Goal: Information Seeking & Learning: Learn about a topic

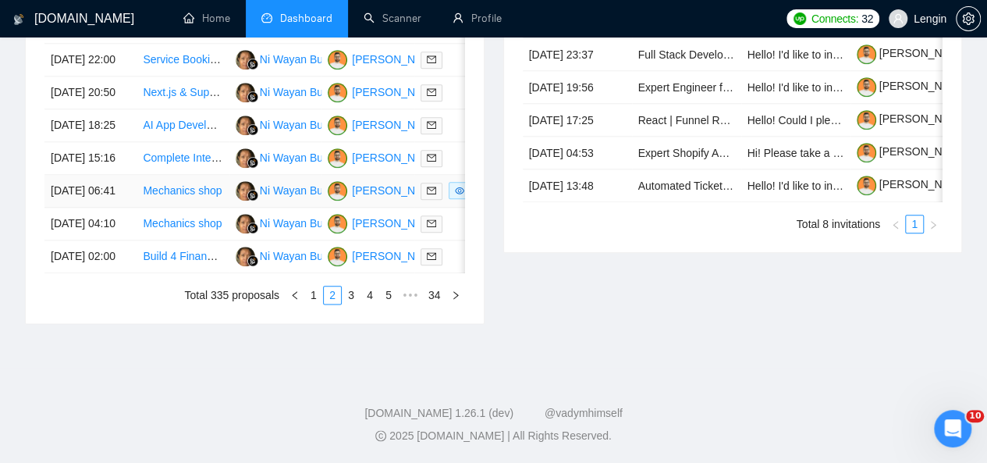
scroll to position [937, 0]
click at [391, 301] on link "5" at bounding box center [388, 294] width 17 height 17
click at [390, 296] on link "7" at bounding box center [388, 294] width 17 height 17
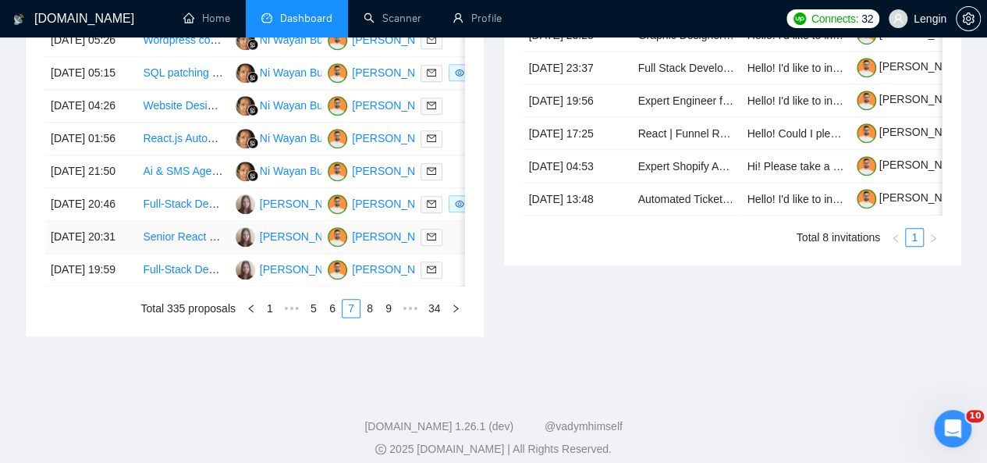
scroll to position [801, 0]
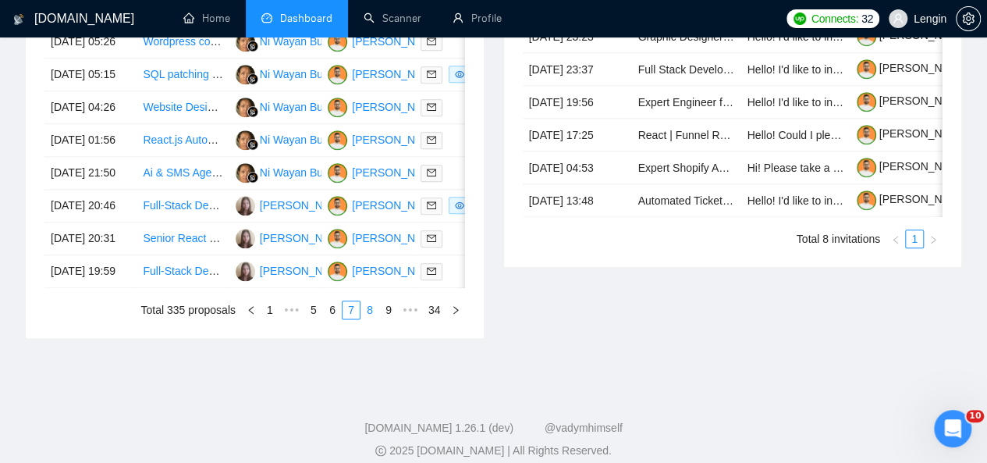
click at [371, 318] on link "8" at bounding box center [369, 309] width 17 height 17
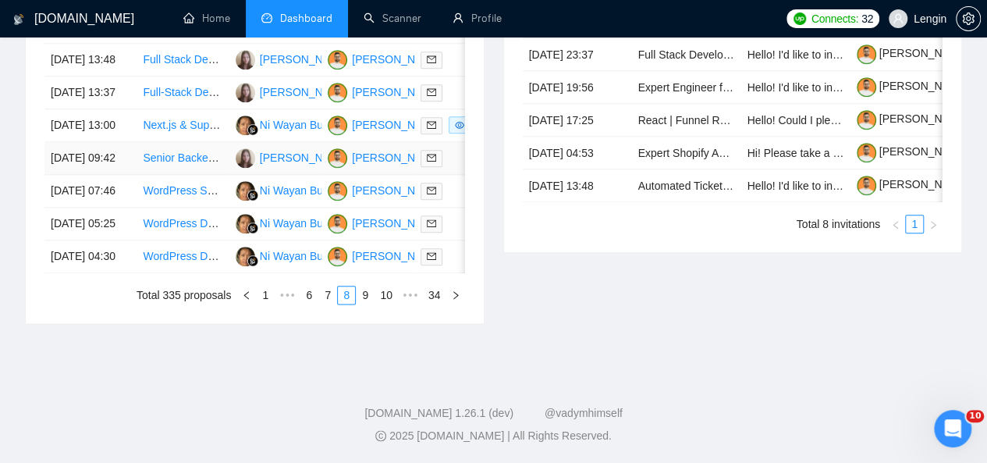
scroll to position [892, 0]
click at [369, 304] on link "9" at bounding box center [365, 294] width 17 height 17
click at [370, 304] on link "10" at bounding box center [364, 294] width 22 height 17
click at [370, 304] on link "11" at bounding box center [364, 294] width 22 height 17
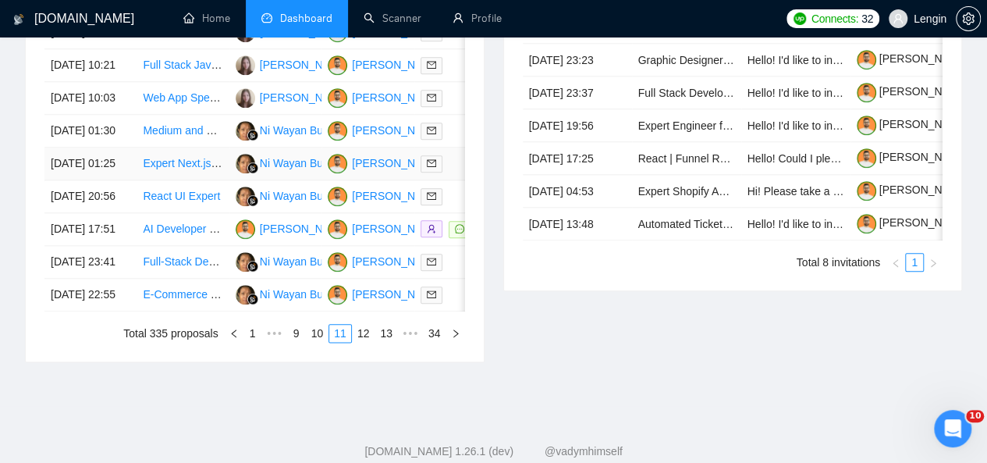
scroll to position [820, 0]
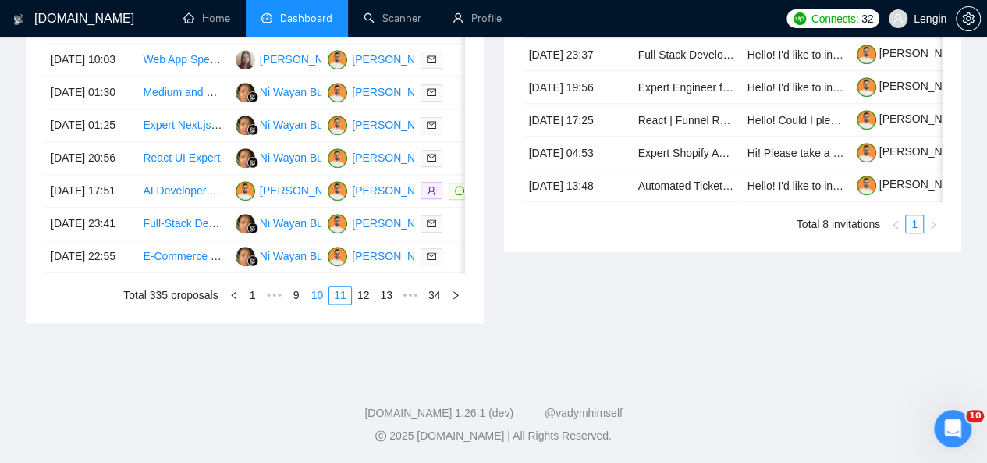
click at [320, 304] on link "10" at bounding box center [318, 294] width 22 height 17
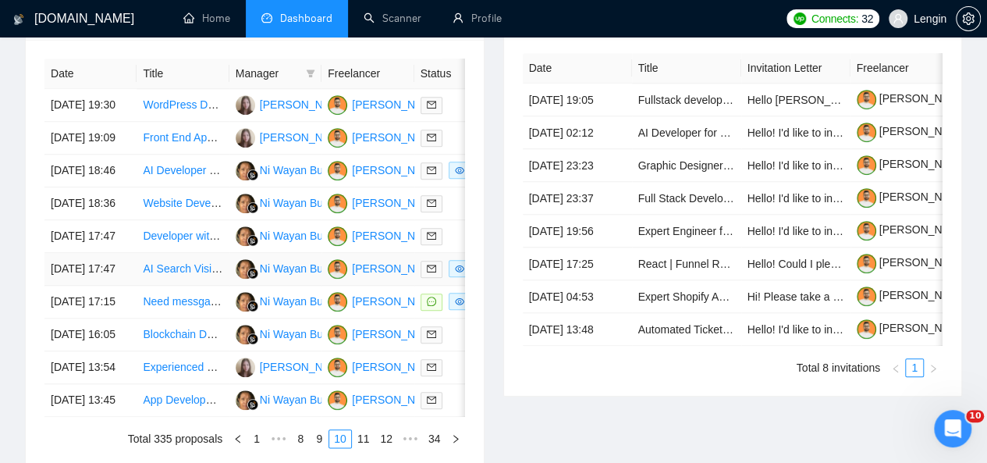
scroll to position [671, 0]
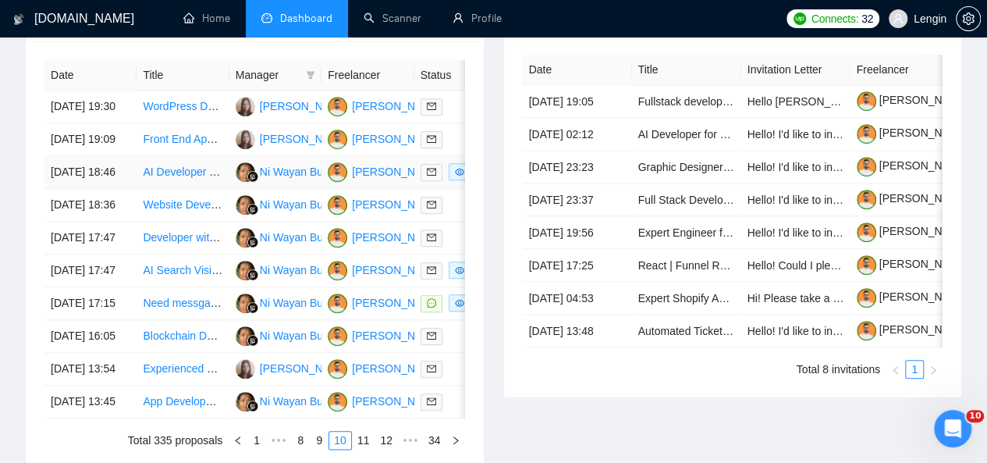
click at [211, 189] on td "AI Developer for MVP of Jericho Platform" at bounding box center [183, 172] width 92 height 33
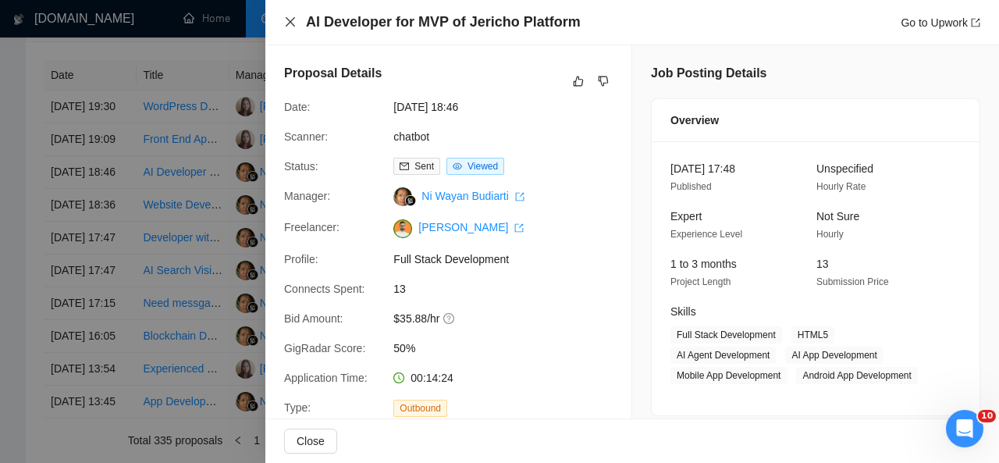
drag, startPoint x: 290, startPoint y: 21, endPoint x: 292, endPoint y: 264, distance: 242.7
click at [292, 264] on div "AI Developer for MVP of Jericho Platform Go to Upwork Proposal Details Date: [D…" at bounding box center [632, 231] width 734 height 463
click at [286, 20] on icon "close" at bounding box center [290, 21] width 9 height 9
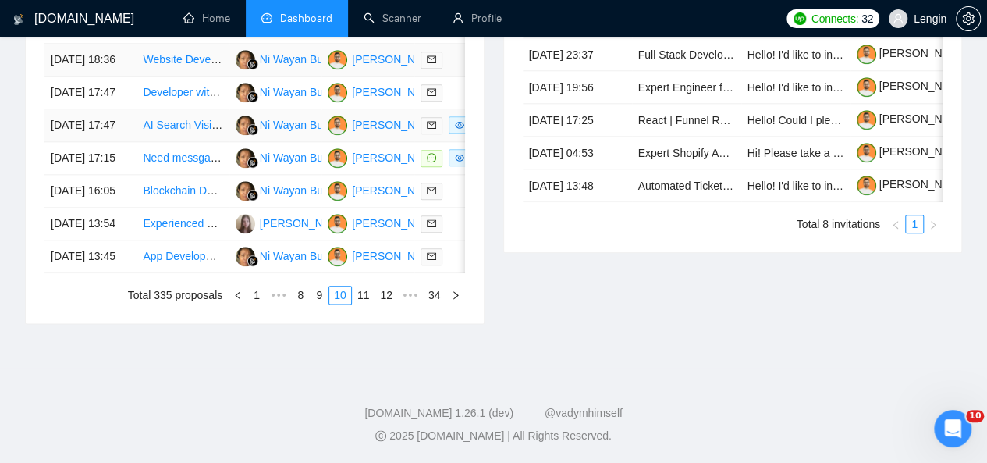
scroll to position [879, 0]
click at [326, 304] on link "9" at bounding box center [319, 294] width 17 height 17
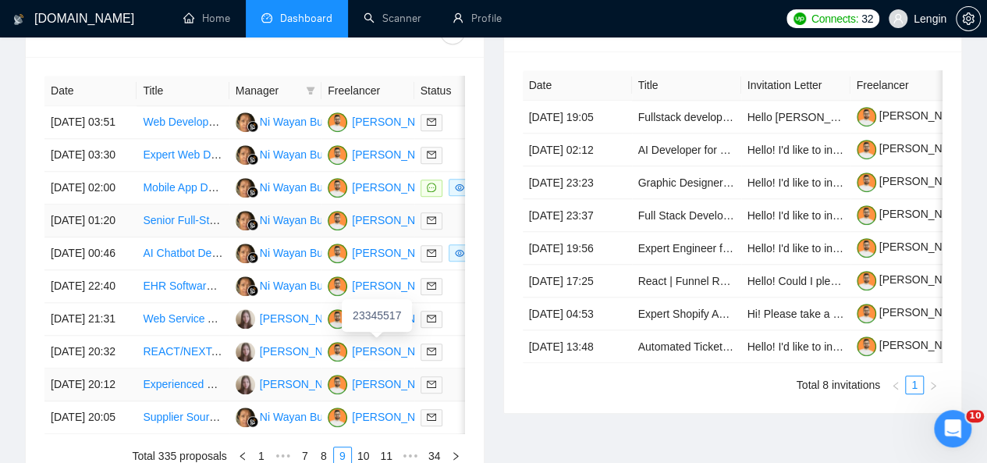
scroll to position [655, 0]
click at [212, 205] on td "Mobile App Development for Voice Recording with Instrumental Tracks" at bounding box center [183, 188] width 92 height 33
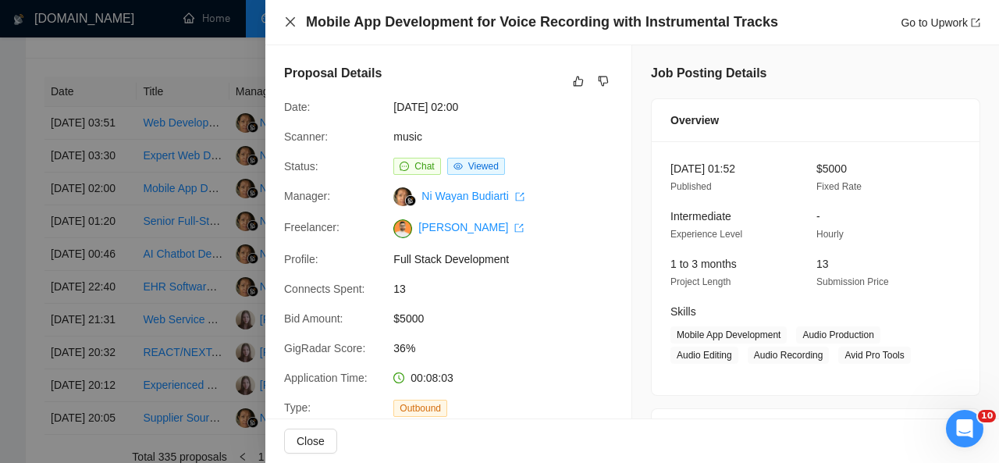
click at [292, 20] on icon "close" at bounding box center [290, 21] width 9 height 9
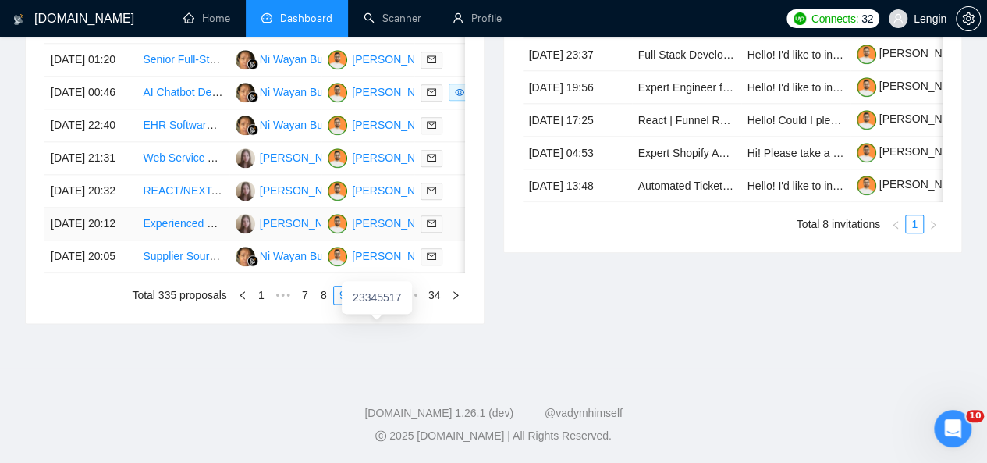
scroll to position [856, 0]
click at [331, 304] on link "8" at bounding box center [323, 294] width 17 height 17
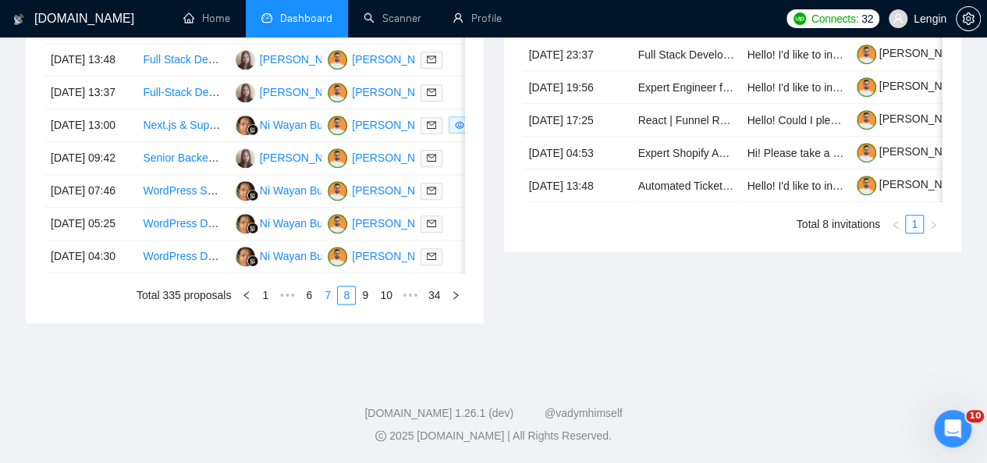
click at [328, 304] on link "7" at bounding box center [327, 294] width 17 height 17
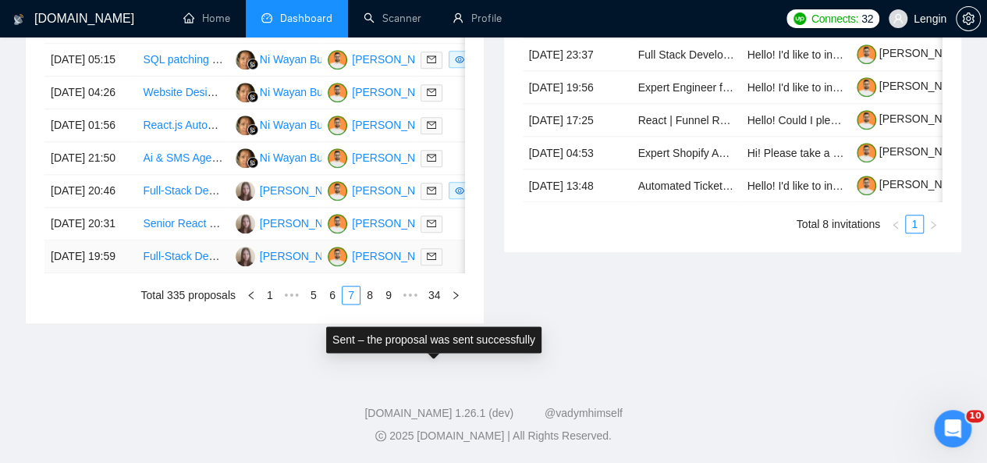
scroll to position [886, 0]
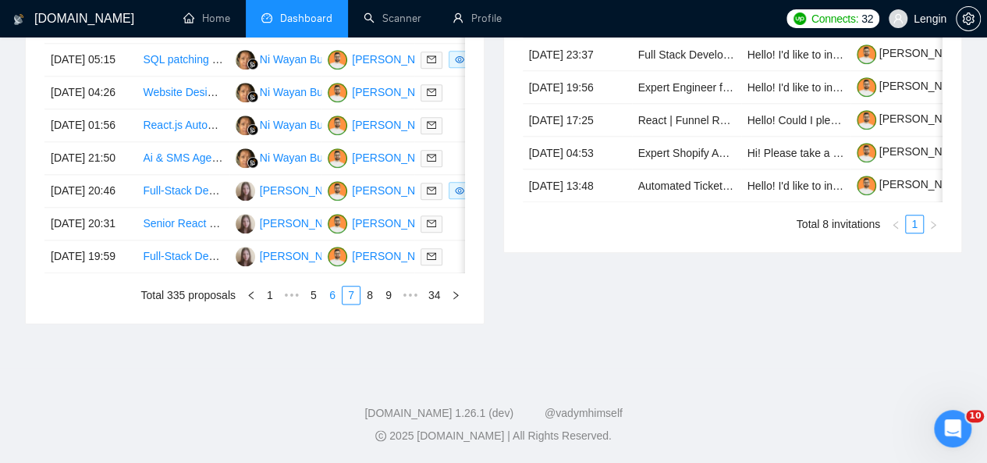
click at [332, 304] on link "6" at bounding box center [332, 294] width 17 height 17
click at [337, 304] on link "5" at bounding box center [332, 294] width 17 height 17
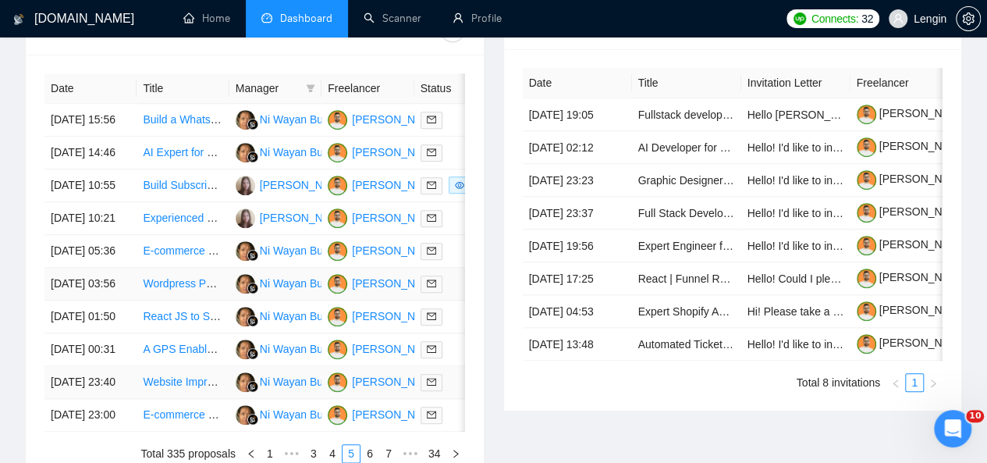
scroll to position [921, 0]
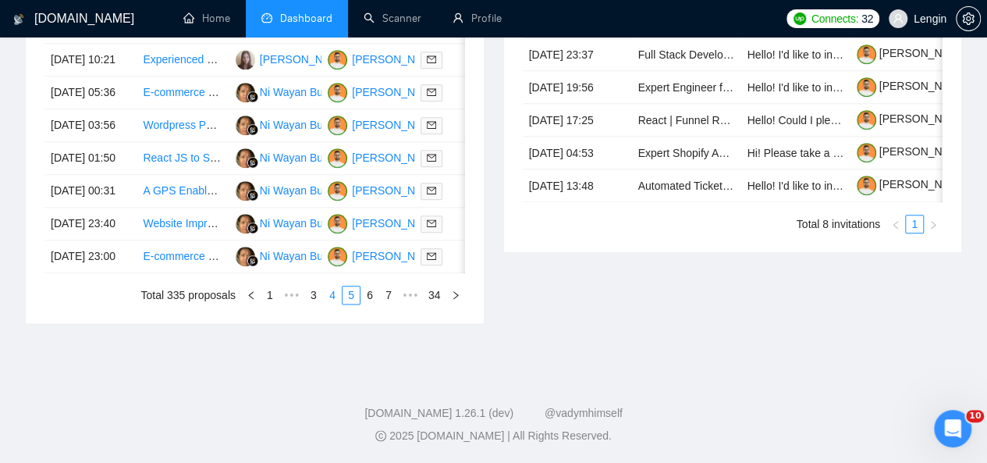
click at [338, 304] on link "4" at bounding box center [332, 294] width 17 height 17
click at [336, 304] on link "3" at bounding box center [332, 294] width 17 height 17
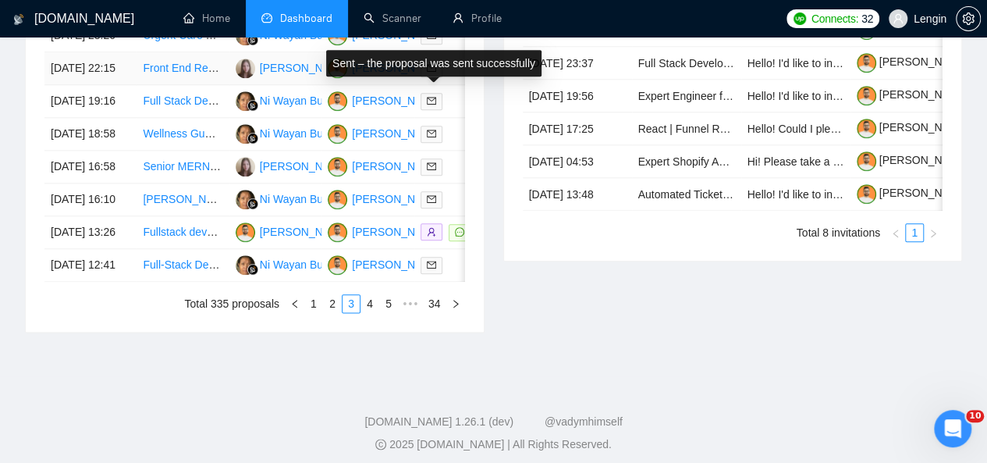
scroll to position [821, 0]
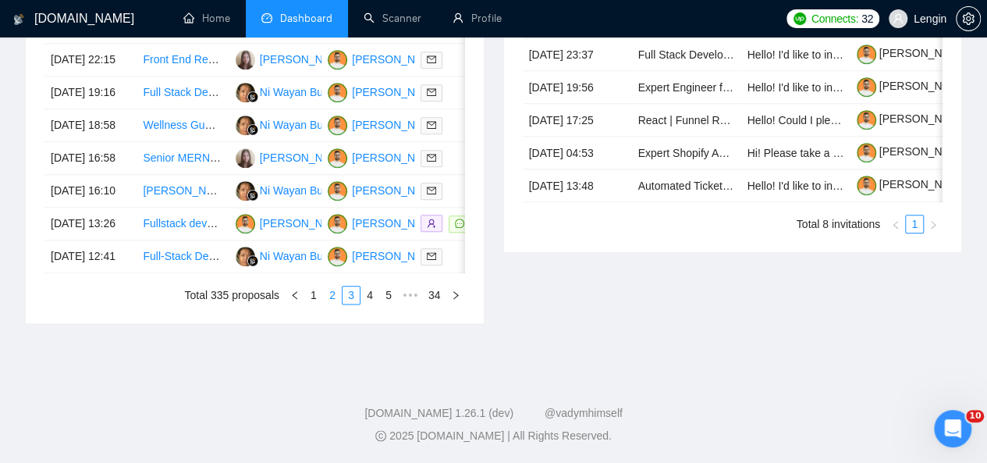
click at [332, 304] on link "2" at bounding box center [332, 294] width 17 height 17
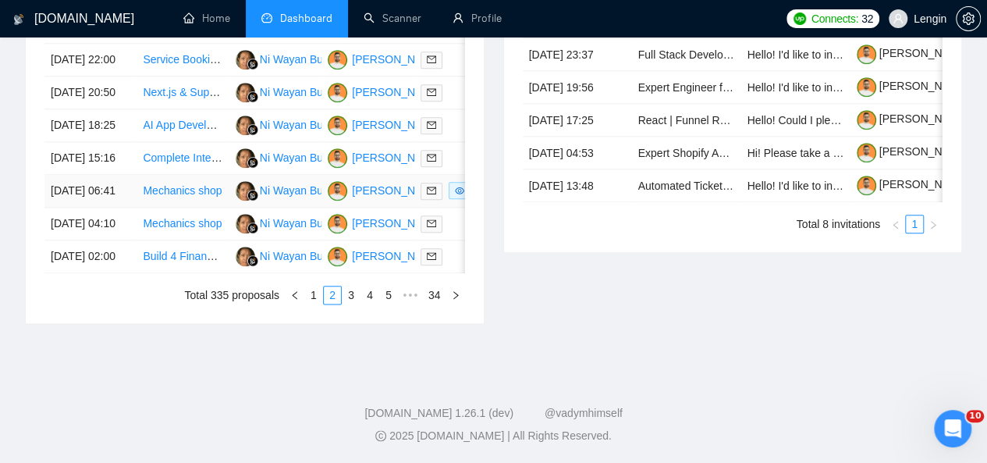
scroll to position [858, 0]
click at [318, 304] on link "1" at bounding box center [313, 294] width 17 height 17
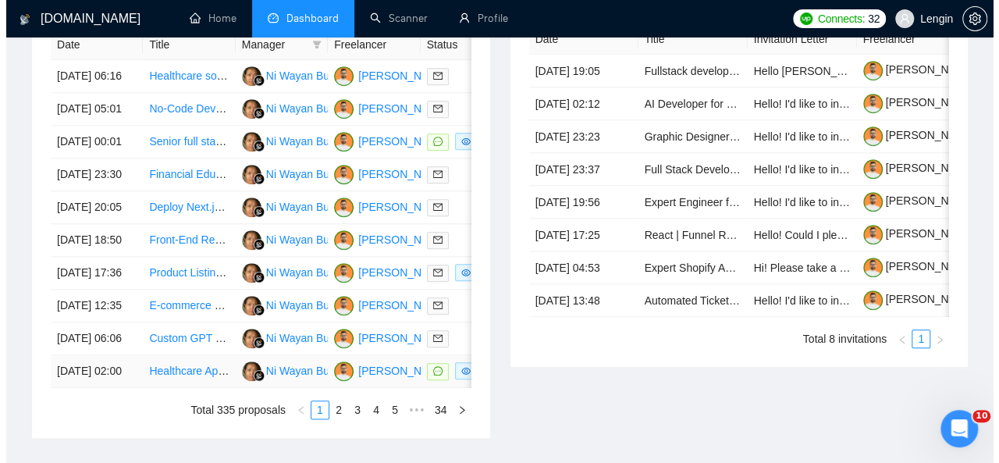
scroll to position [701, 0]
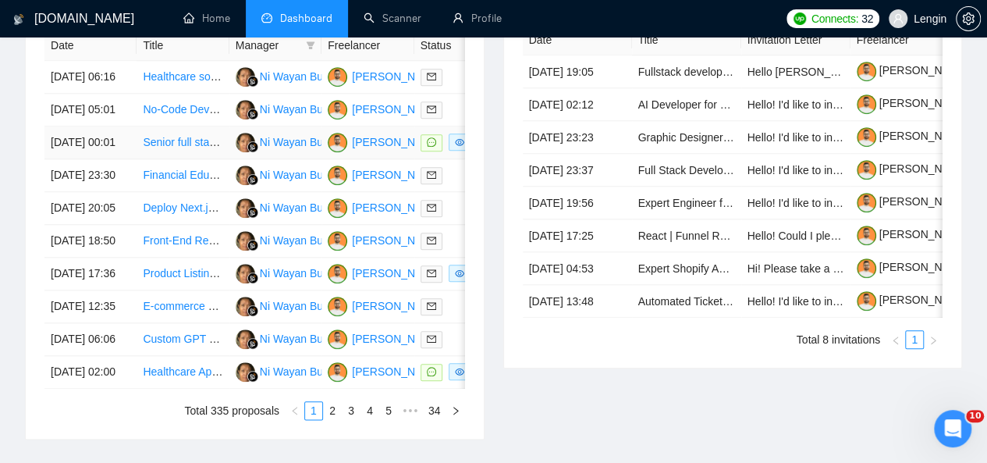
click at [206, 159] on td "Senior full stack - PWA - Ai platform" at bounding box center [183, 142] width 92 height 33
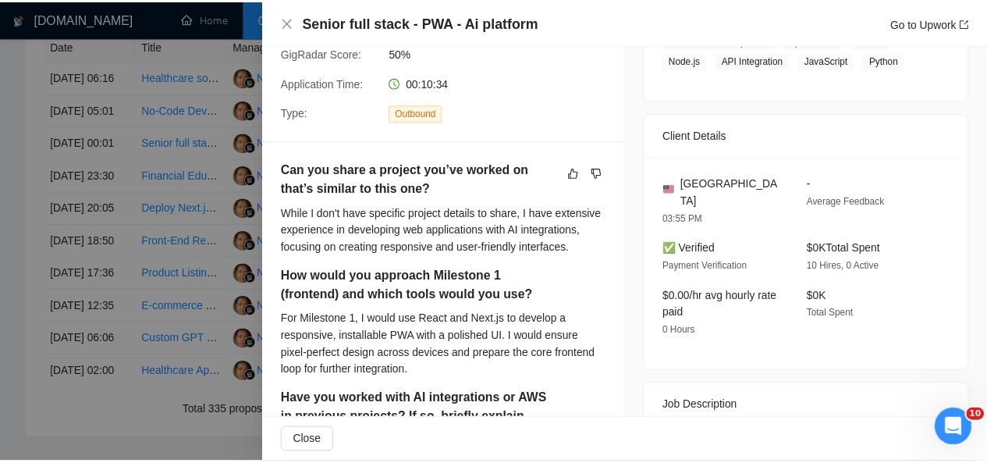
scroll to position [0, 0]
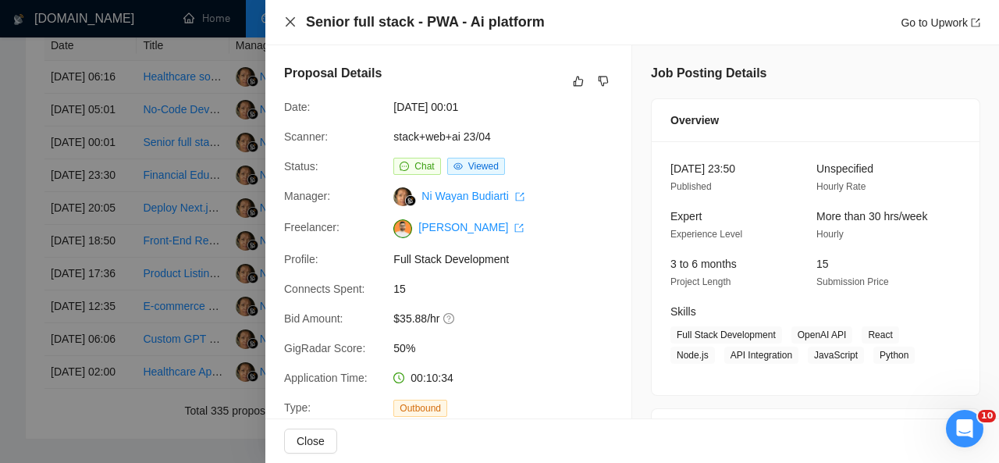
click at [286, 18] on icon "close" at bounding box center [290, 21] width 9 height 9
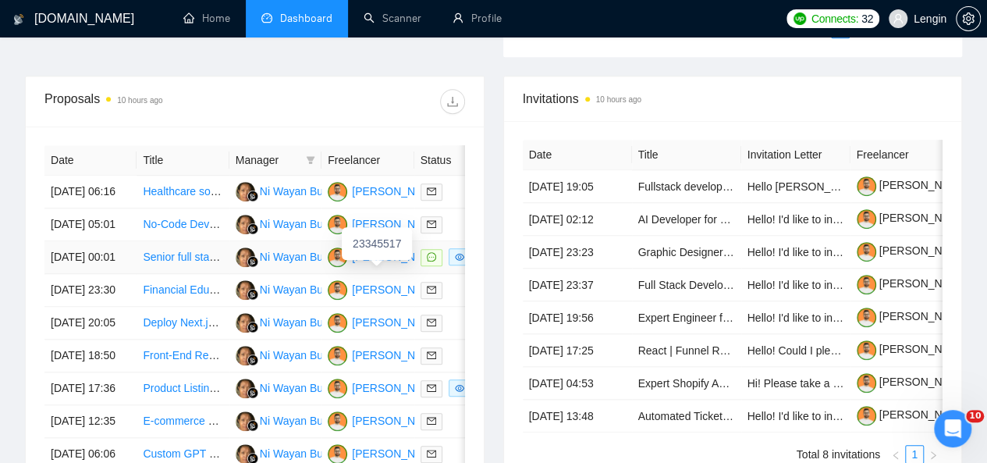
scroll to position [585, 0]
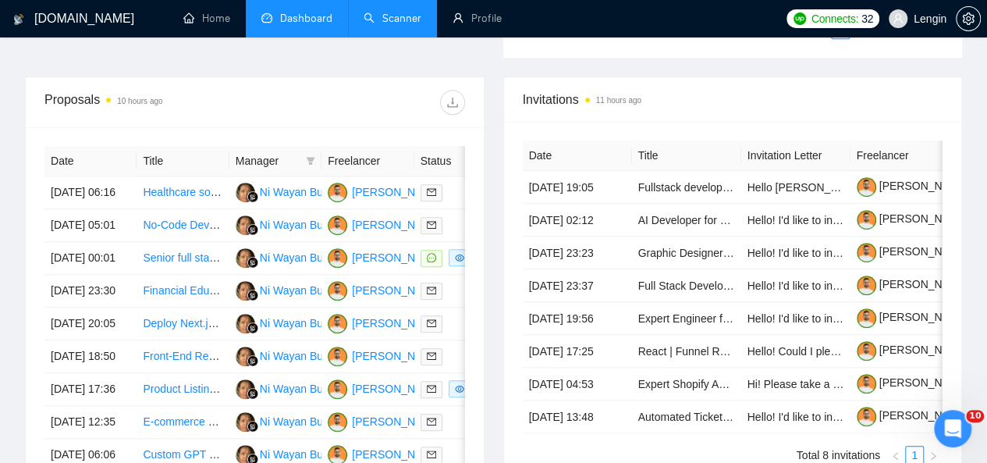
click at [405, 19] on link "Scanner" at bounding box center [393, 18] width 58 height 13
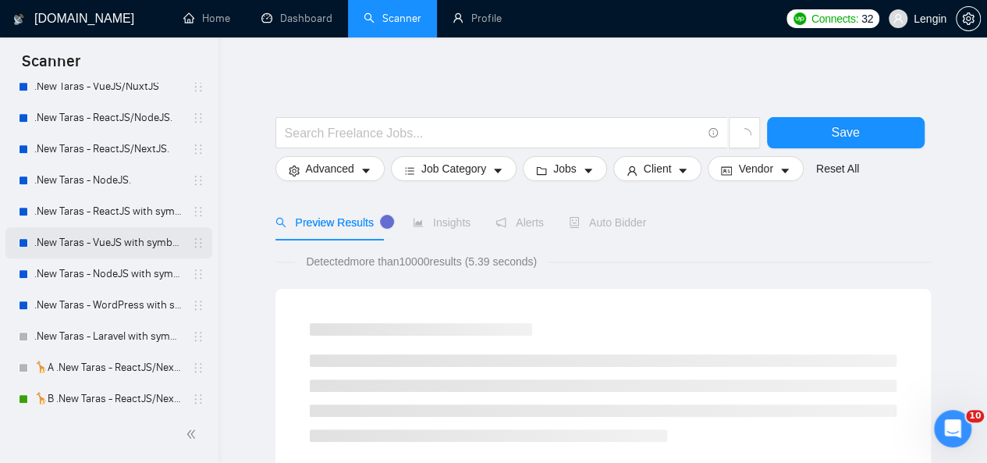
scroll to position [444, 0]
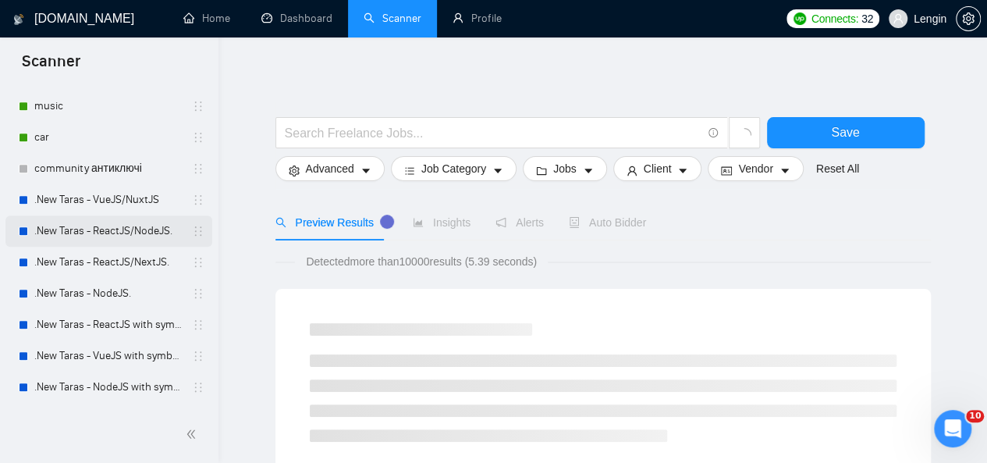
click at [151, 232] on link ".New Taras - ReactJS/NodeJS." at bounding box center [108, 230] width 148 height 31
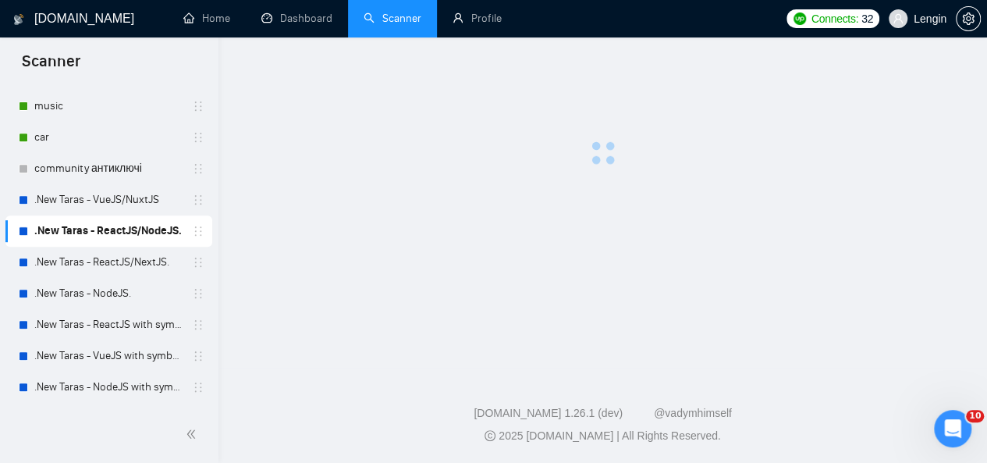
scroll to position [442, 0]
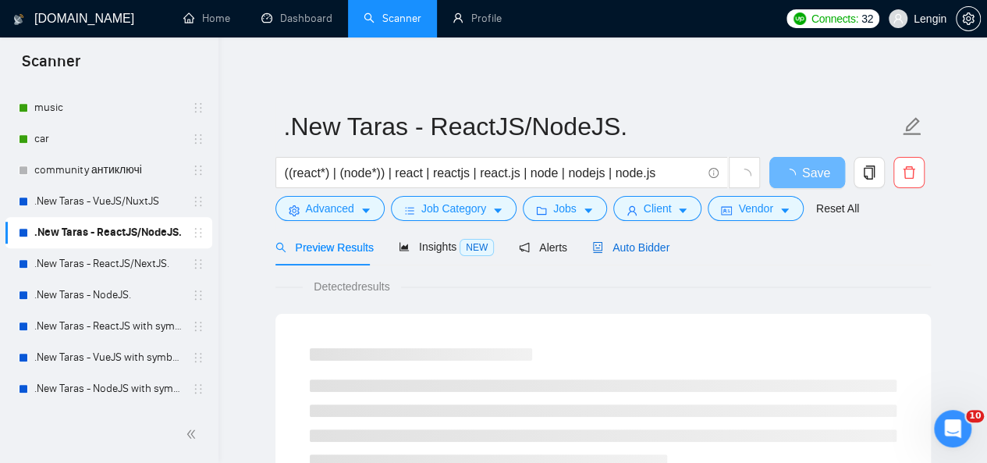
click at [624, 254] on span "Auto Bidder" at bounding box center [630, 247] width 77 height 12
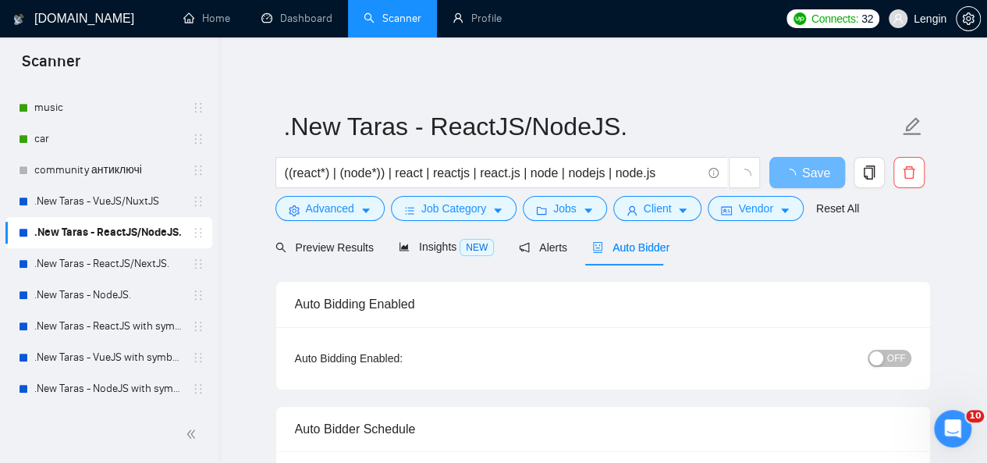
radio input "false"
radio input "true"
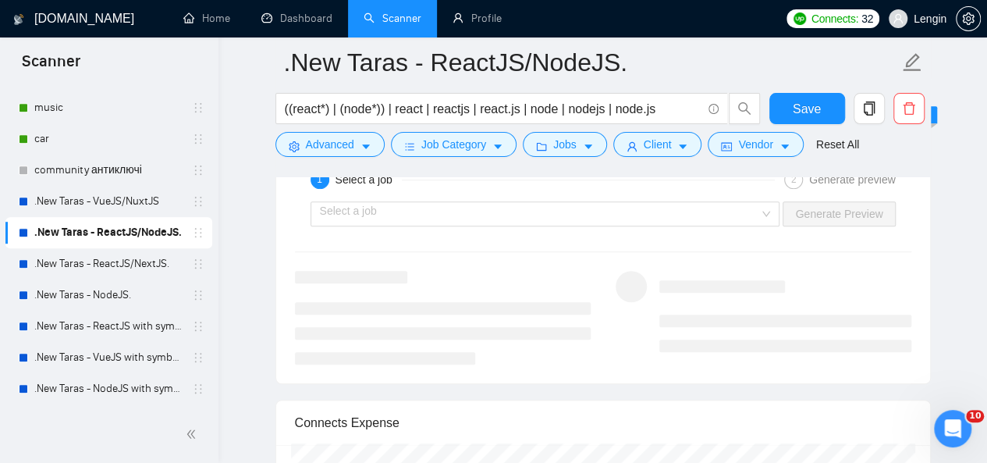
scroll to position [3366, 0]
click at [767, 208] on div "Select a job" at bounding box center [546, 213] width 470 height 25
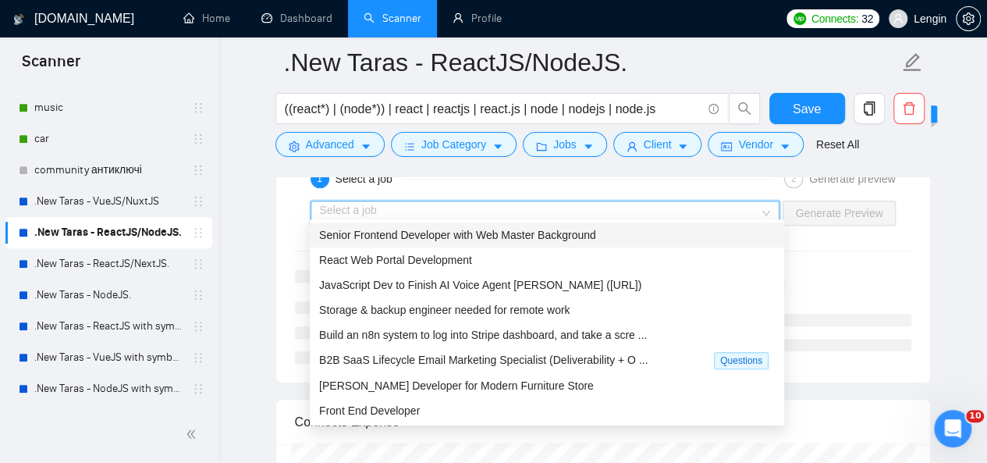
click at [617, 232] on div "Senior Frontend Developer with Web Master Background" at bounding box center [547, 234] width 456 height 17
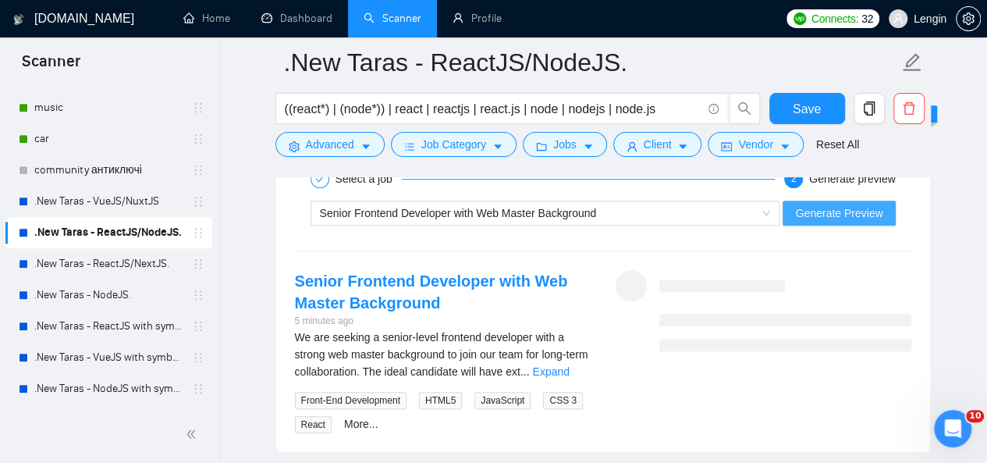
click at [823, 204] on span "Generate Preview" at bounding box center [838, 212] width 87 height 17
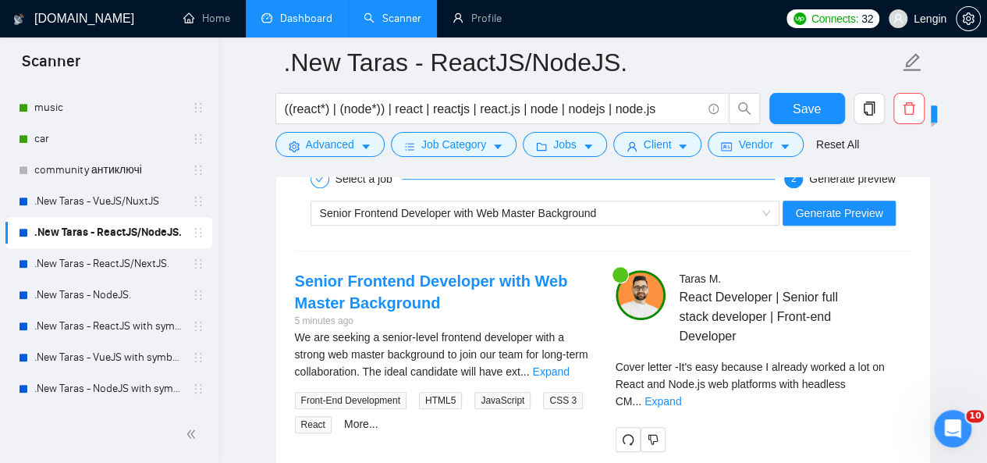
click at [297, 13] on link "Dashboard" at bounding box center [296, 18] width 71 height 13
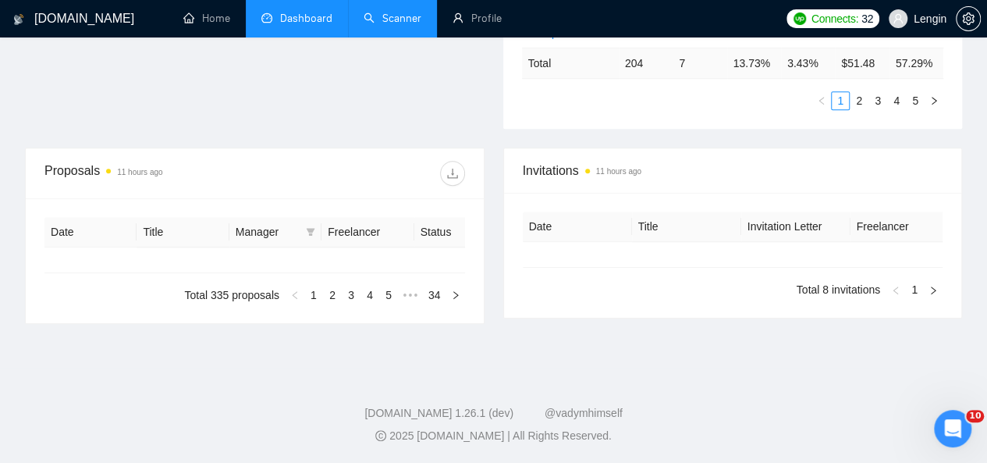
type input "[DATE]"
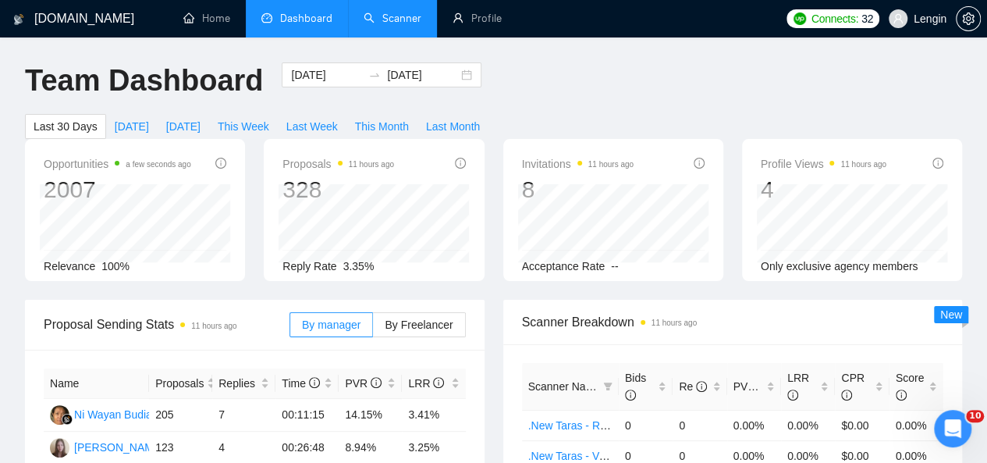
click at [364, 20] on link "Scanner" at bounding box center [393, 18] width 58 height 13
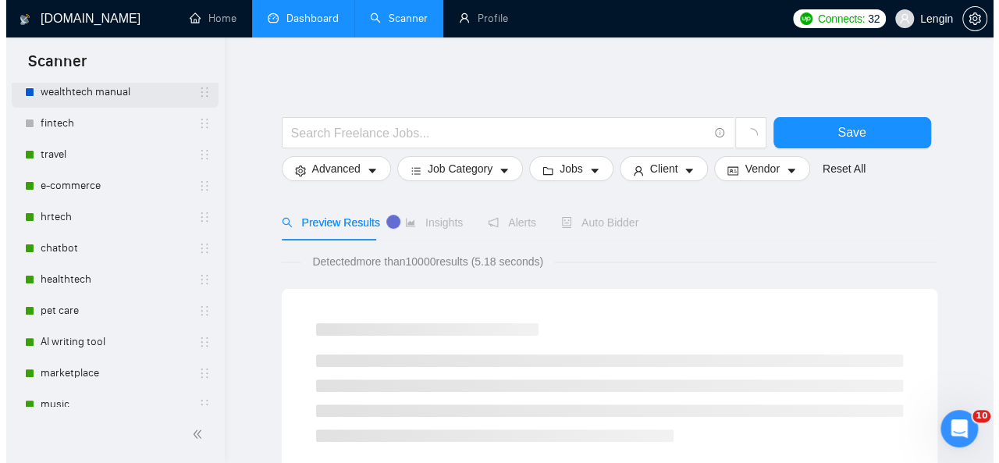
scroll to position [150, 0]
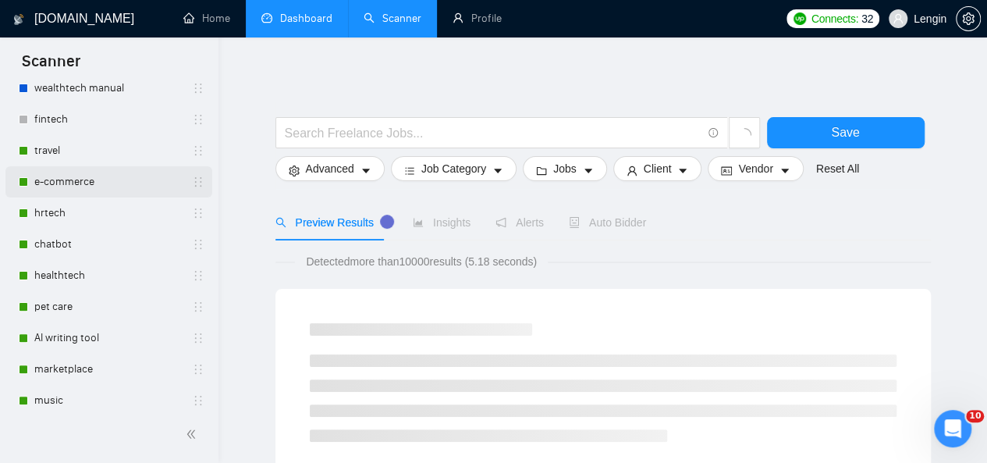
click at [107, 176] on link "e-commerce" at bounding box center [108, 181] width 148 height 31
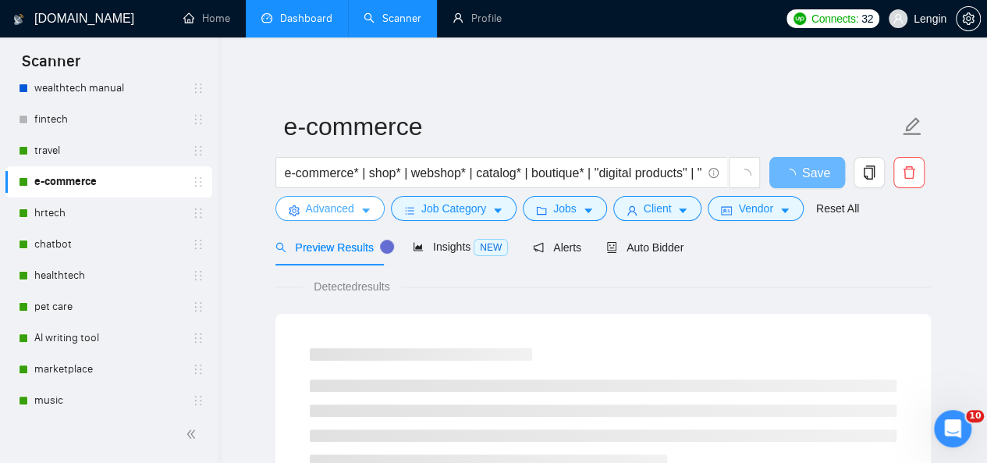
click at [345, 215] on span "Advanced" at bounding box center [330, 208] width 48 height 17
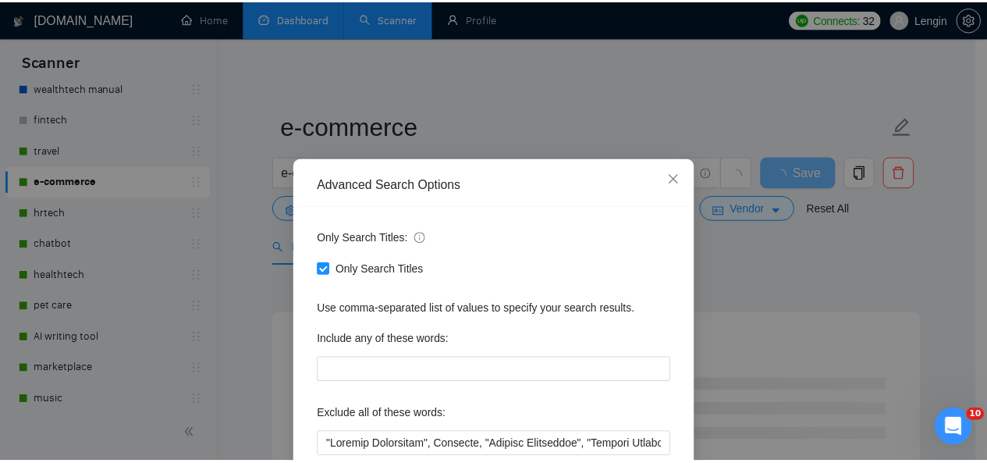
scroll to position [11, 0]
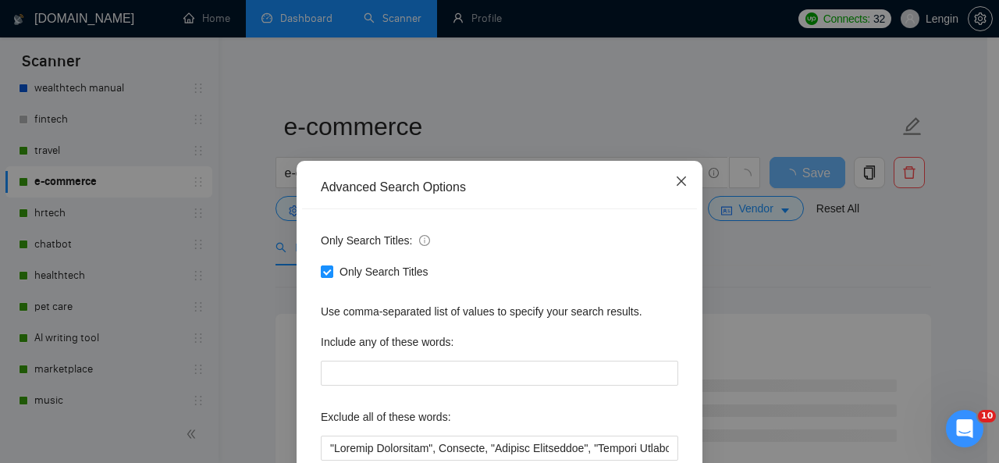
click at [675, 187] on icon "close" at bounding box center [681, 181] width 12 height 12
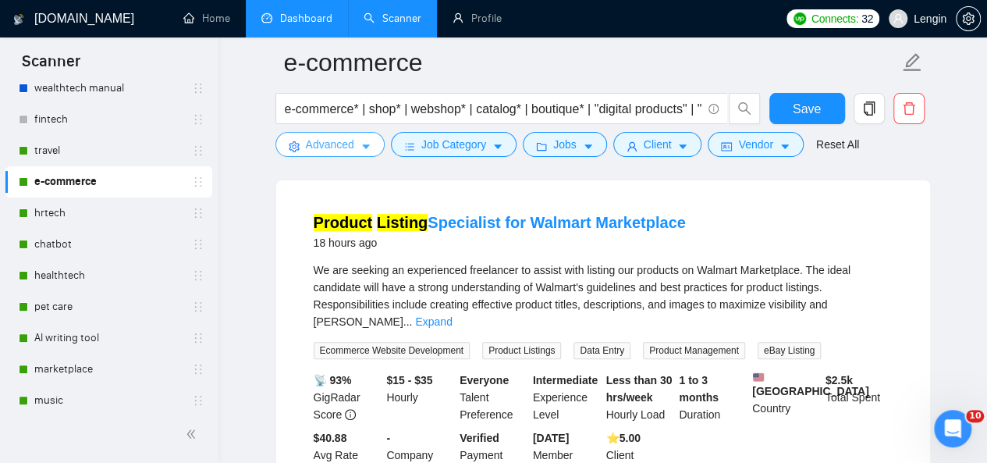
scroll to position [147, 0]
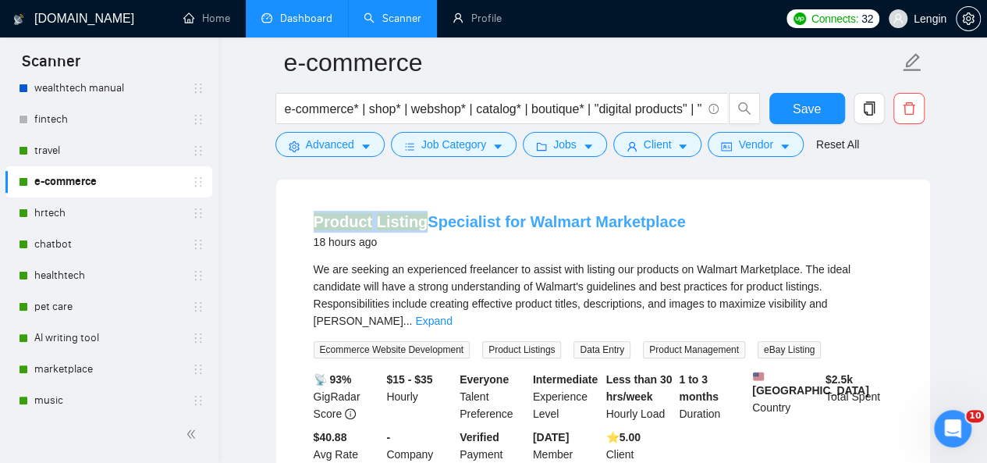
drag, startPoint x: 309, startPoint y: 221, endPoint x: 418, endPoint y: 222, distance: 109.3
click at [418, 222] on li "Product Listing Specialist for Walmart Marketplace 18 hours ago We are seeking …" at bounding box center [603, 345] width 617 height 294
copy link "Product Listing"
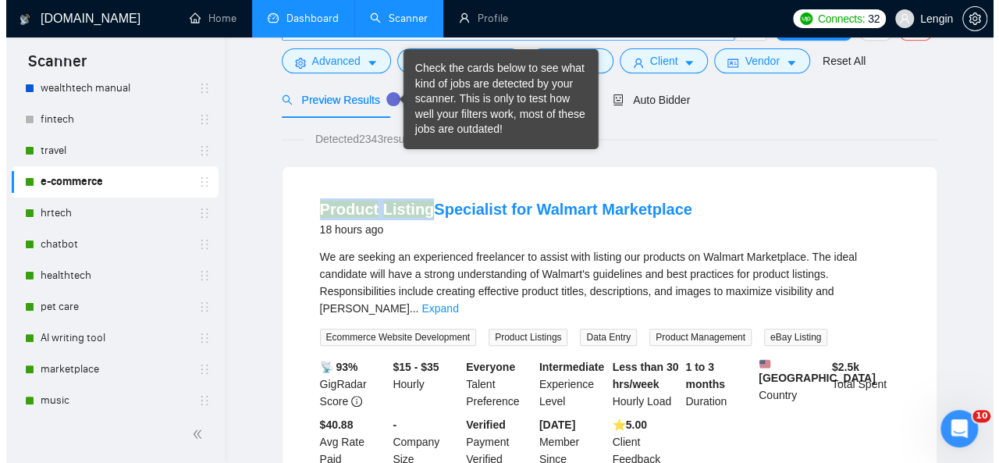
scroll to position [30, 0]
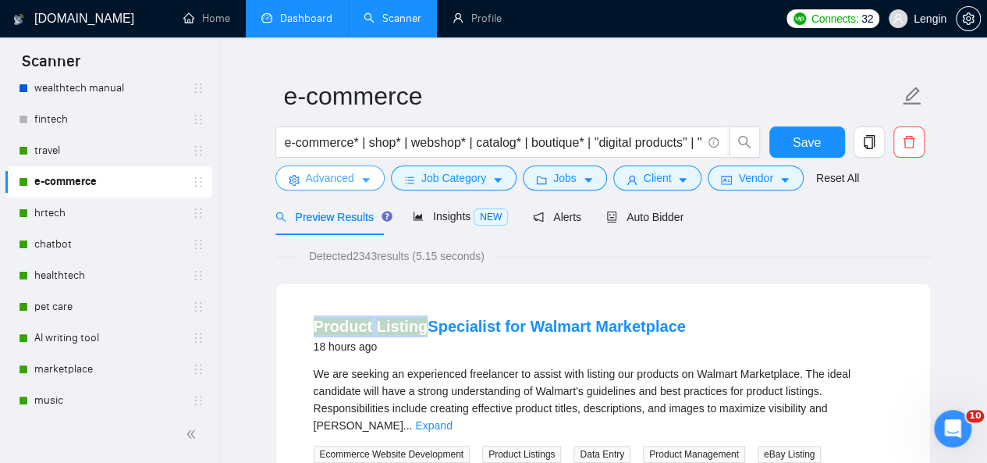
click at [361, 176] on icon "caret-down" at bounding box center [366, 180] width 11 height 11
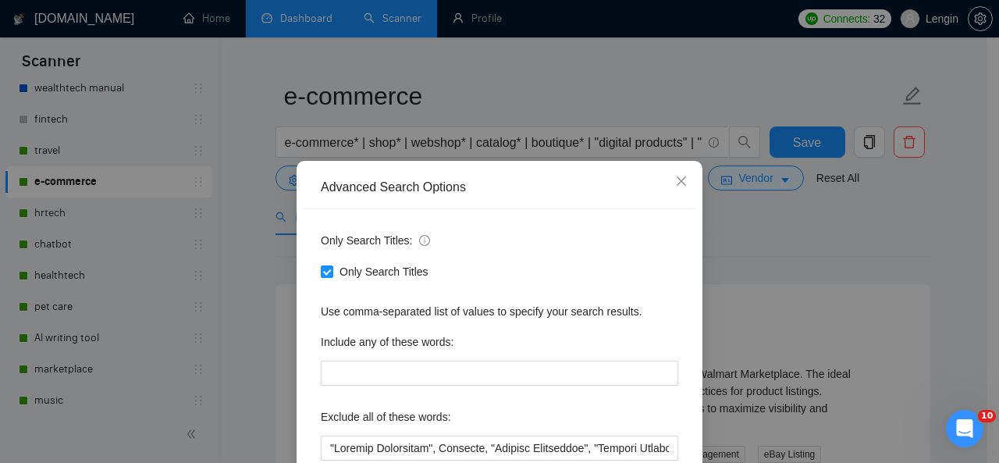
scroll to position [147, 0]
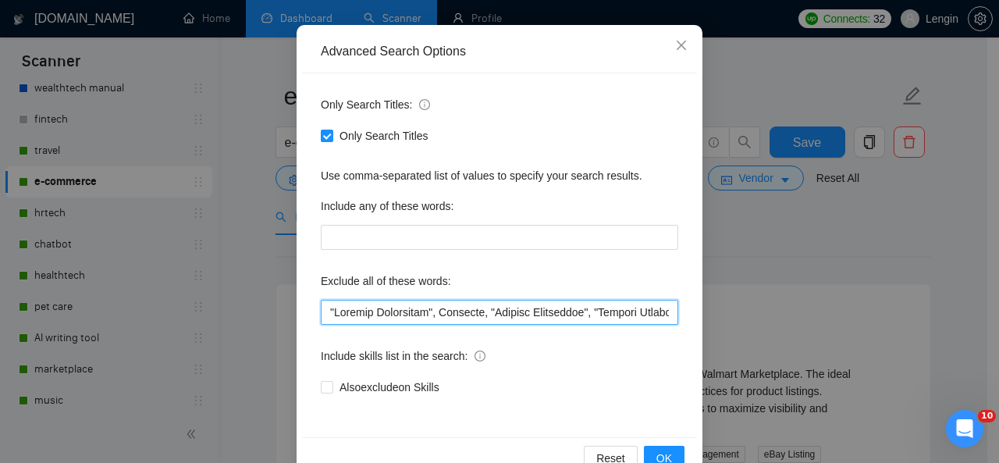
click at [327, 318] on input "text" at bounding box center [499, 312] width 357 height 25
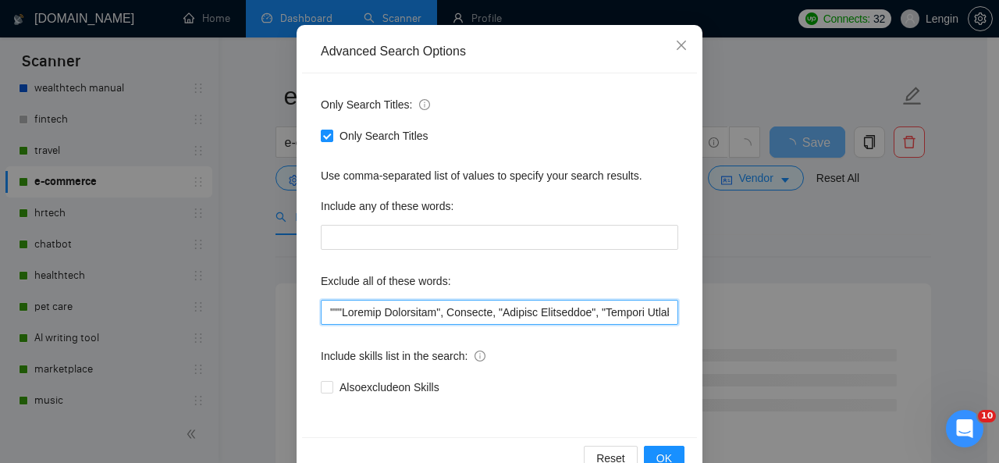
paste input "Product Listing"
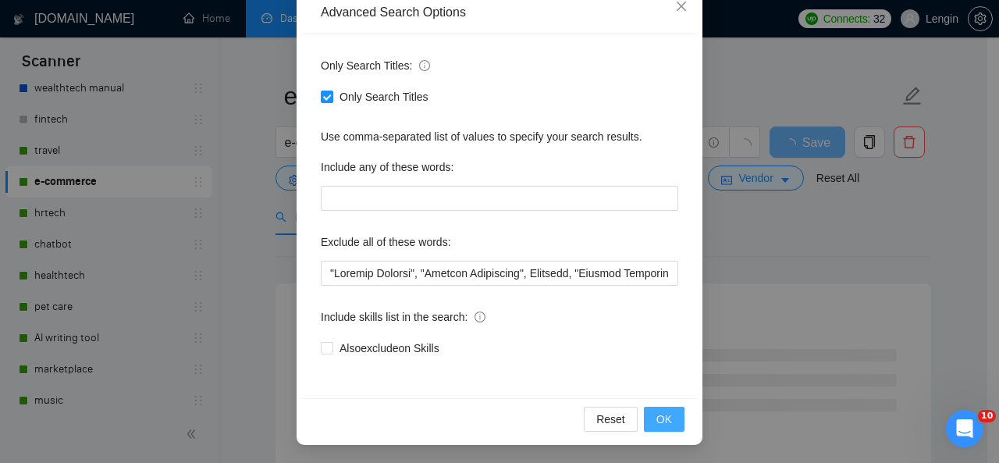
click at [644, 421] on button "OK" at bounding box center [664, 419] width 41 height 25
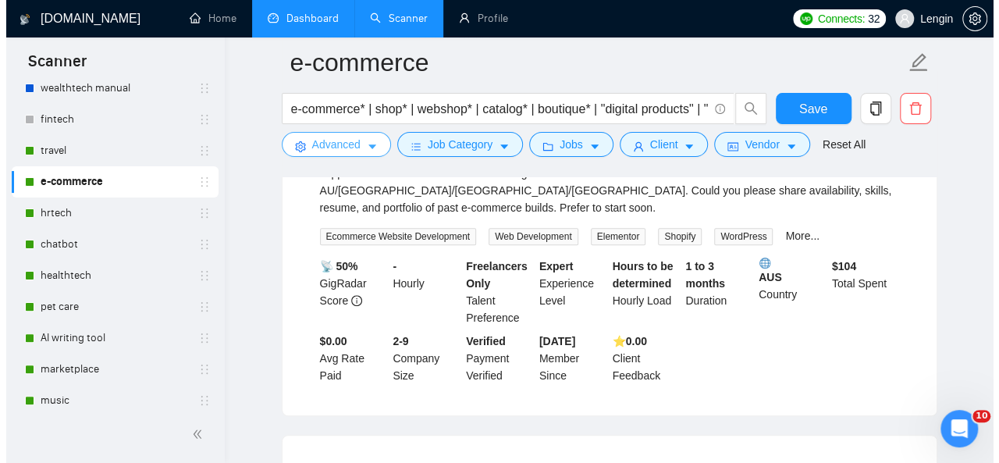
scroll to position [161, 0]
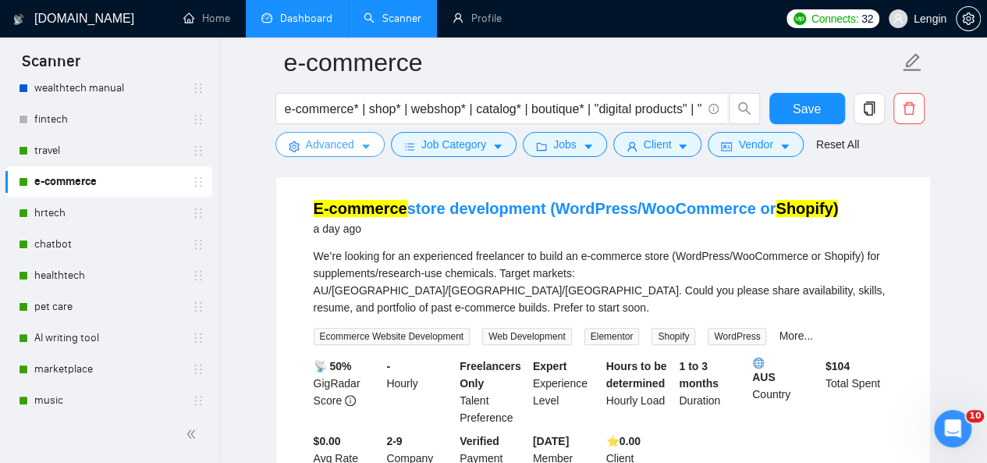
click at [349, 147] on span "Advanced" at bounding box center [330, 144] width 48 height 17
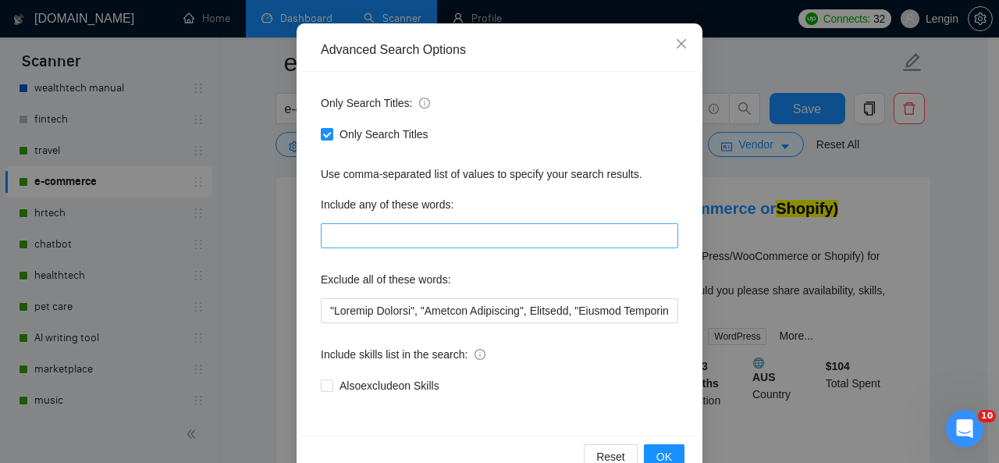
scroll to position [149, 0]
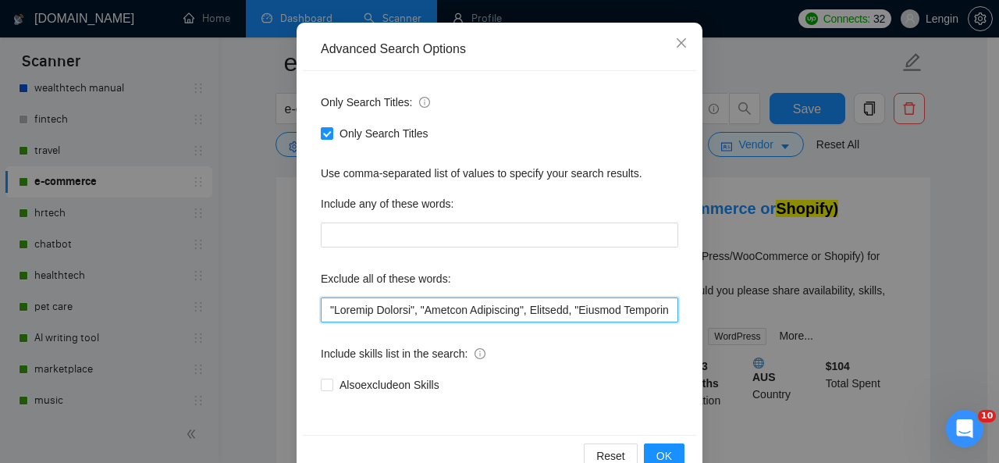
click at [321, 311] on input "text" at bounding box center [499, 309] width 357 height 25
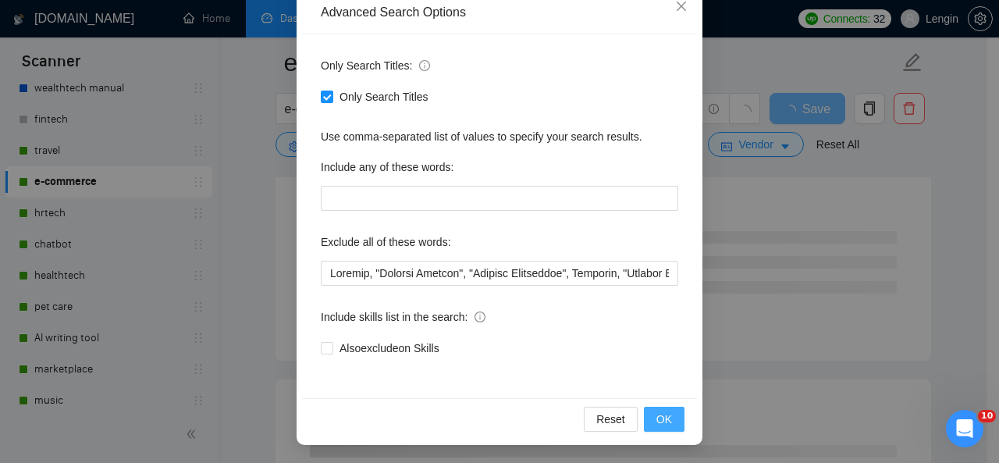
click at [656, 420] on span "OK" at bounding box center [664, 418] width 16 height 17
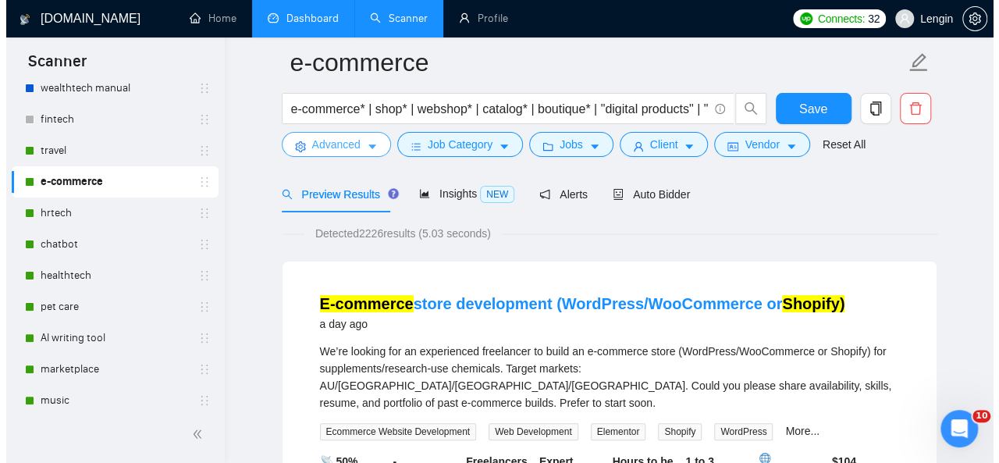
scroll to position [122, 0]
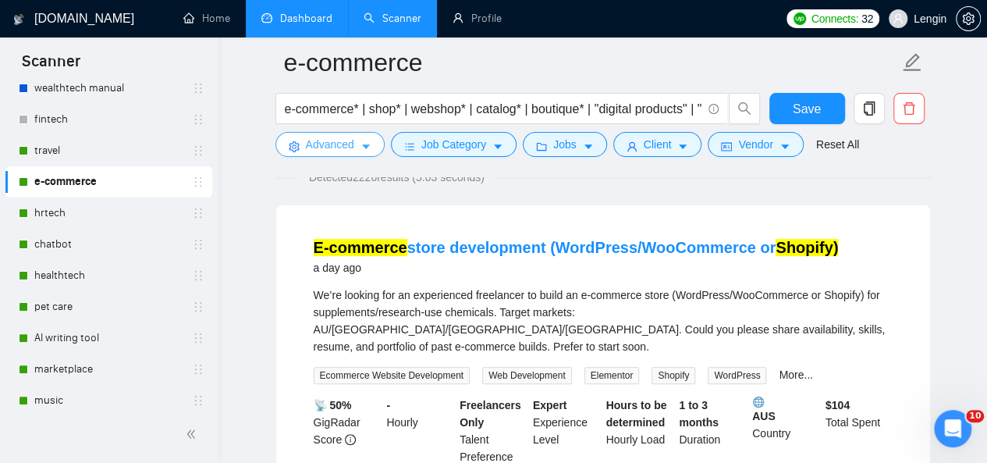
click at [329, 149] on span "Advanced" at bounding box center [330, 144] width 48 height 17
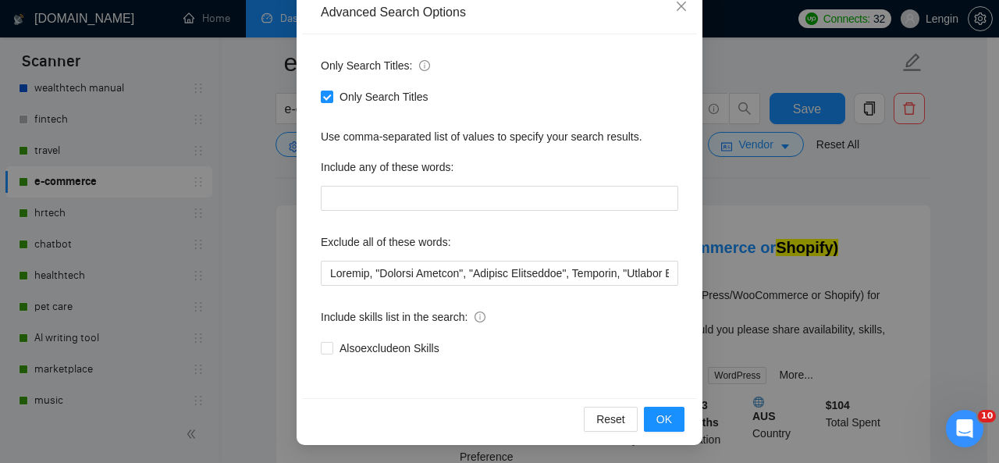
scroll to position [185, 0]
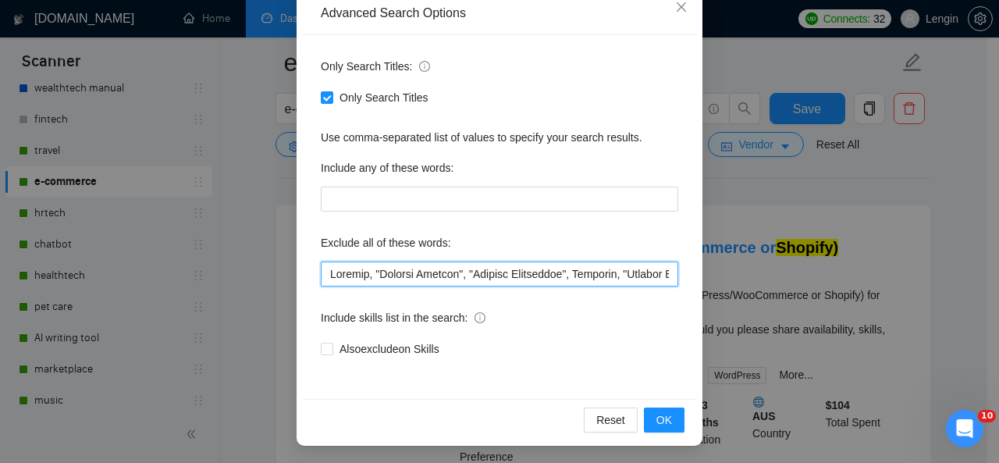
click at [359, 279] on input "text" at bounding box center [499, 273] width 357 height 25
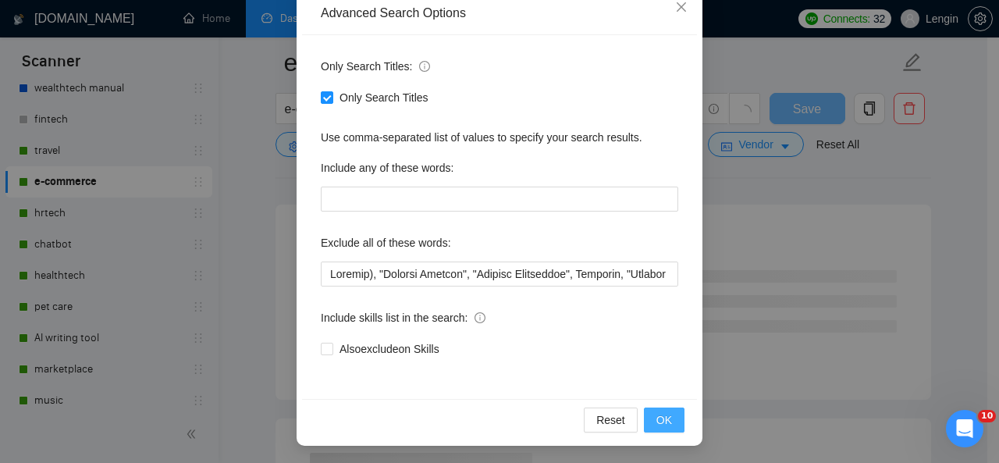
click at [669, 421] on button "OK" at bounding box center [664, 419] width 41 height 25
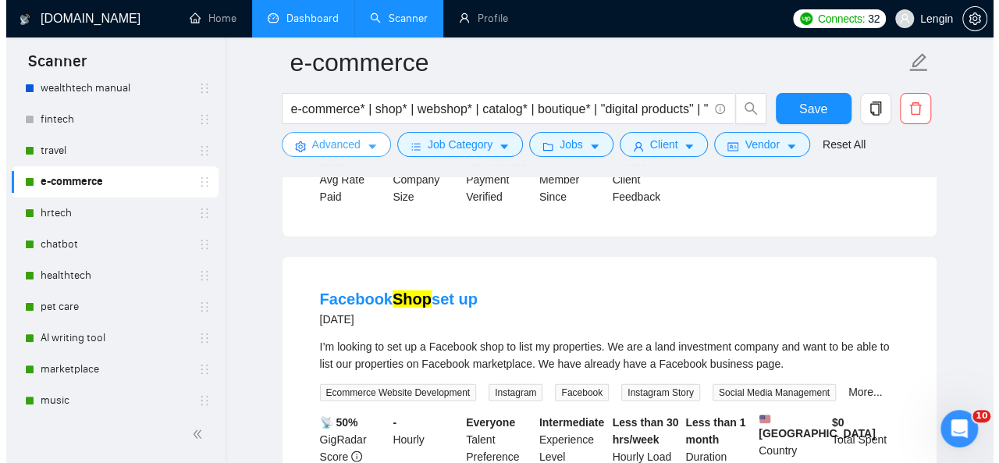
scroll to position [1862, 0]
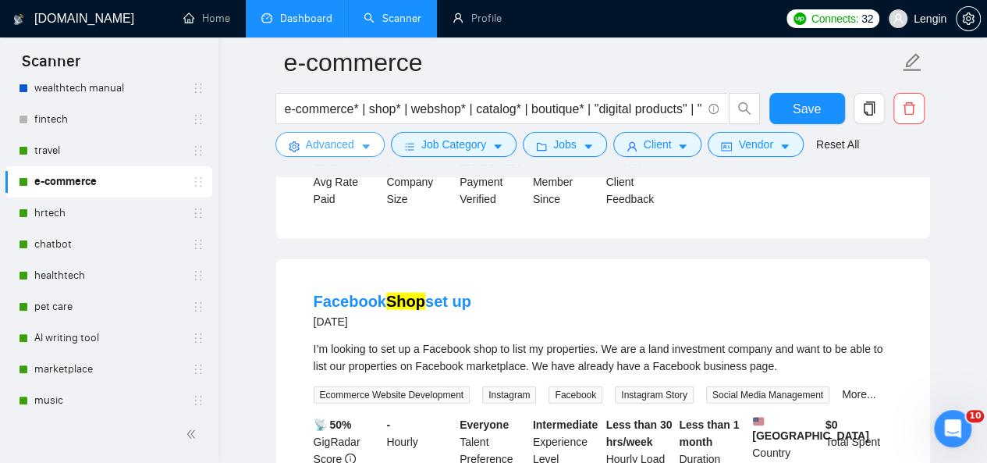
click at [350, 152] on span "Advanced" at bounding box center [330, 144] width 48 height 17
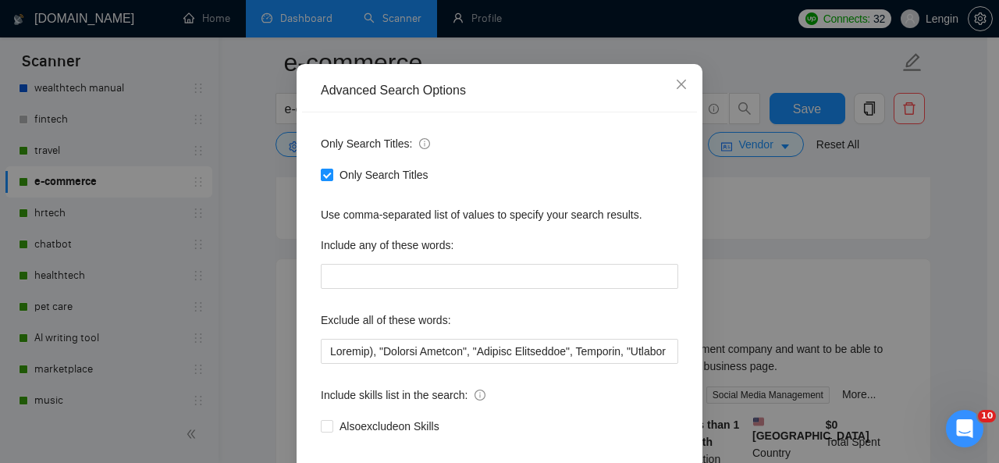
scroll to position [128, 0]
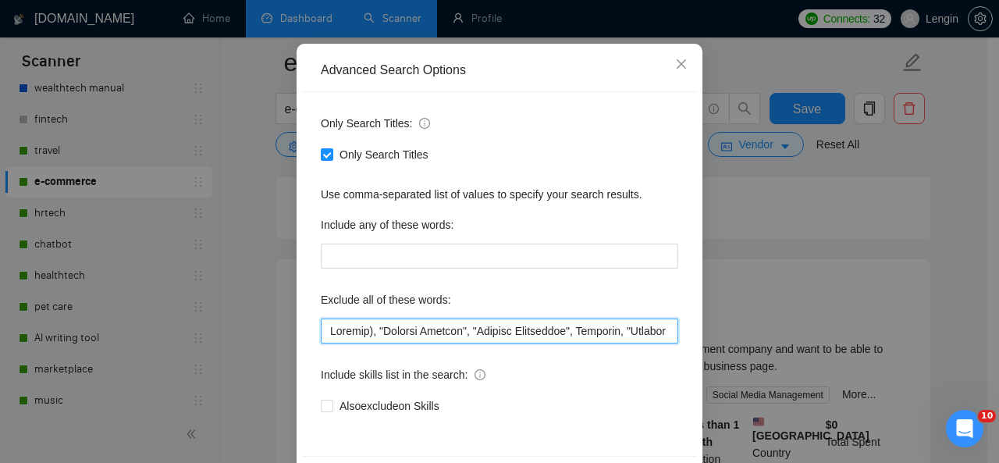
click at [326, 329] on input "text" at bounding box center [499, 330] width 357 height 25
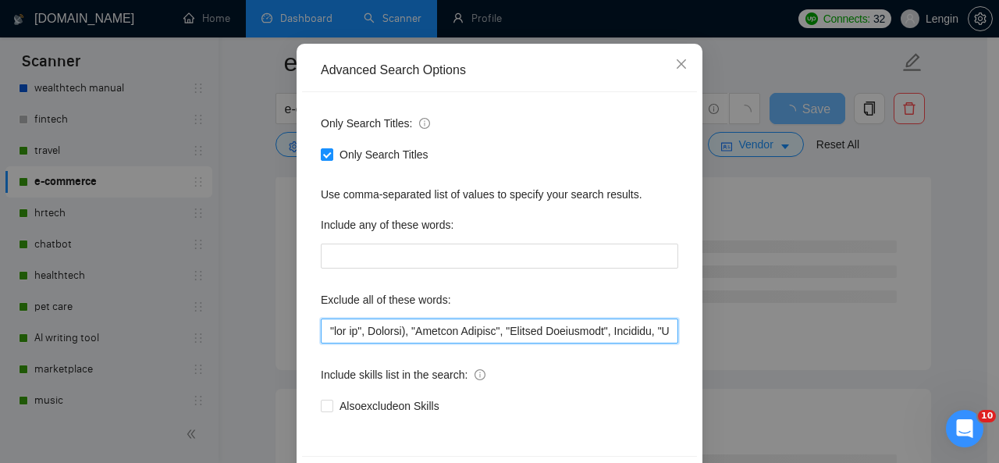
click at [406, 333] on input "text" at bounding box center [499, 330] width 357 height 25
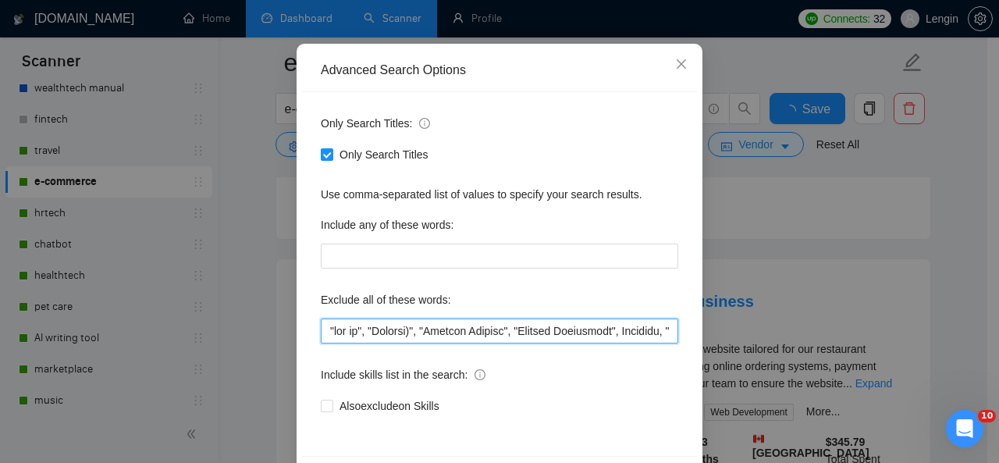
scroll to position [186, 0]
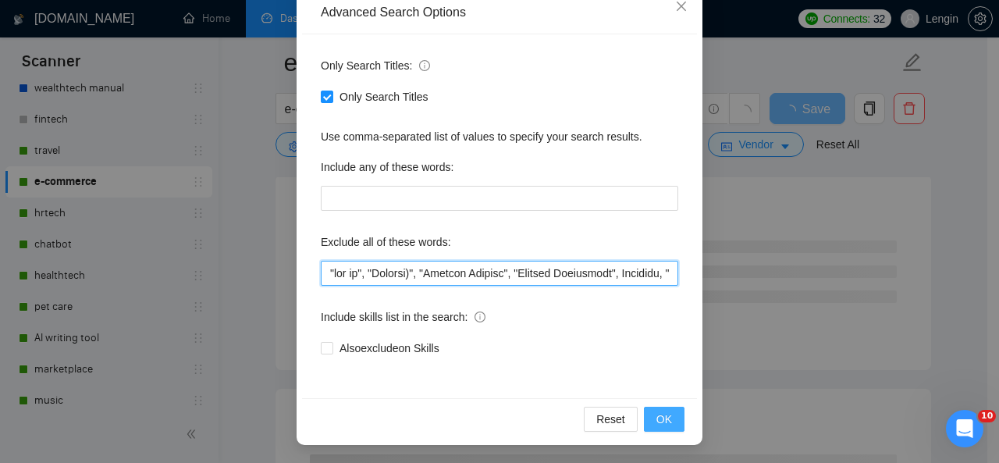
type input ""lor ip", "Dolorsi)", "Ametcon Adipisc", "Elitsed Doeiusmodt", Incididu, "Utlab…"
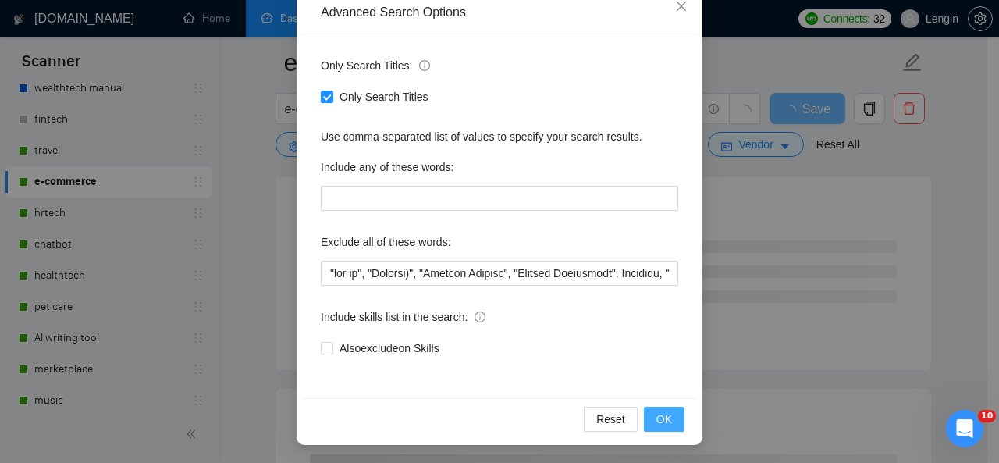
click at [650, 419] on button "OK" at bounding box center [664, 419] width 41 height 25
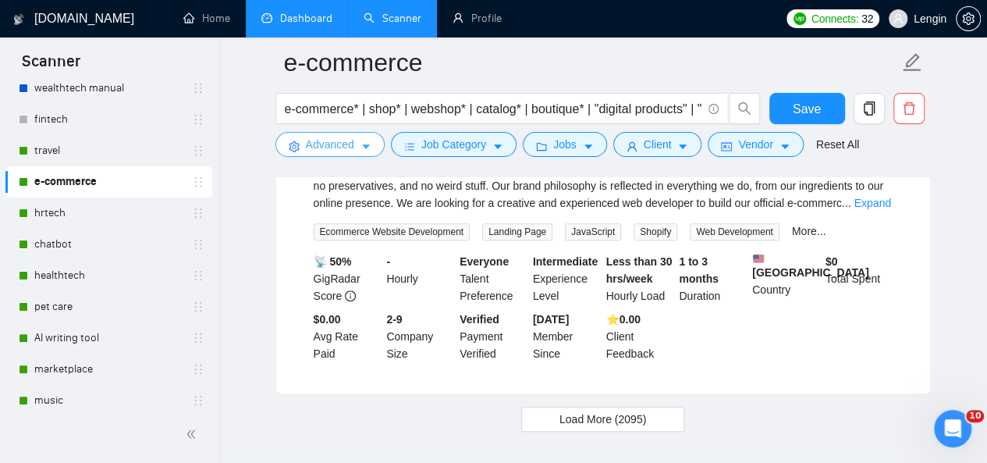
scroll to position [3457, 0]
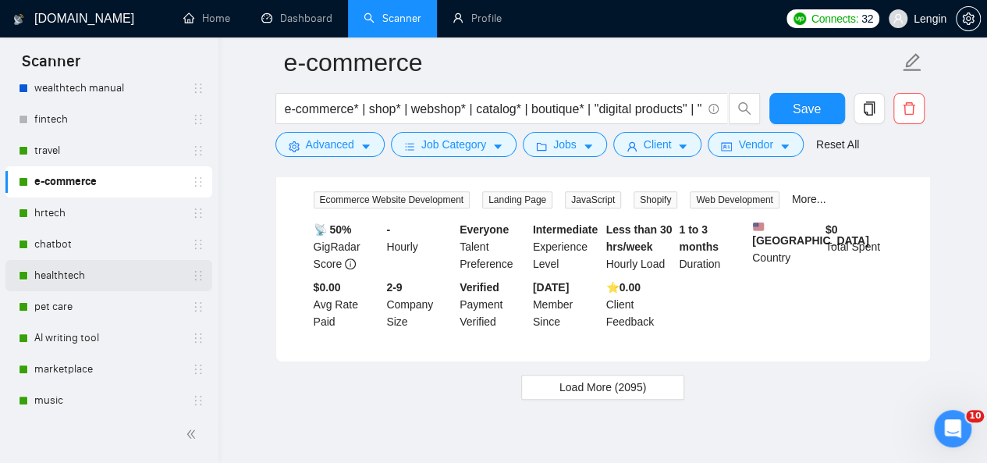
click at [119, 270] on link "healthtech" at bounding box center [108, 275] width 148 height 31
click at [816, 119] on button "Save" at bounding box center [807, 108] width 76 height 31
click at [105, 269] on link "healthtech" at bounding box center [108, 275] width 148 height 31
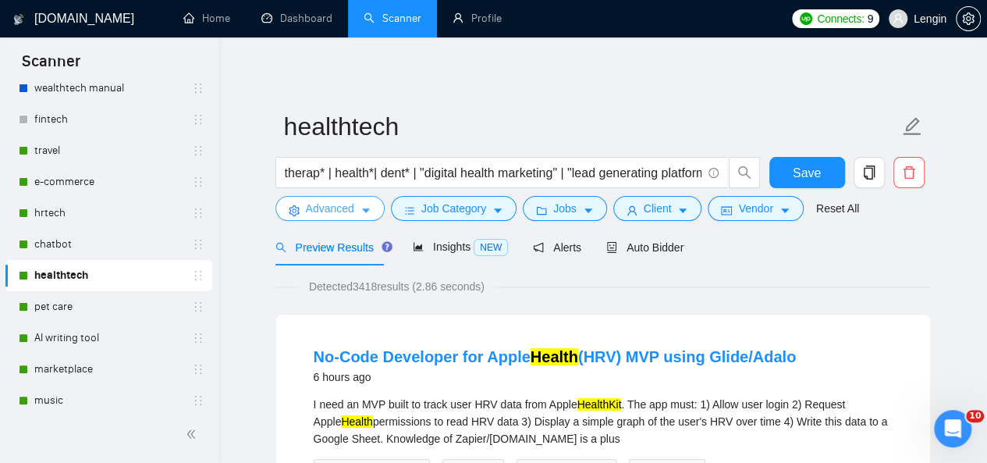
click at [343, 202] on span "Advanced" at bounding box center [330, 208] width 48 height 17
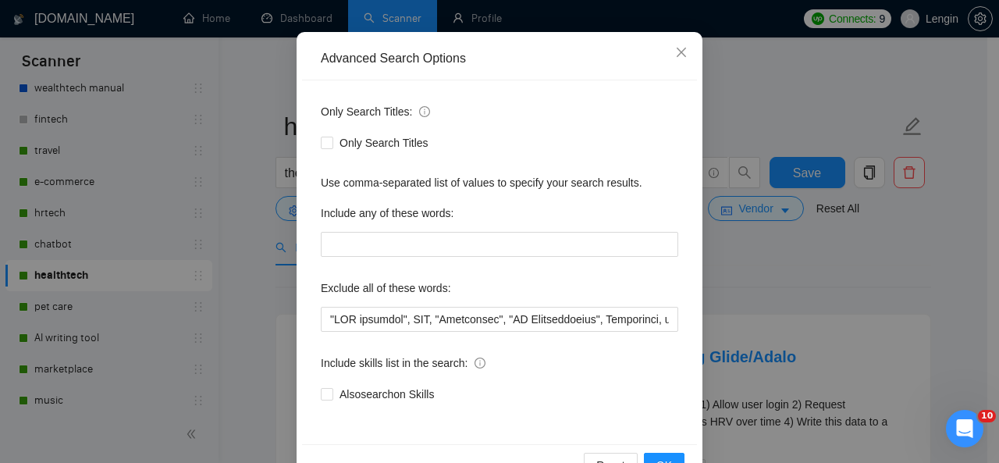
scroll to position [140, 0]
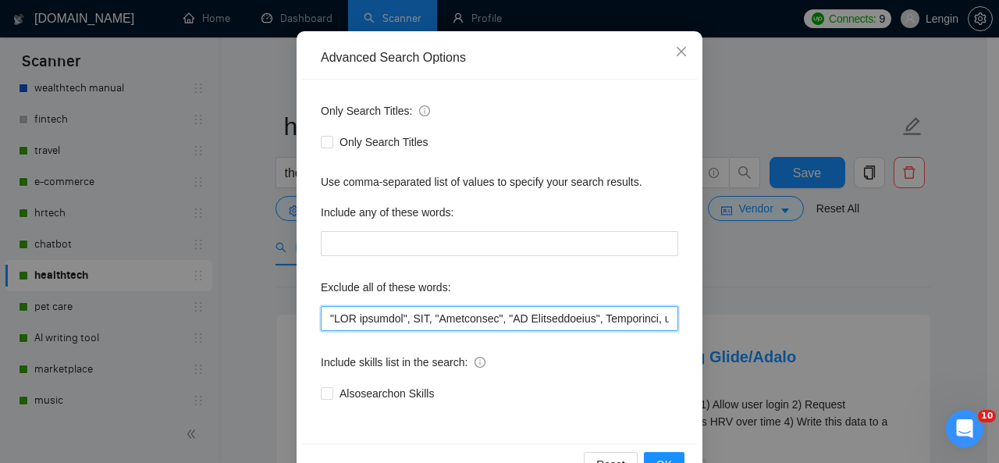
click at [325, 318] on input "text" at bounding box center [499, 318] width 357 height 25
paste input "Supplier Sourcing"
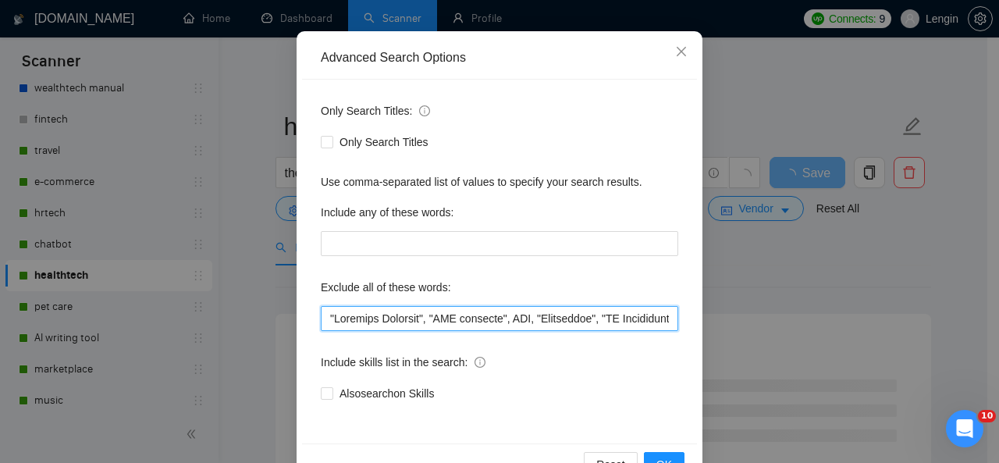
scroll to position [186, 0]
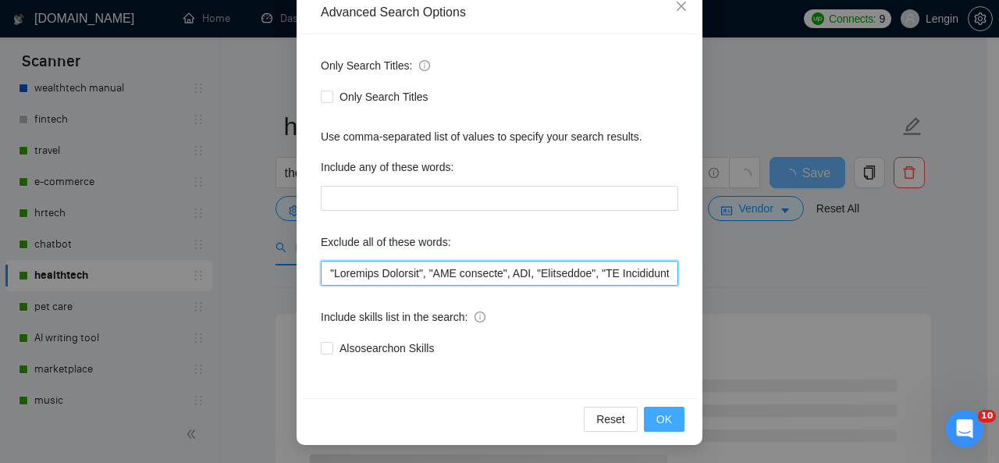
type input ""Loremips Dolorsit", "AME consecte", ADI, "Elitseddoe", "TE Incididuntutl", Etd…"
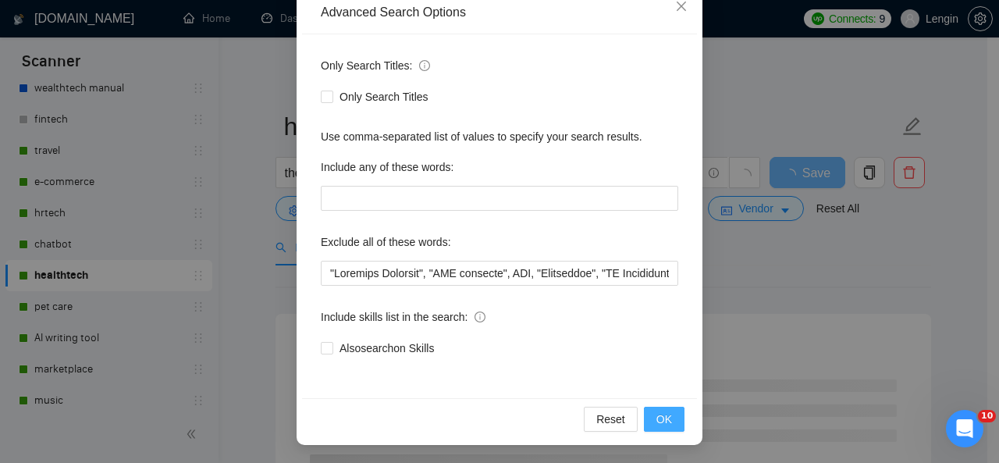
click at [656, 416] on span "OK" at bounding box center [664, 418] width 16 height 17
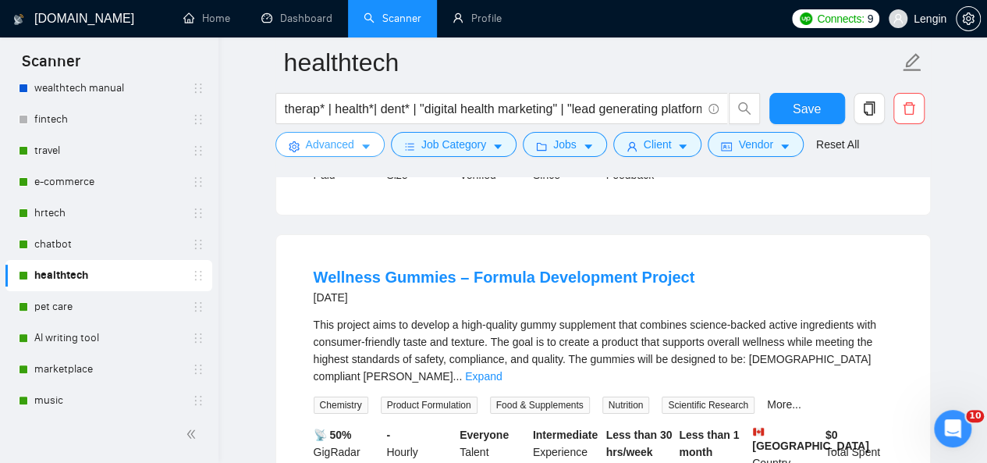
scroll to position [2950, 0]
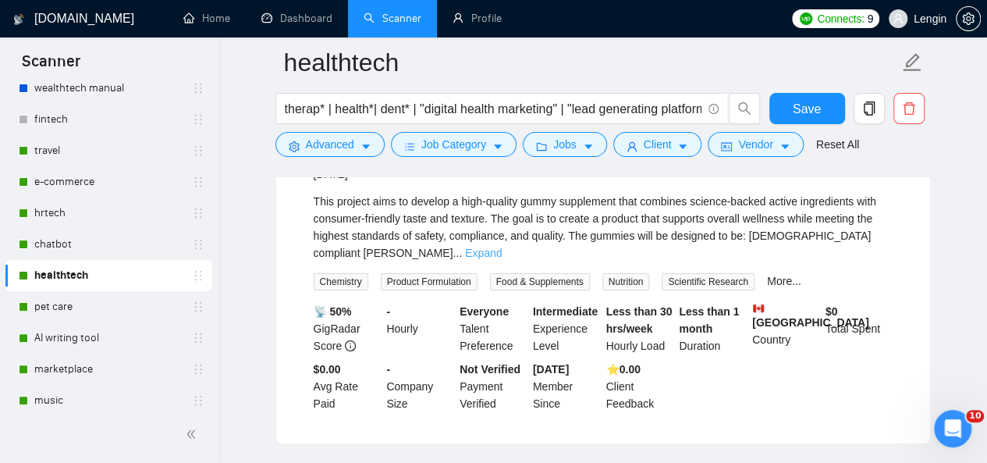
click at [502, 247] on link "Expand" at bounding box center [483, 253] width 37 height 12
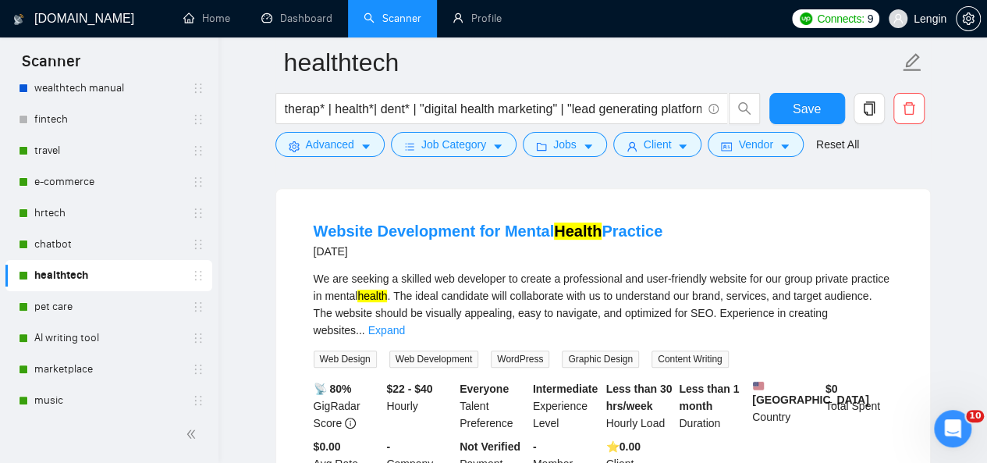
scroll to position [3468, 0]
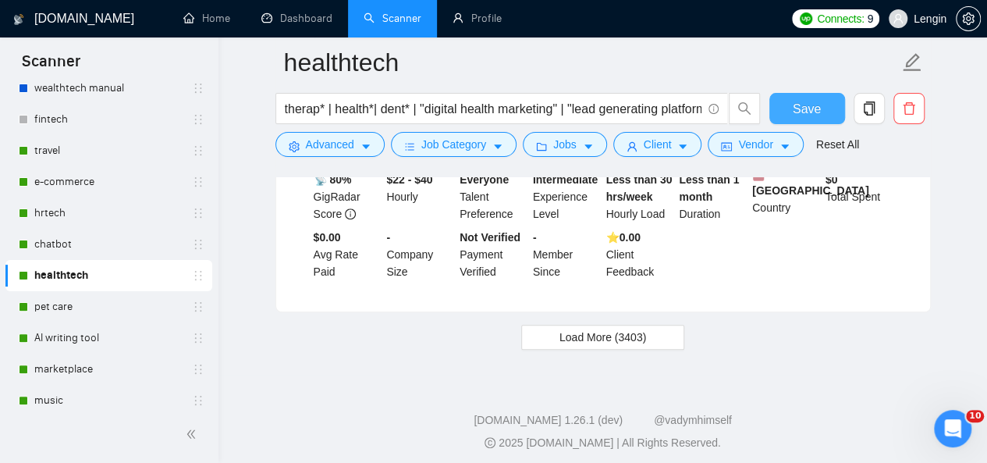
click at [806, 110] on span "Save" at bounding box center [807, 109] width 28 height 20
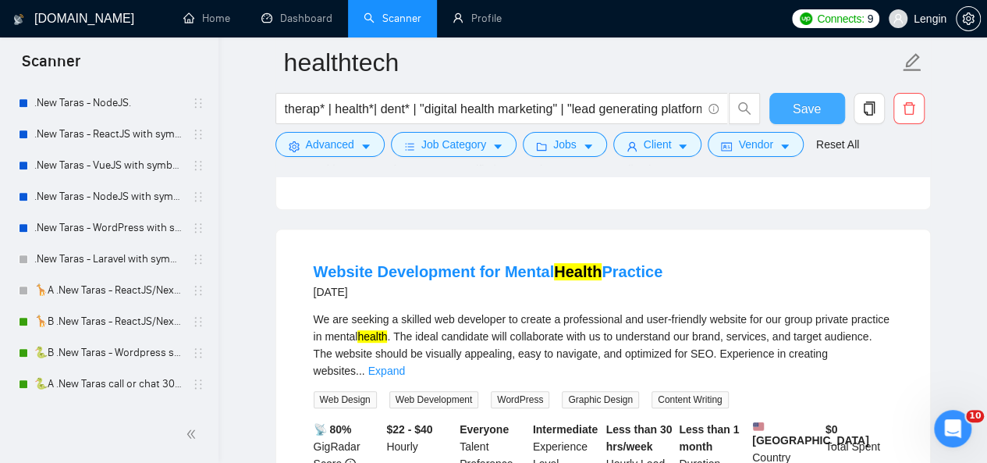
scroll to position [733, 0]
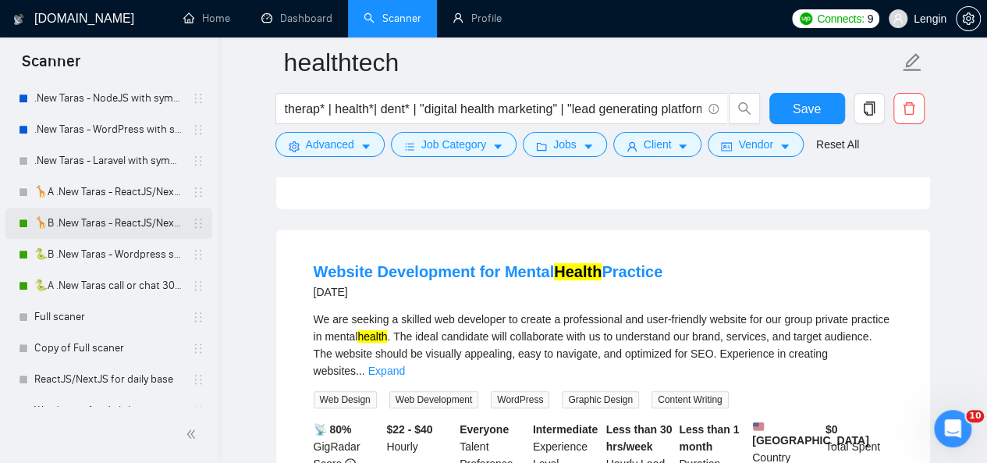
click at [99, 219] on link "🦒B .New Taras - ReactJS/NextJS rel exp 23/04" at bounding box center [108, 223] width 148 height 31
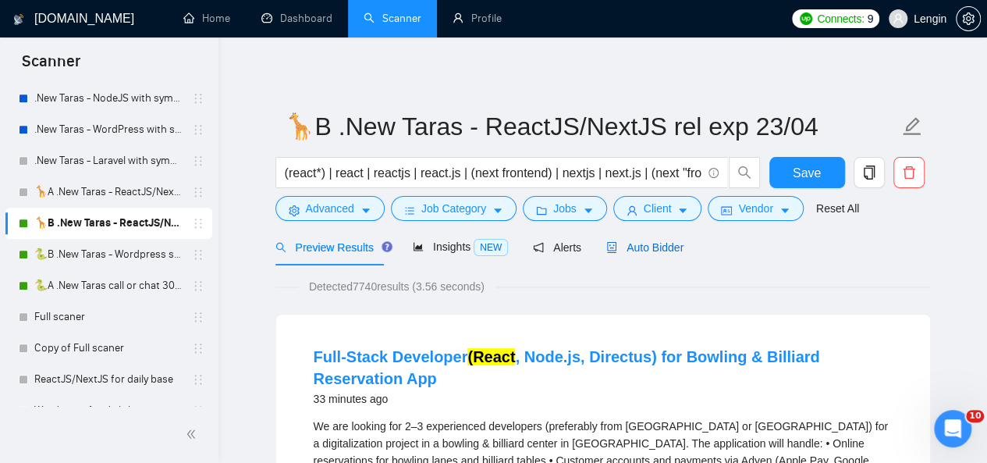
click at [647, 249] on span "Auto Bidder" at bounding box center [644, 247] width 77 height 12
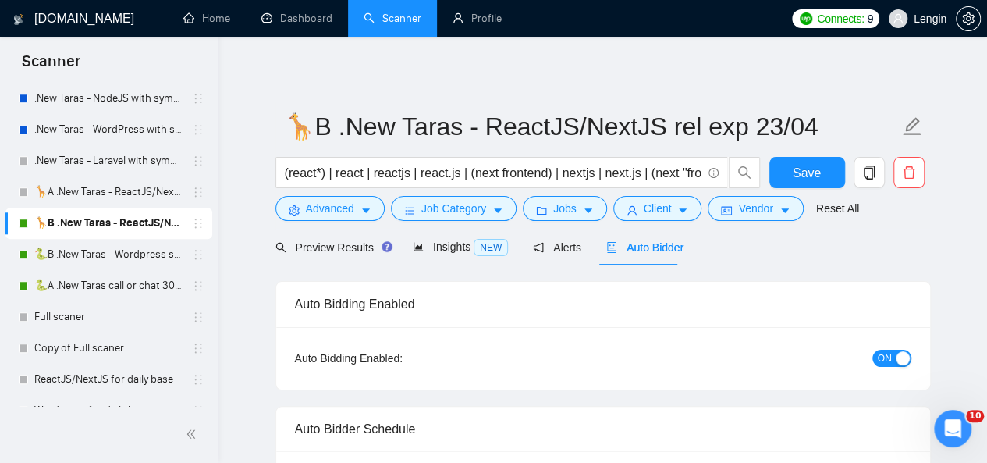
radio input "false"
radio input "true"
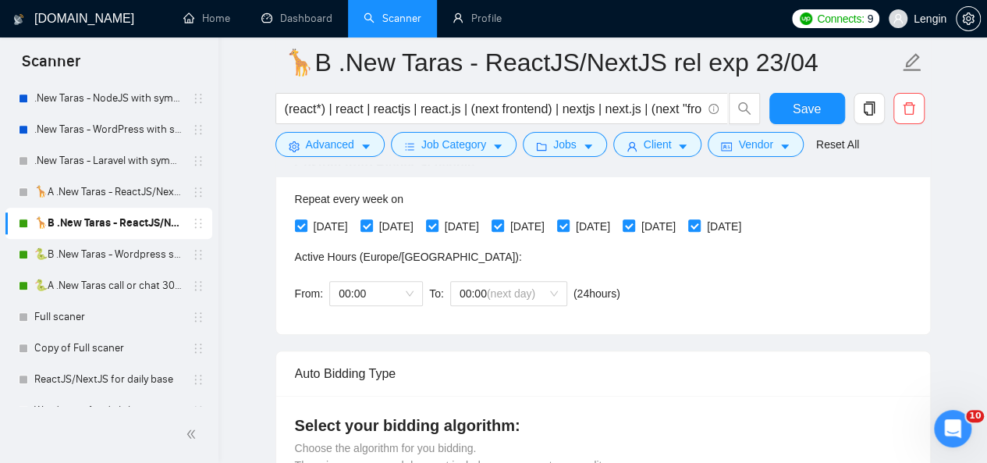
scroll to position [417, 0]
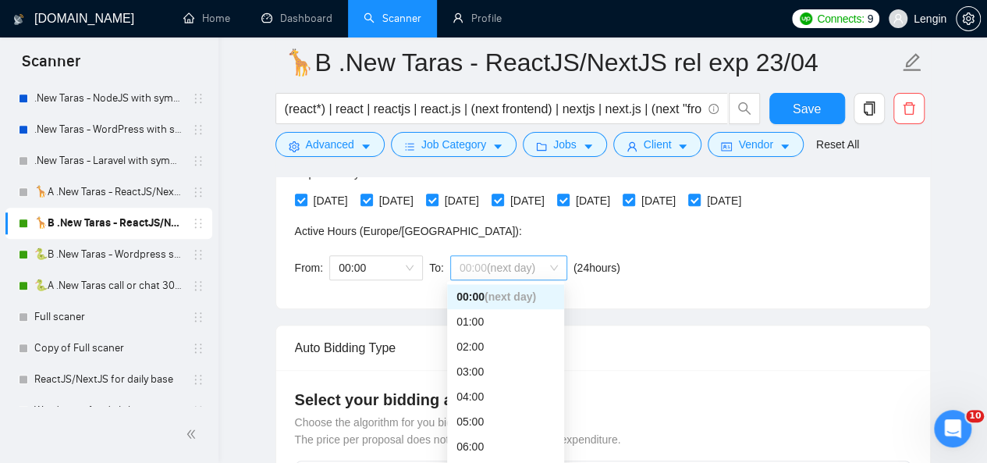
click at [543, 256] on span "00:00 (next day)" at bounding box center [509, 267] width 98 height 23
click at [486, 347] on div "10:00" at bounding box center [506, 350] width 98 height 17
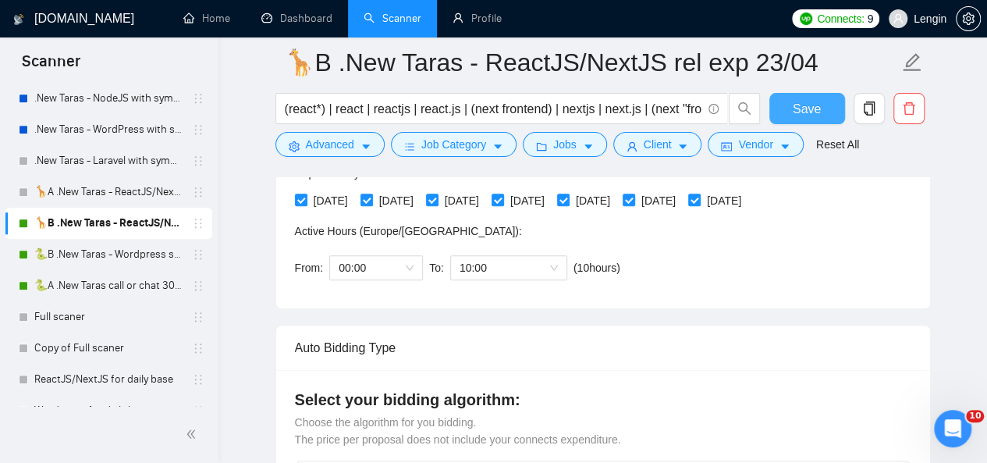
click at [797, 96] on button "Save" at bounding box center [807, 108] width 76 height 31
click at [95, 260] on link "🐍B .New Taras - Wordpress short 23/04" at bounding box center [108, 254] width 148 height 31
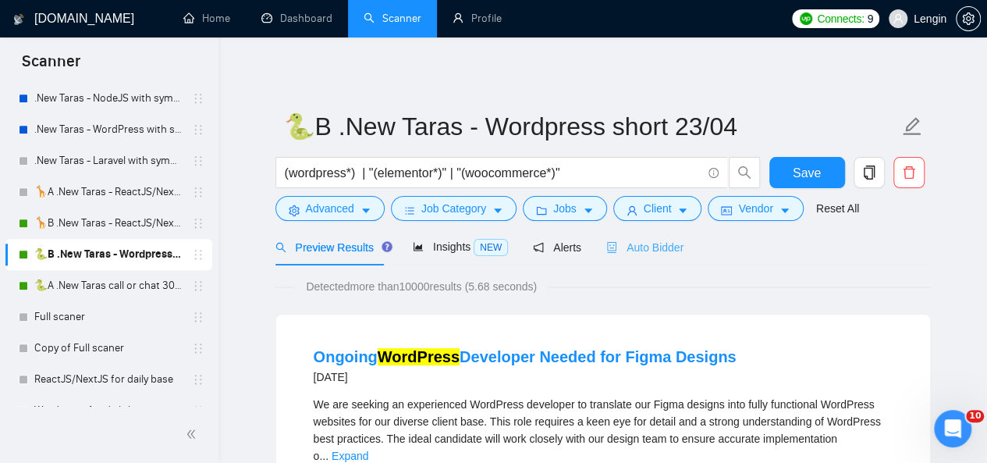
click at [659, 236] on div "Auto Bidder" at bounding box center [644, 247] width 77 height 37
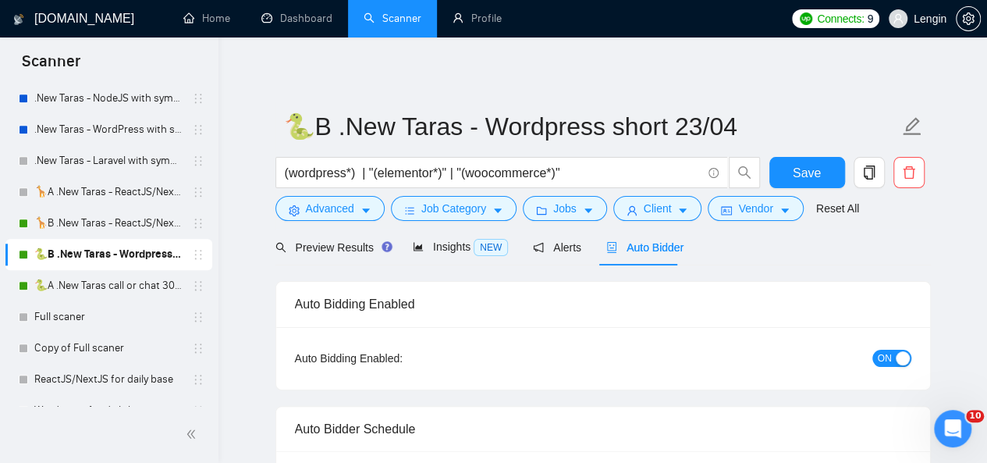
radio input "false"
radio input "true"
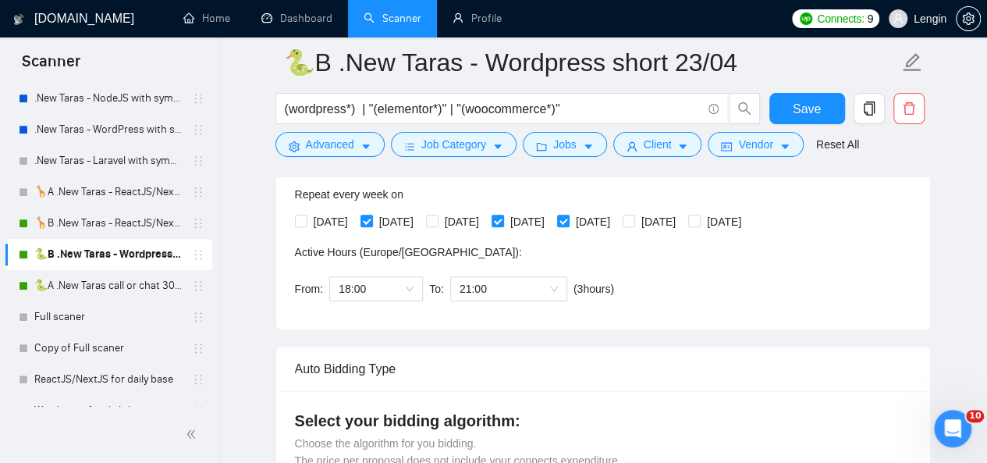
scroll to position [454, 0]
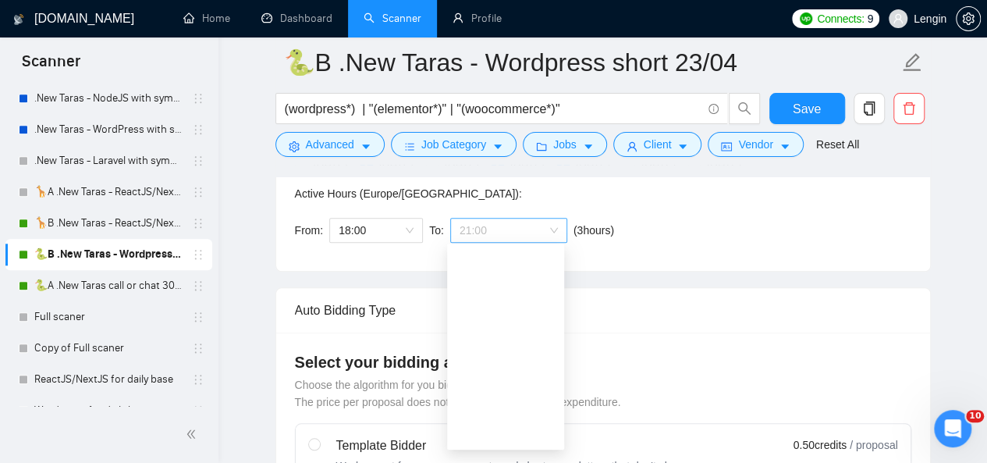
click at [553, 232] on span "21:00" at bounding box center [509, 230] width 98 height 23
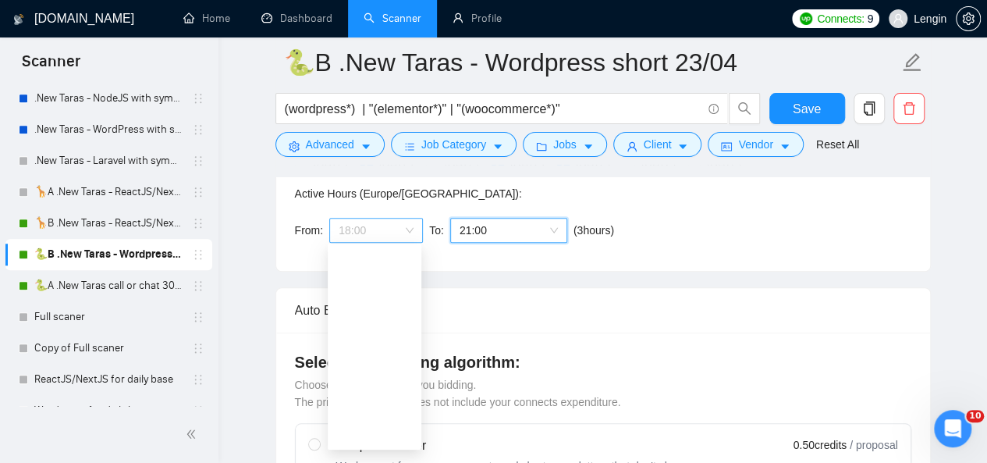
click at [412, 227] on div "18:00" at bounding box center [376, 230] width 94 height 25
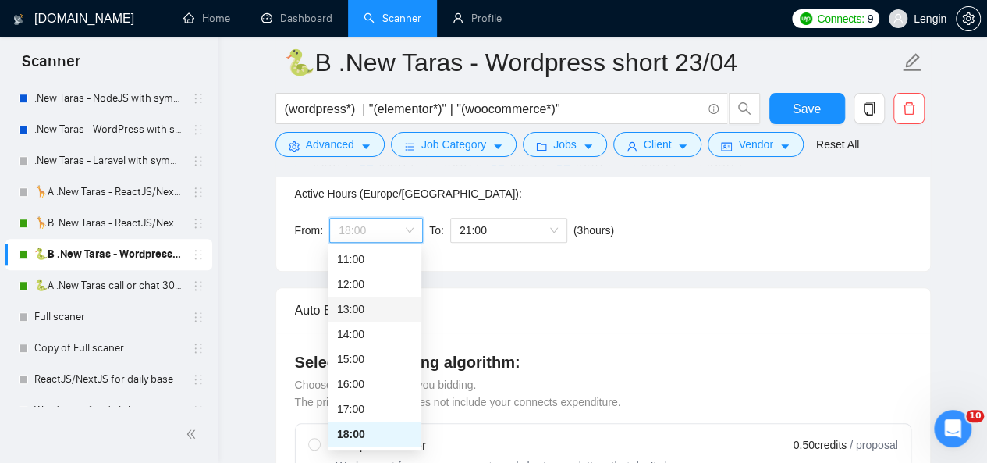
scroll to position [0, 0]
click at [357, 265] on div "00:00" at bounding box center [374, 259] width 75 height 17
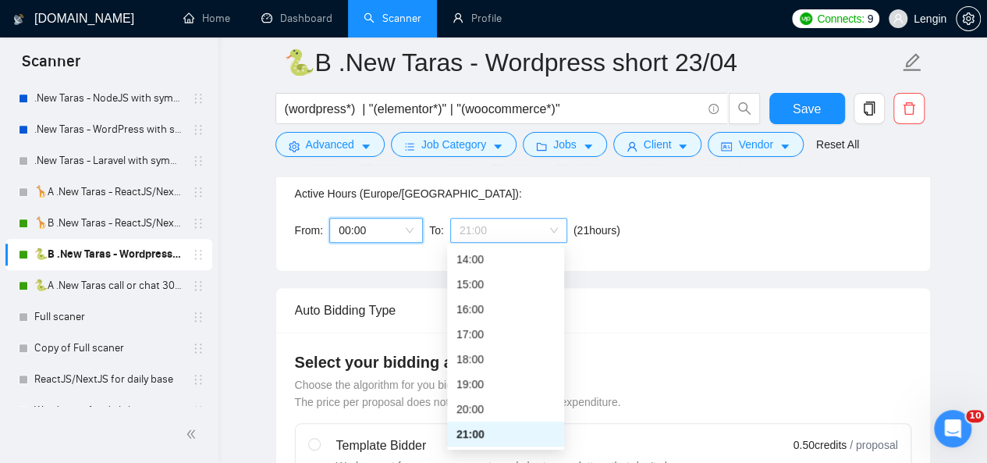
click at [542, 228] on span "21:00" at bounding box center [509, 230] width 98 height 23
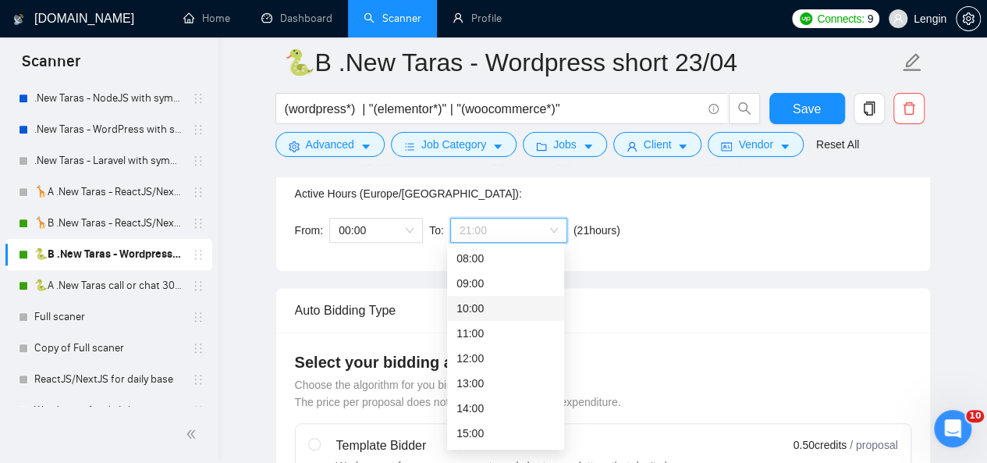
click at [496, 313] on div "10:00" at bounding box center [506, 308] width 98 height 17
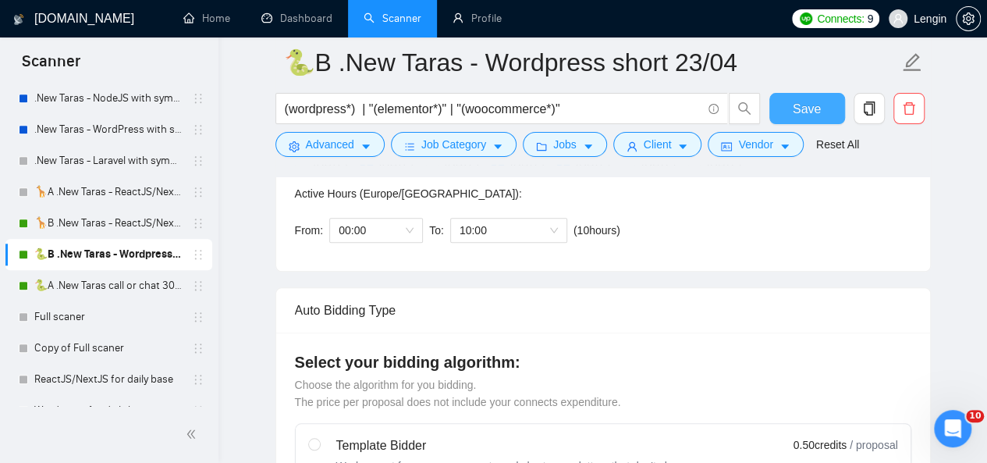
click at [788, 104] on button "Save" at bounding box center [807, 108] width 76 height 31
click at [103, 288] on link "🐍A .New Taras call or chat 30%view 0 reply 23/04" at bounding box center [108, 285] width 148 height 31
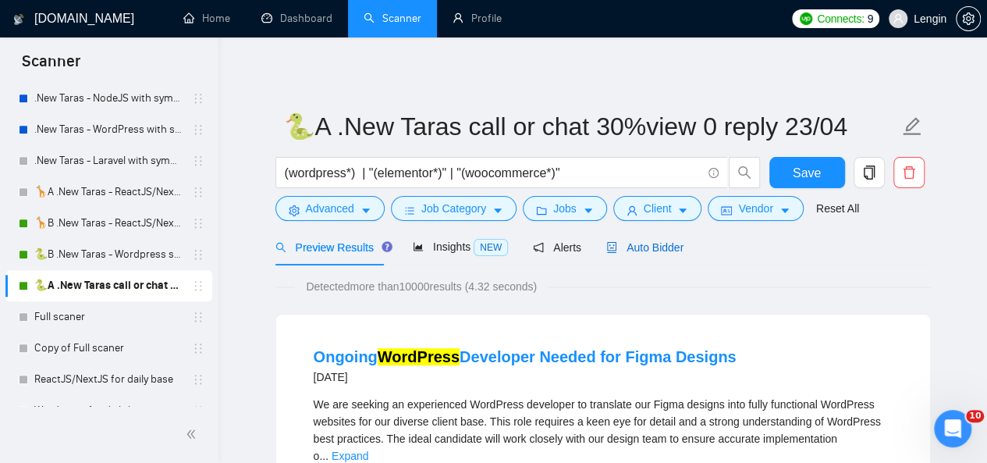
click at [664, 248] on span "Auto Bidder" at bounding box center [644, 247] width 77 height 12
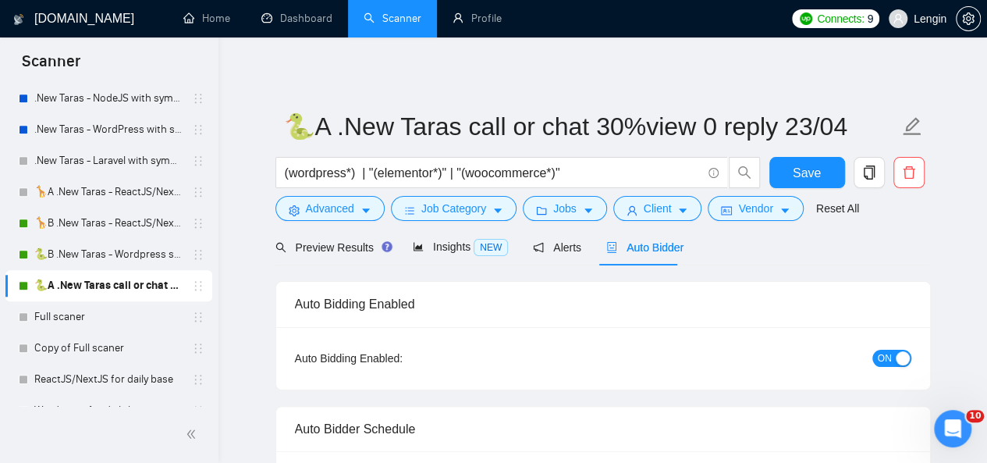
radio input "false"
radio input "true"
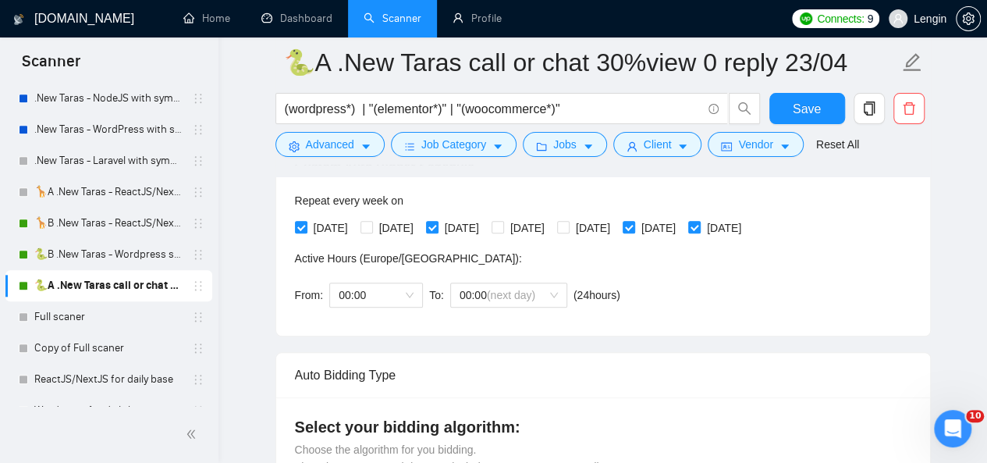
scroll to position [425, 0]
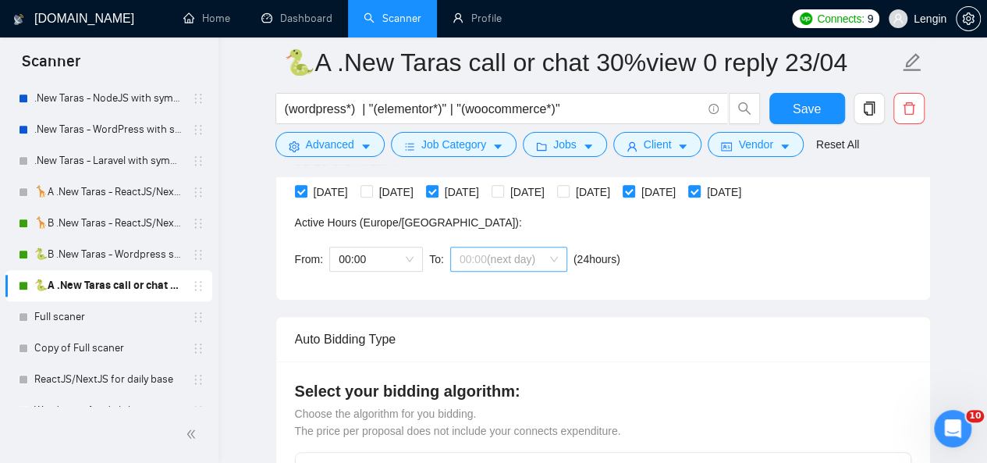
click at [541, 253] on span "00:00 (next day)" at bounding box center [509, 258] width 98 height 23
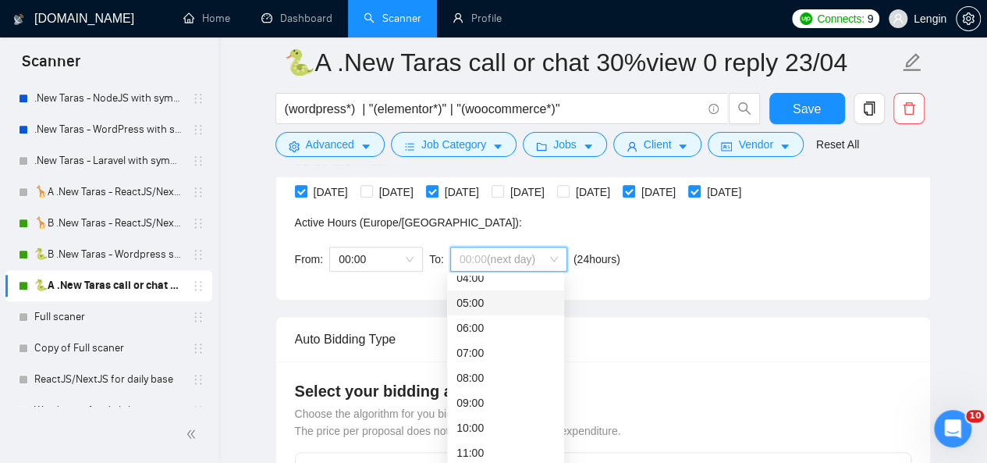
scroll to position [112, 0]
click at [487, 427] on div "10:00" at bounding box center [506, 425] width 98 height 17
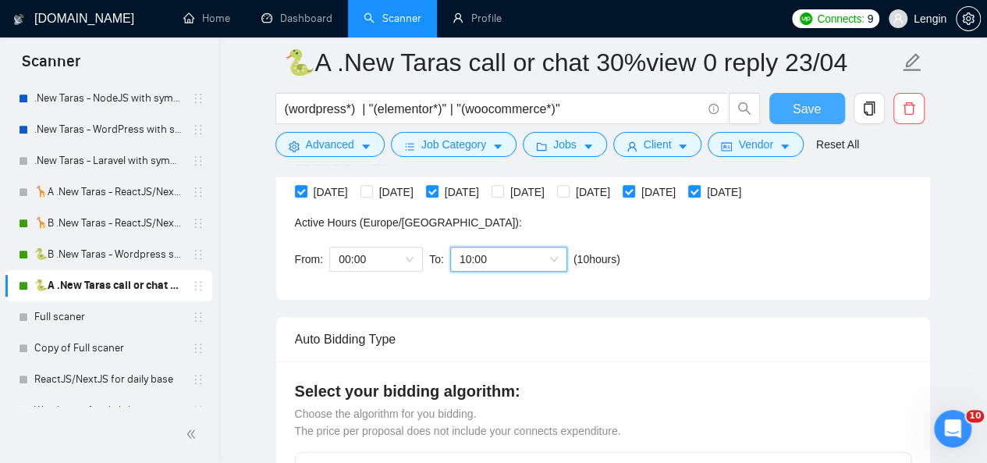
click at [795, 112] on span "Save" at bounding box center [807, 109] width 28 height 20
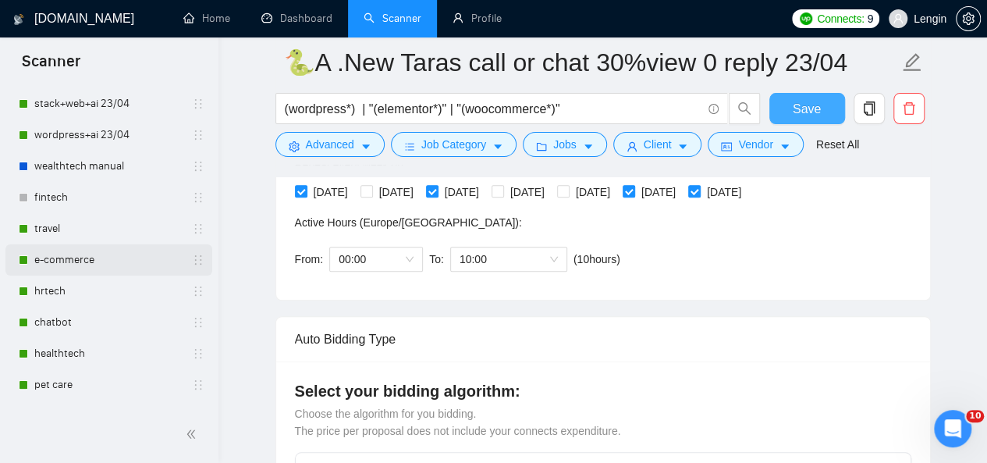
scroll to position [73, 0]
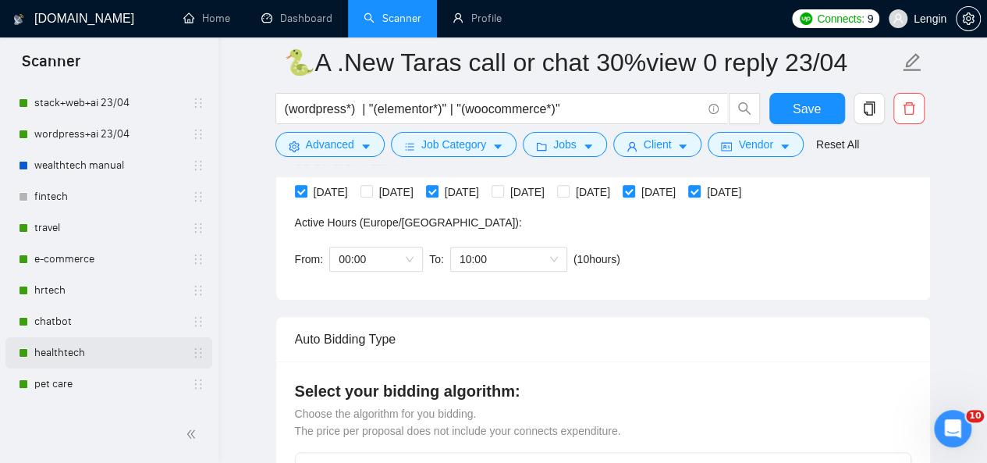
click at [84, 359] on link "healthtech" at bounding box center [108, 352] width 148 height 31
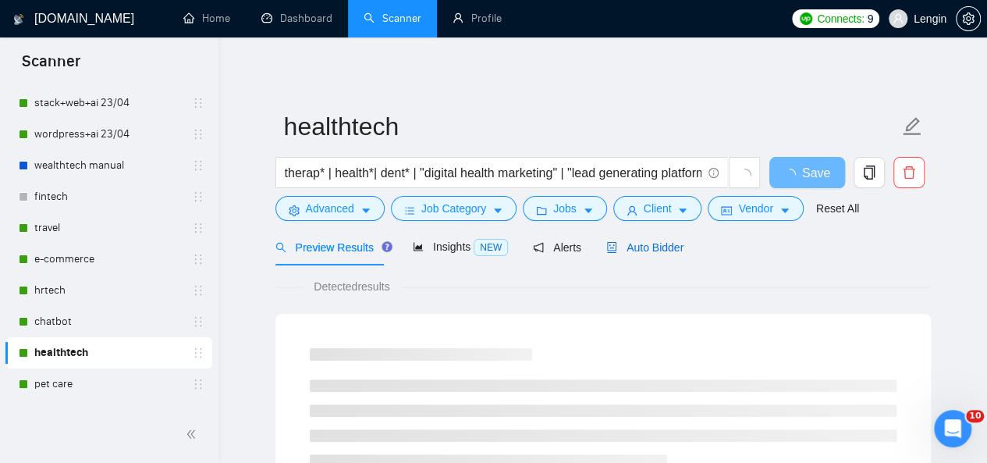
click at [633, 247] on span "Auto Bidder" at bounding box center [644, 247] width 77 height 12
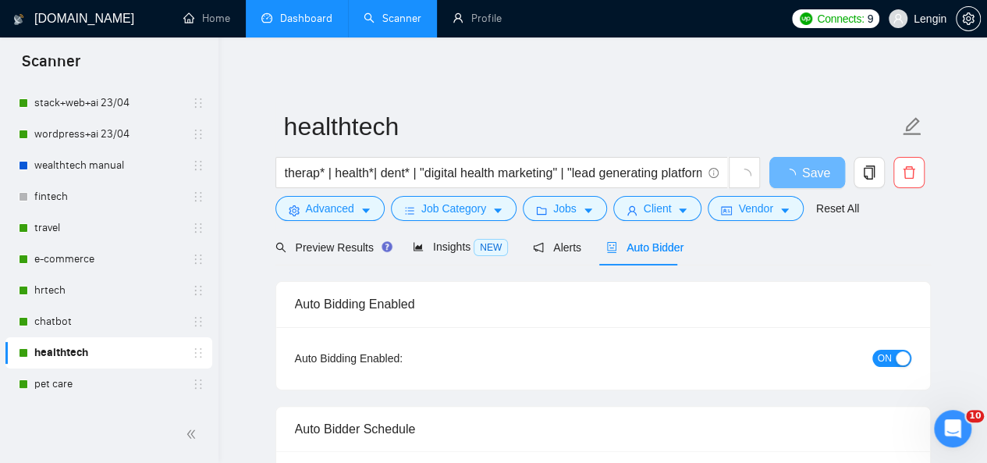
radio input "false"
radio input "true"
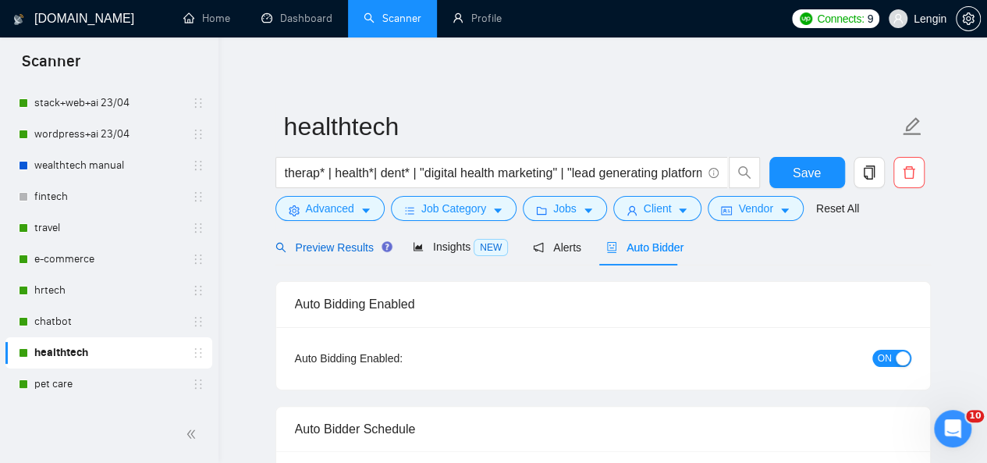
click at [329, 248] on span "Preview Results" at bounding box center [331, 247] width 112 height 12
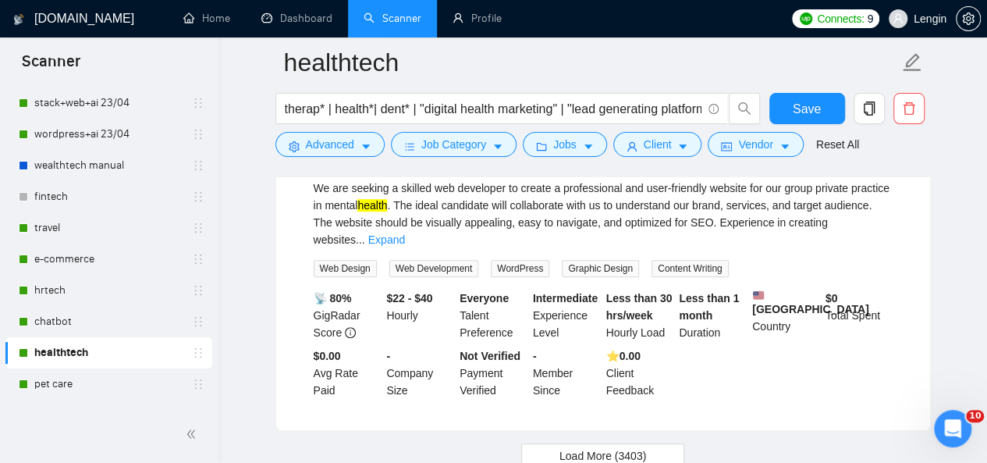
scroll to position [3370, 0]
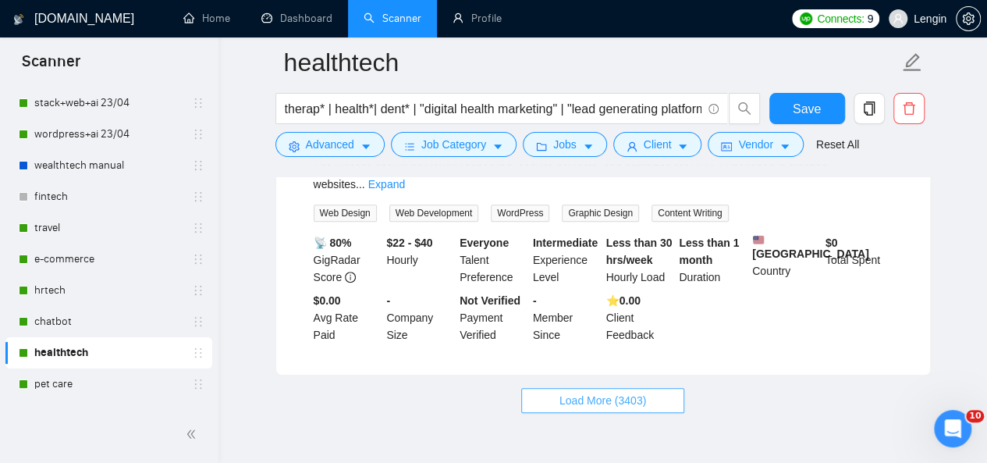
click at [574, 392] on span "Load More (3403)" at bounding box center [603, 400] width 87 height 17
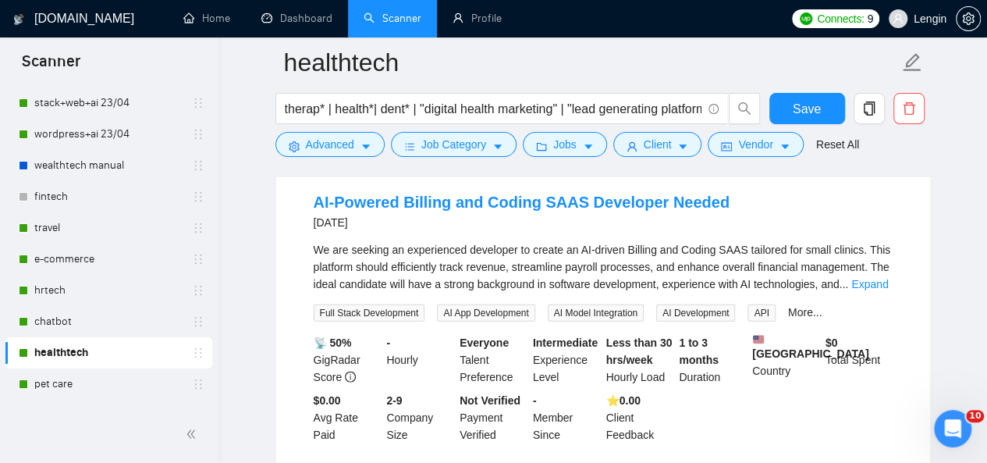
scroll to position [5000, 0]
click at [868, 279] on link "Expand" at bounding box center [869, 285] width 37 height 12
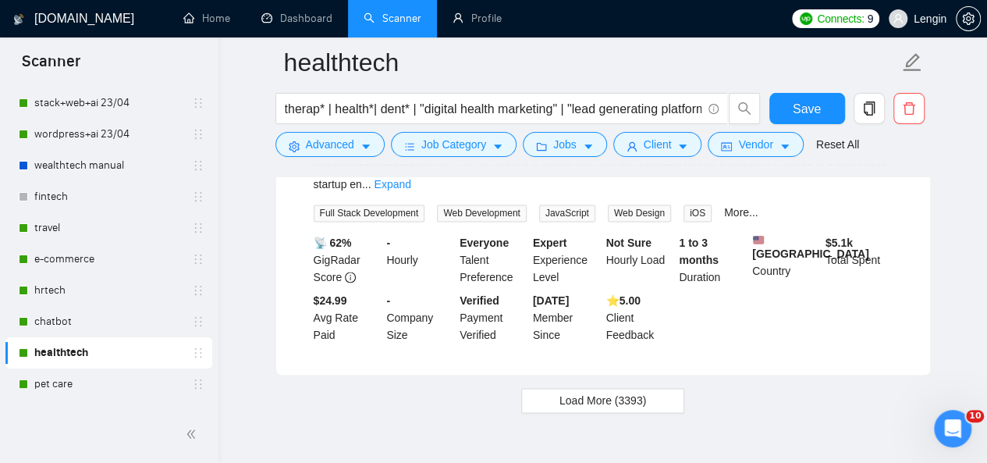
scroll to position [6900, 0]
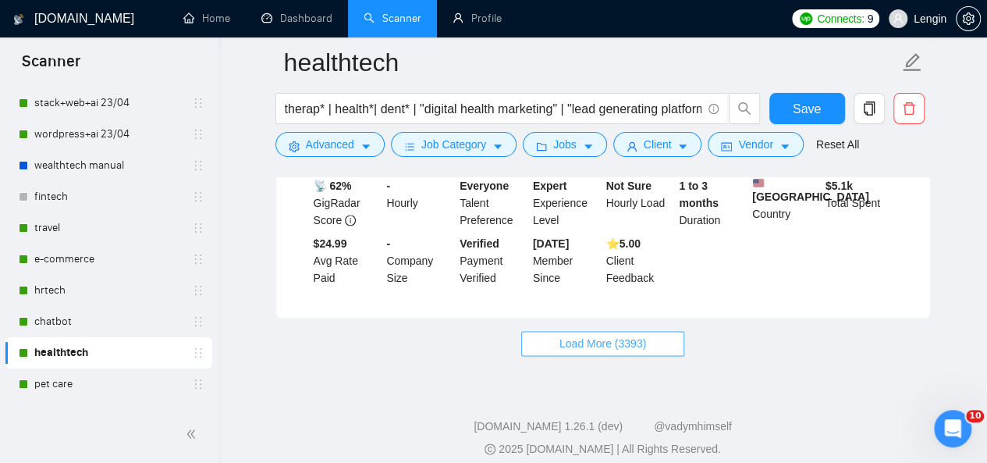
click at [627, 335] on span "Load More (3393)" at bounding box center [603, 343] width 87 height 17
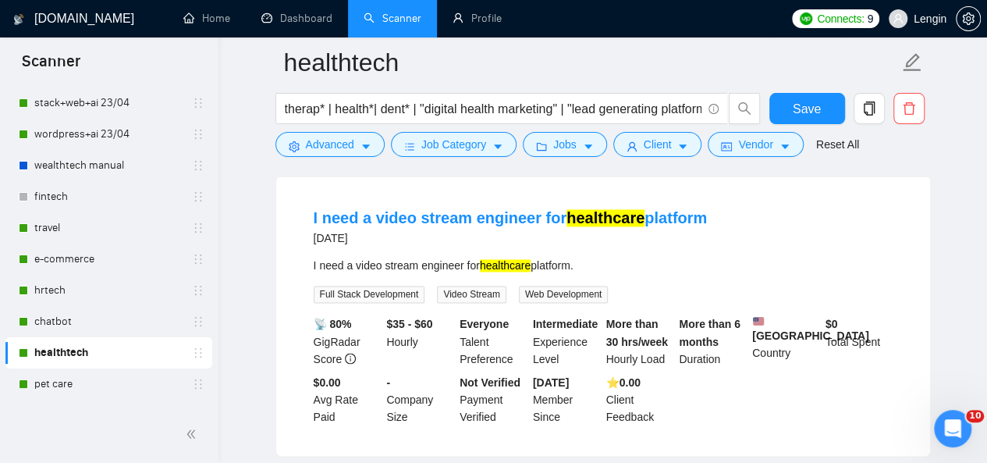
scroll to position [7073, 0]
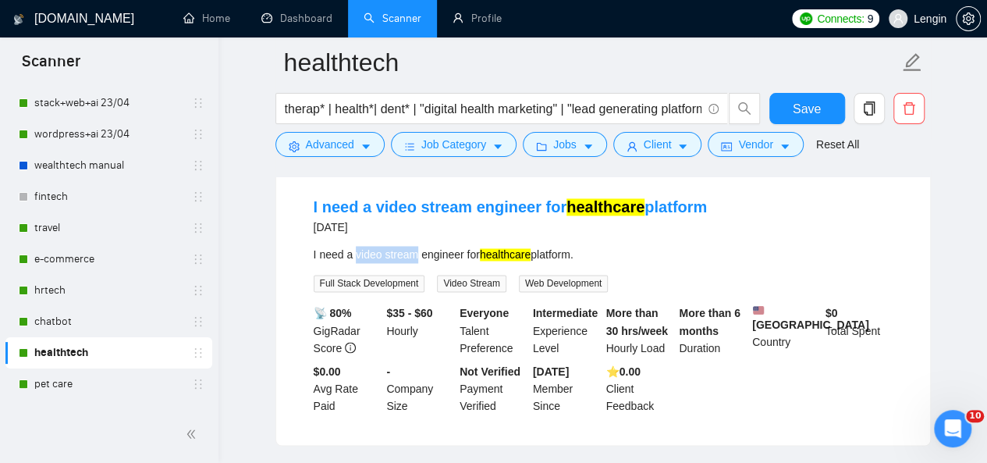
drag, startPoint x: 354, startPoint y: 241, endPoint x: 415, endPoint y: 238, distance: 61.0
click at [415, 246] on div "I need a video stream engineer for healthcare platform." at bounding box center [603, 254] width 579 height 17
copy div "video stream"
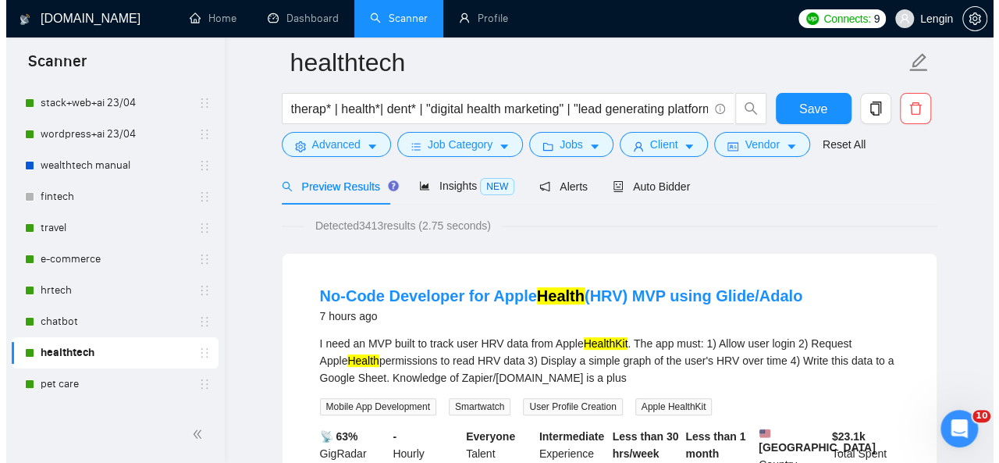
scroll to position [0, 0]
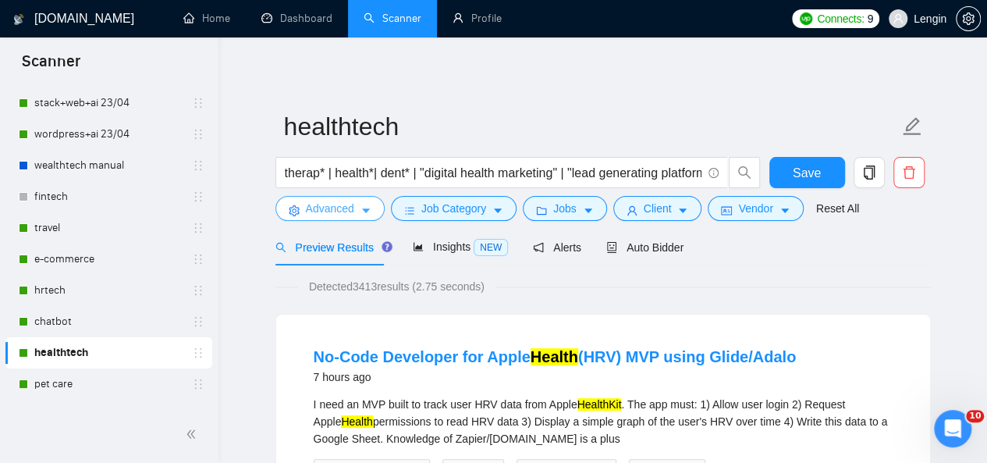
click at [357, 211] on button "Advanced" at bounding box center [329, 208] width 109 height 25
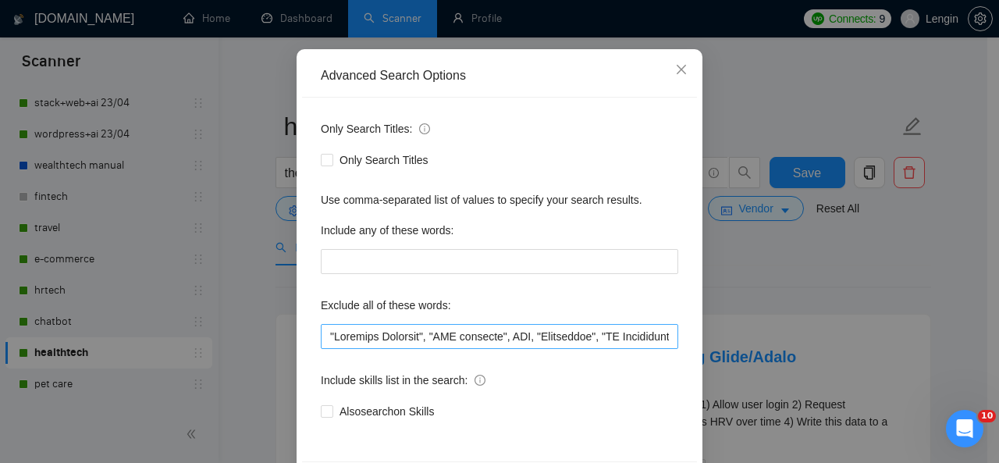
scroll to position [123, 0]
click at [326, 329] on input "text" at bounding box center [499, 335] width 357 height 25
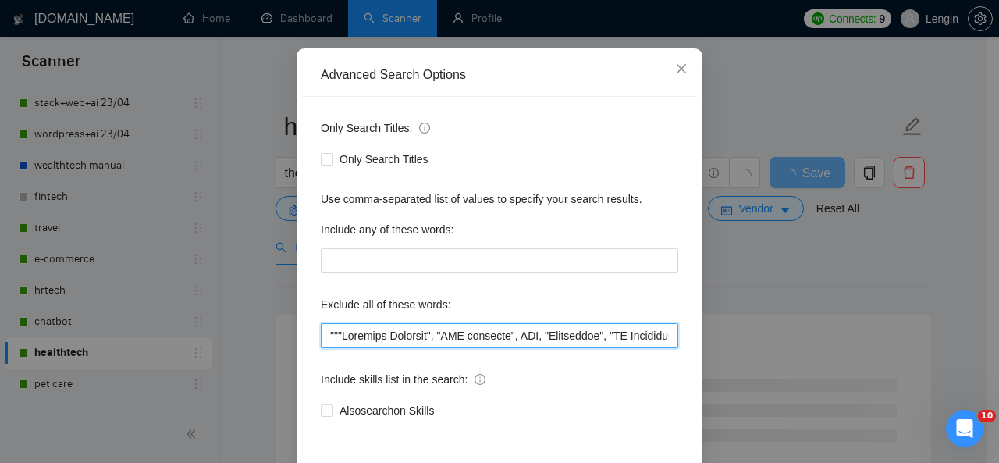
paste input "video stream"
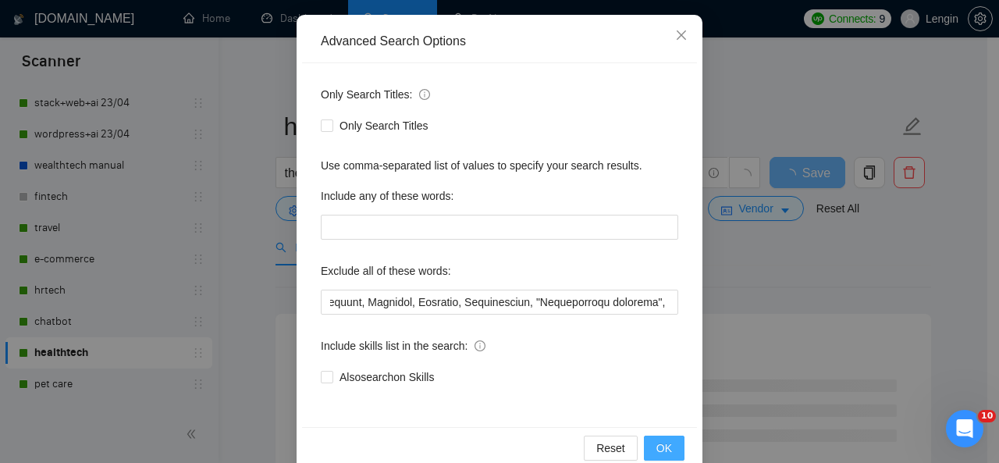
scroll to position [0, 0]
click at [666, 444] on span "OK" at bounding box center [664, 447] width 16 height 17
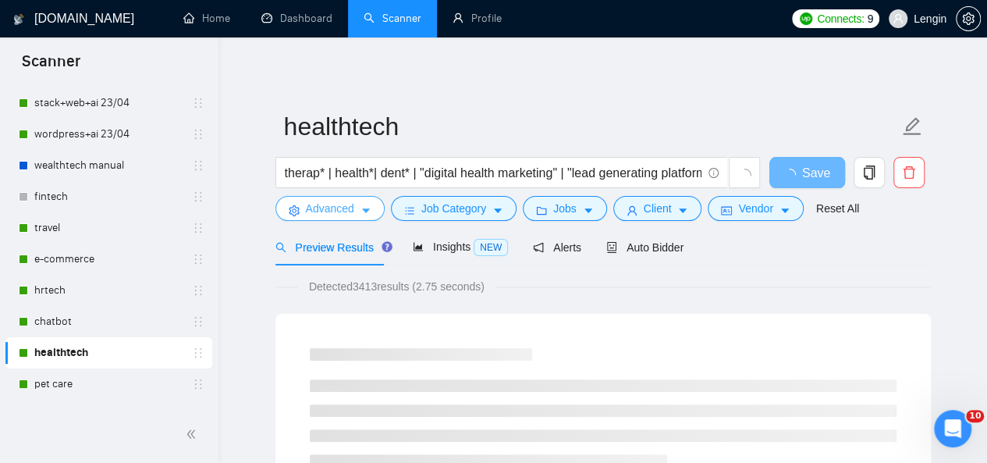
click at [338, 200] on span "Advanced" at bounding box center [330, 208] width 48 height 17
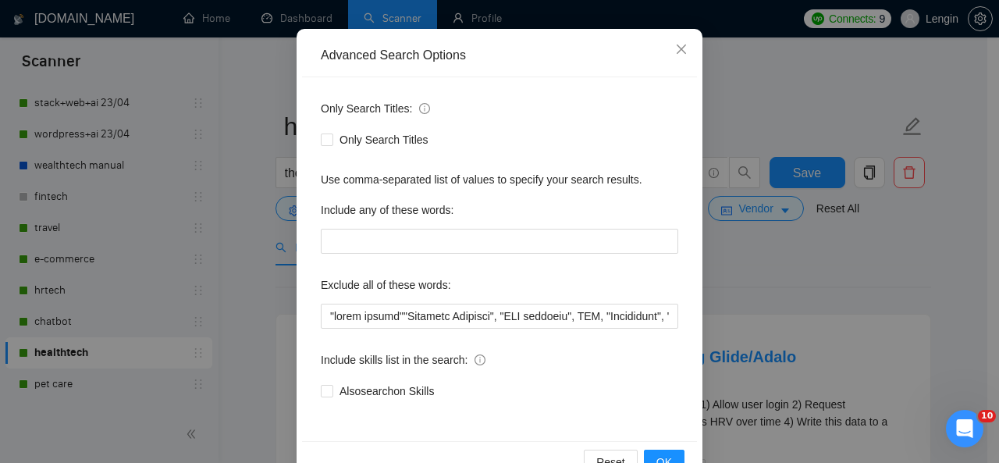
scroll to position [144, 0]
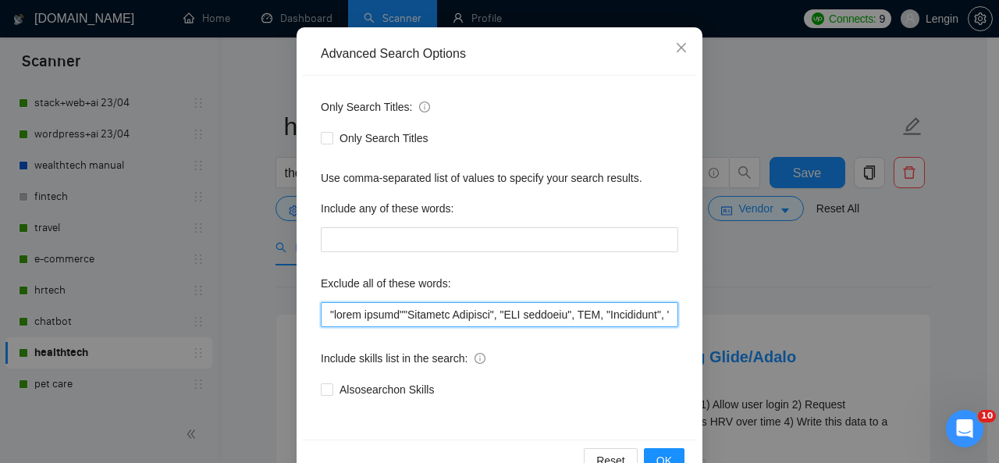
click at [398, 318] on input "text" at bounding box center [499, 314] width 357 height 25
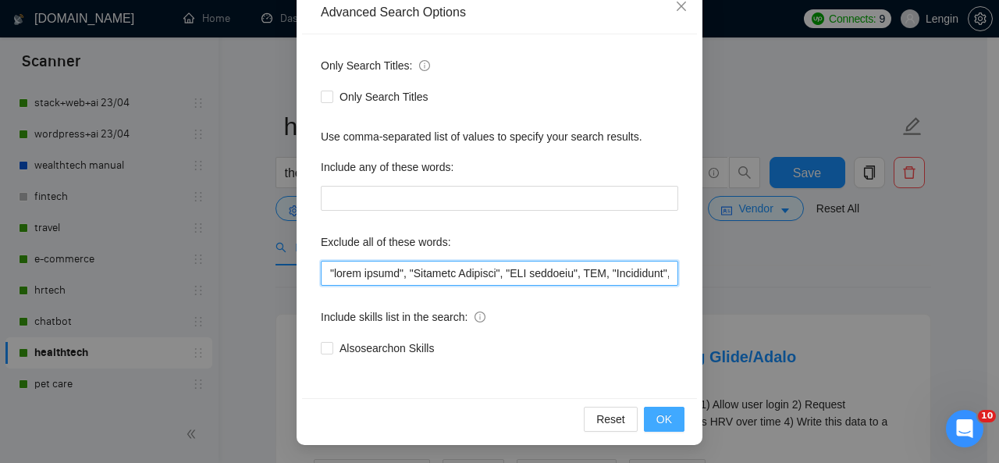
type input ""lorem ipsumd", "Sitametc Adipisci", "ELI seddoeiu", TEM, "Incididunt", "UT Lab…"
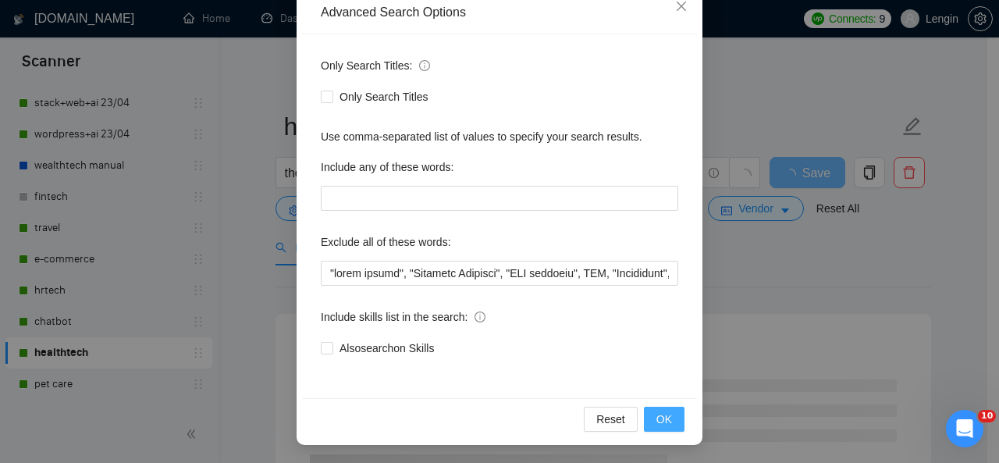
click at [663, 418] on span "OK" at bounding box center [664, 418] width 16 height 17
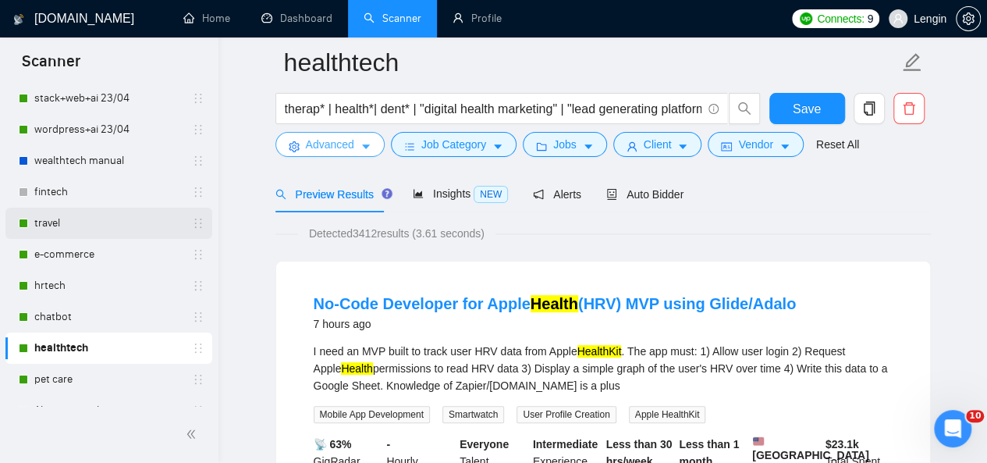
scroll to position [79, 0]
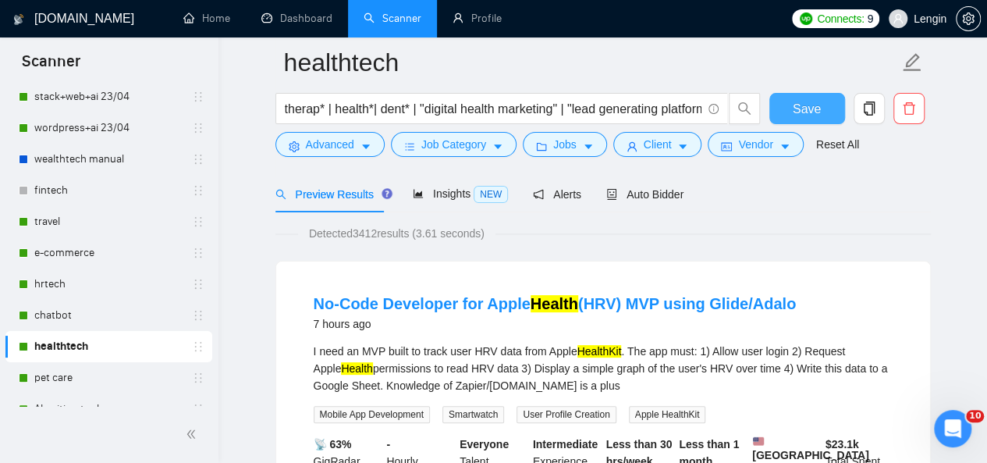
click at [805, 104] on span "Save" at bounding box center [807, 109] width 28 height 20
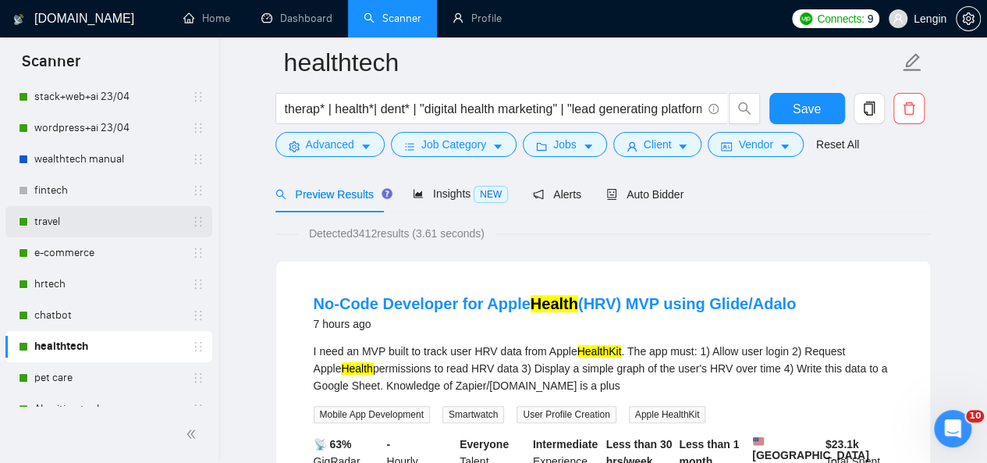
click at [109, 217] on link "travel" at bounding box center [108, 221] width 148 height 31
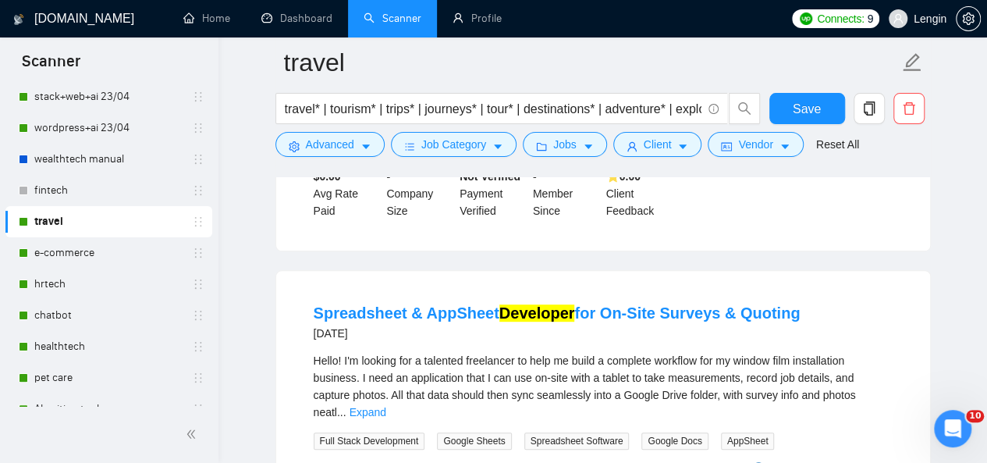
scroll to position [3231, 0]
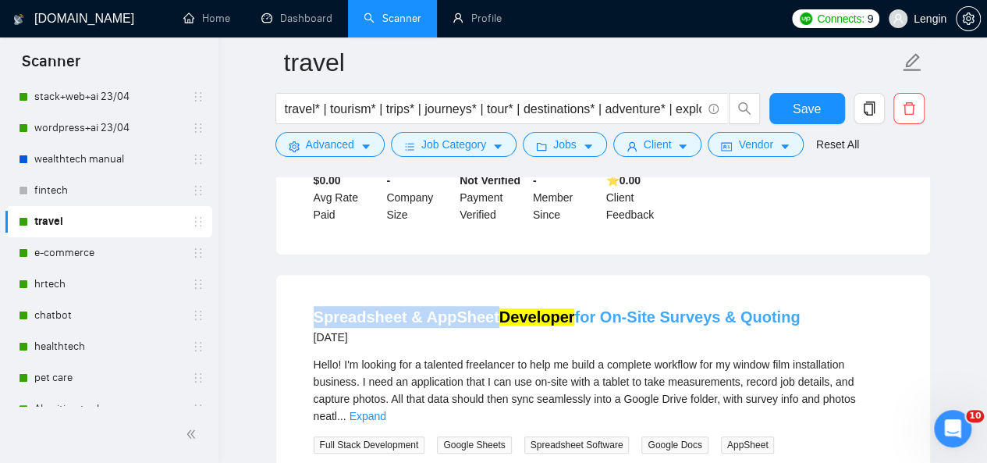
drag, startPoint x: 301, startPoint y: 262, endPoint x: 489, endPoint y: 267, distance: 187.4
click at [489, 293] on li "Spreadsheet & AppSheet Developer for On-Site Surveys & Quoting [DATE] Hello! I'…" at bounding box center [603, 440] width 617 height 294
copy link "Spreadsheet & AppSheet"
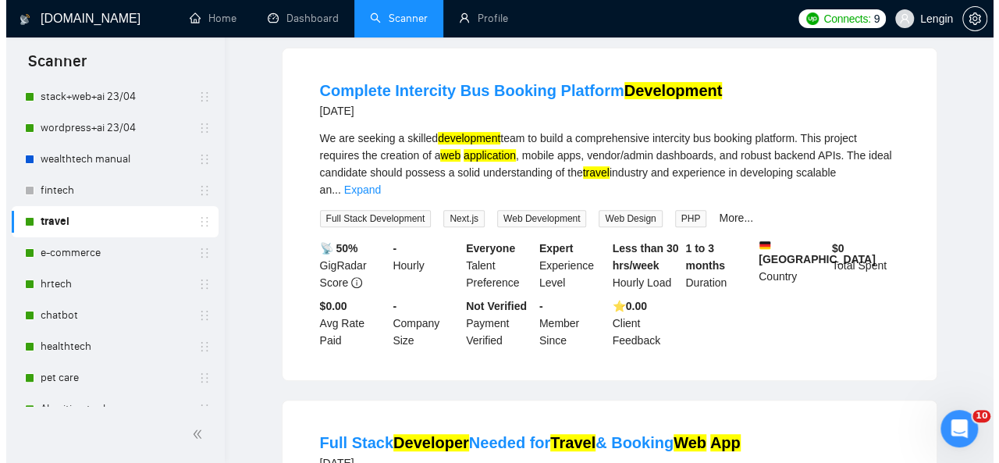
scroll to position [0, 0]
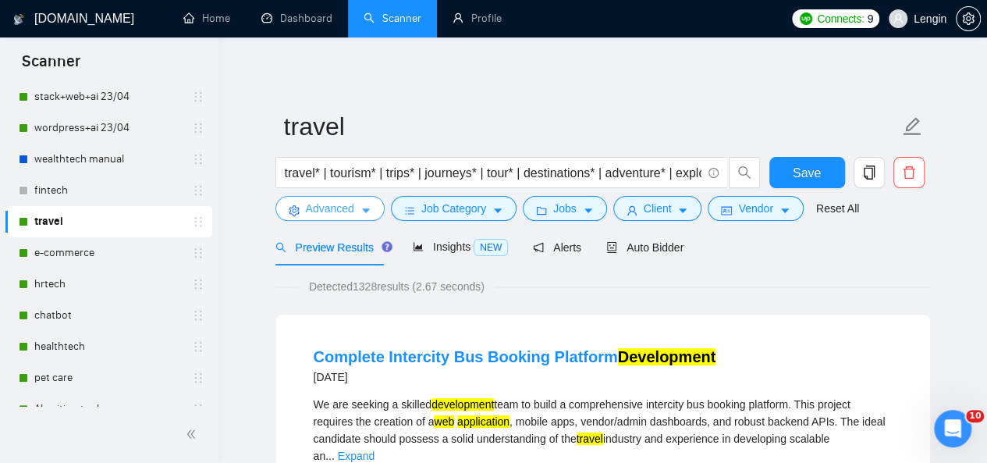
click at [371, 208] on button "Advanced" at bounding box center [329, 208] width 109 height 25
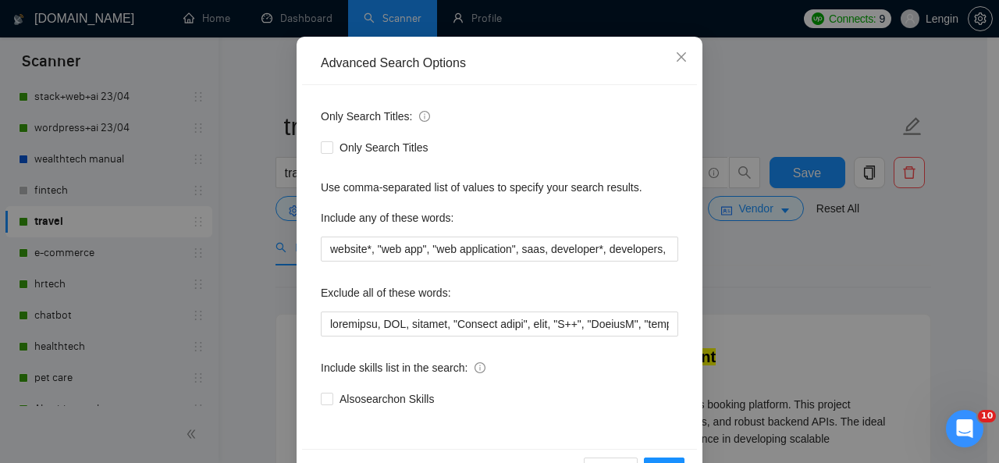
scroll to position [137, 0]
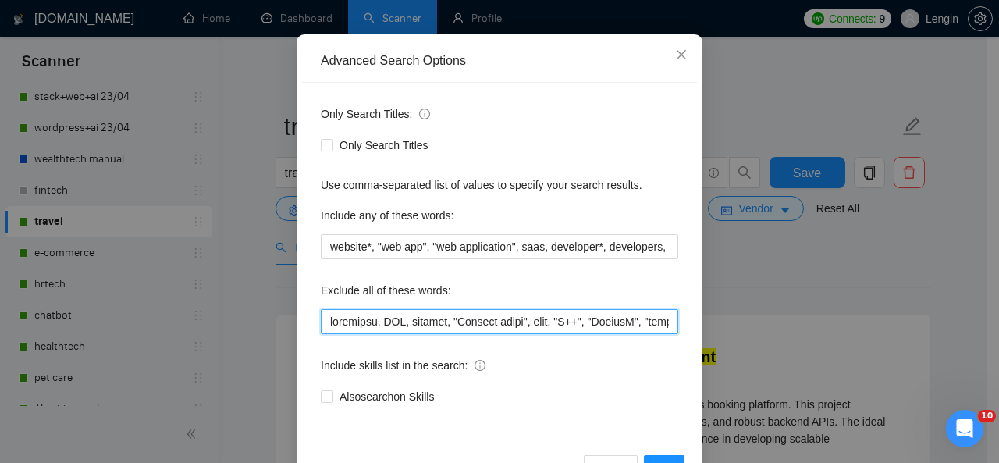
click at [329, 324] on input "text" at bounding box center [499, 321] width 357 height 25
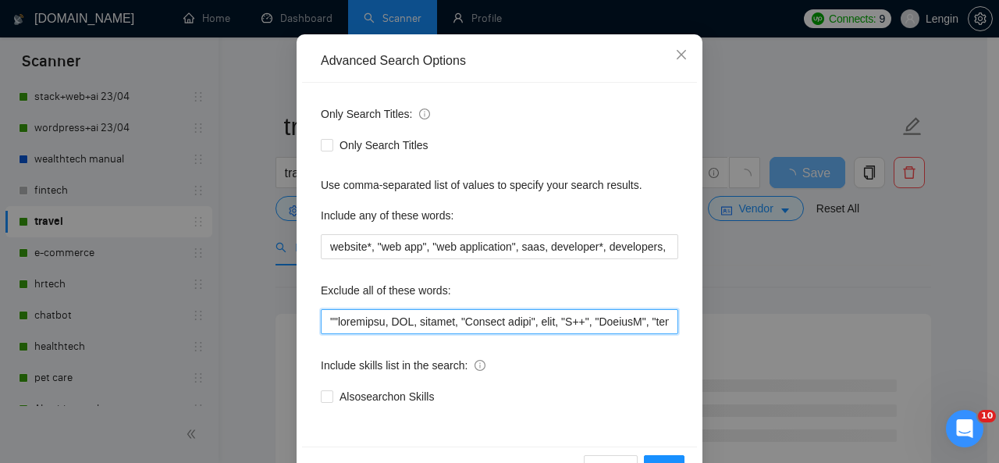
paste input "Spreadsheet & AppSheet"
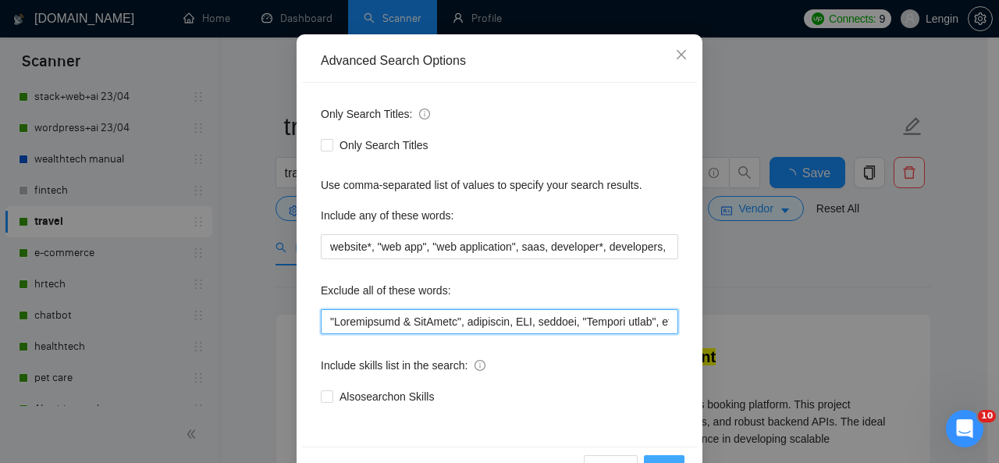
scroll to position [186, 0]
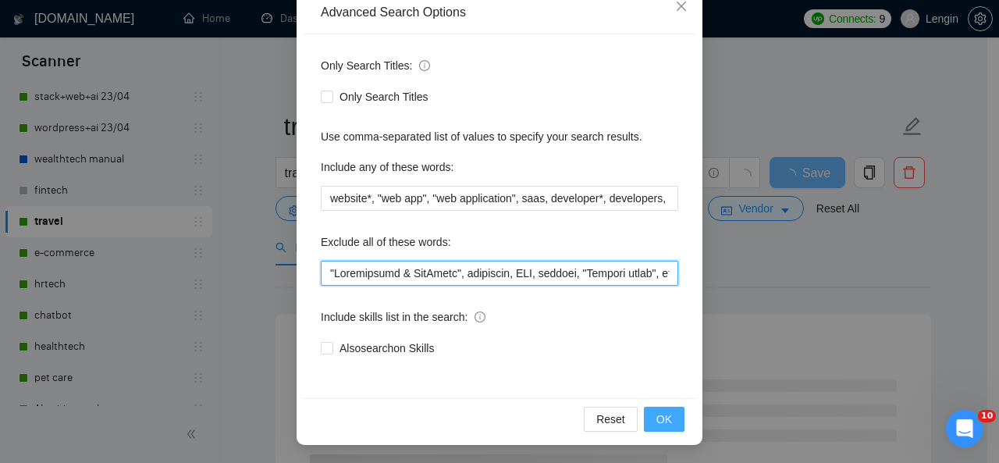
type input ""Loremipsumd & SitAmetc", adipiscin, ELI, seddoei, "Tempori utlab", etdo, "M++"…"
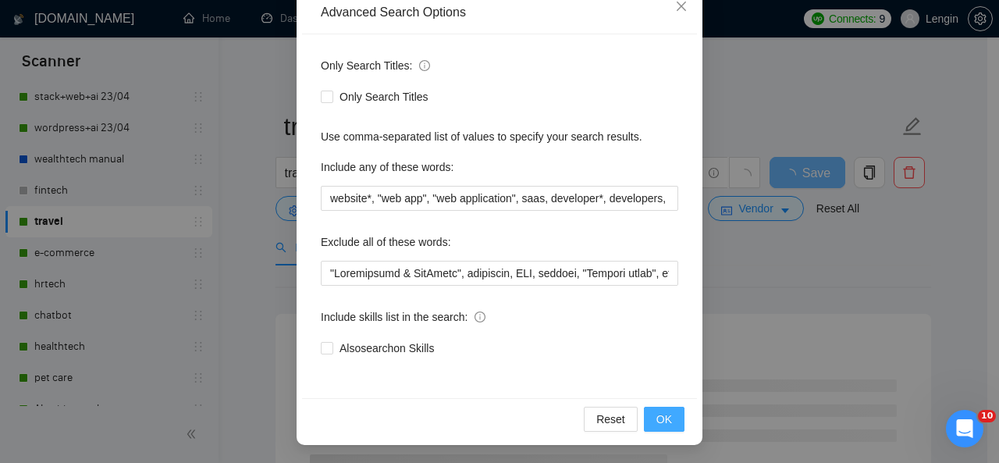
click at [656, 419] on span "OK" at bounding box center [664, 418] width 16 height 17
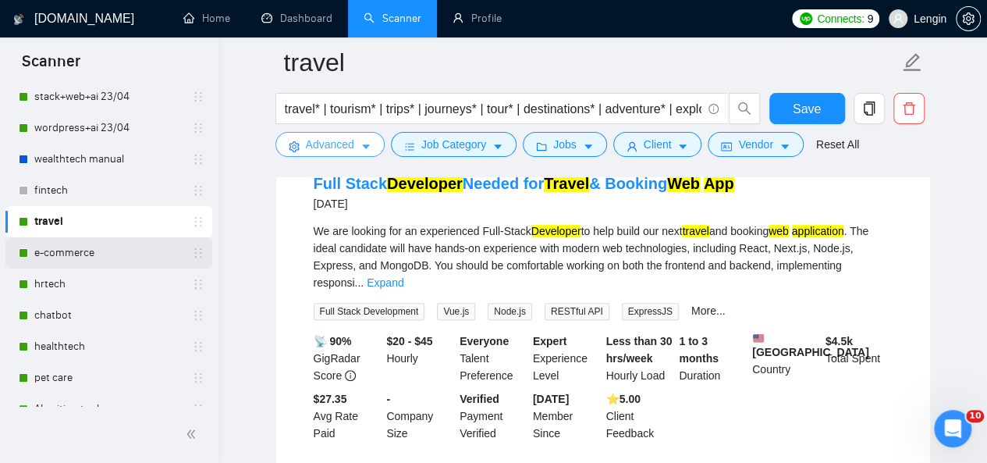
scroll to position [538, 0]
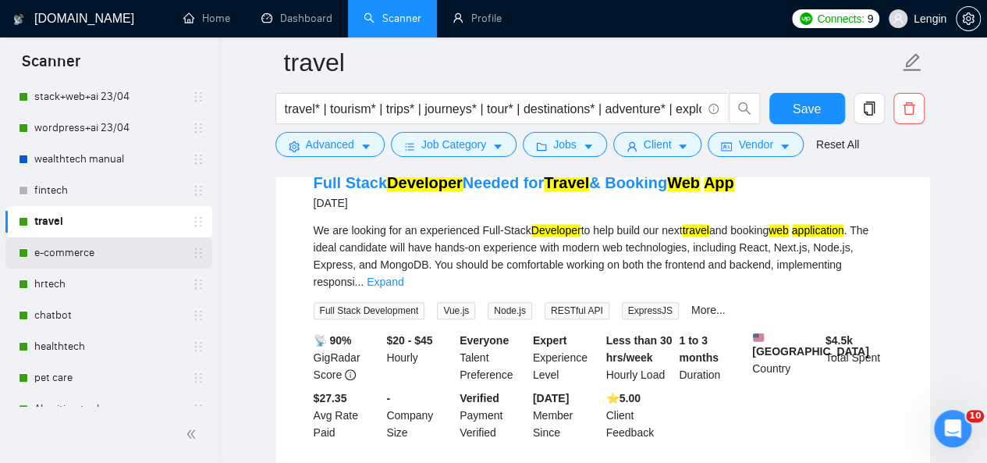
click at [101, 251] on link "e-commerce" at bounding box center [108, 252] width 148 height 31
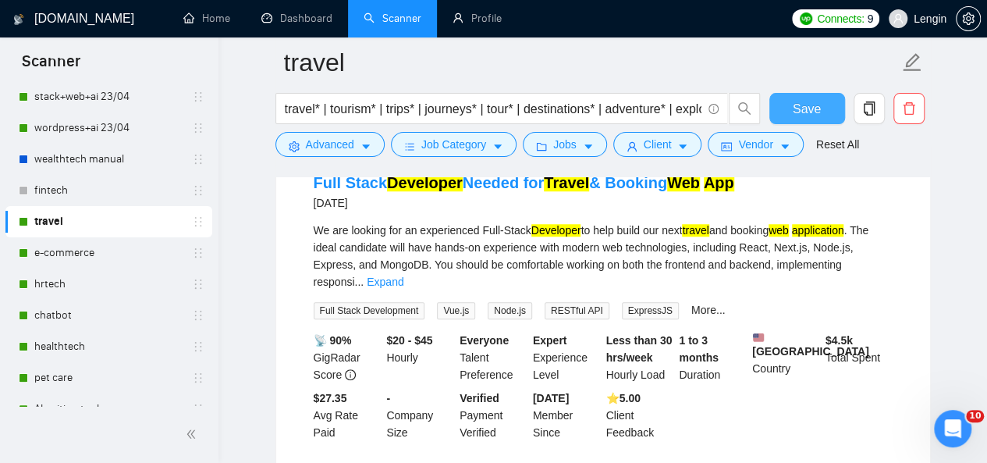
click at [810, 112] on span "Save" at bounding box center [807, 109] width 28 height 20
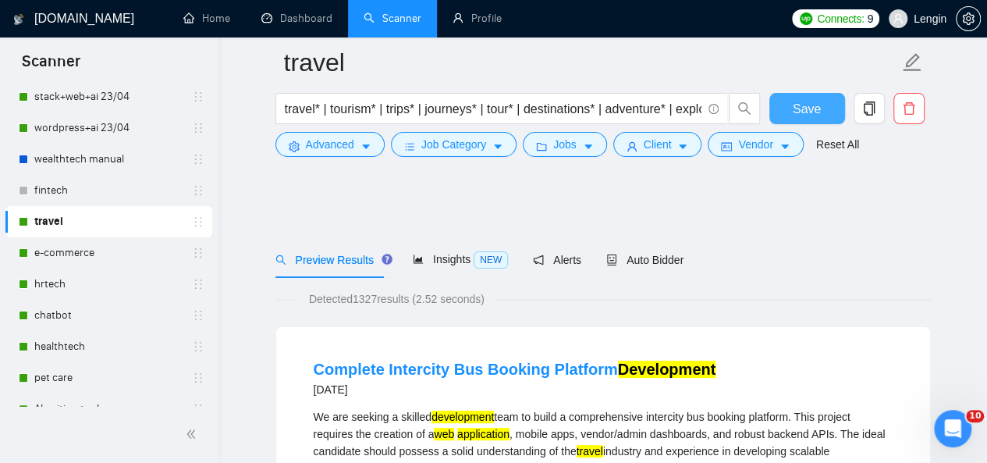
scroll to position [98, 0]
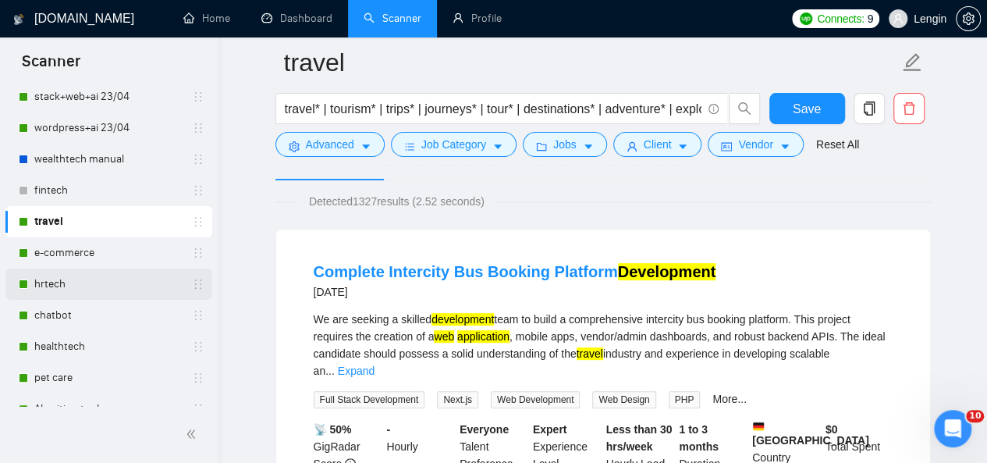
click at [79, 296] on link "hrtech" at bounding box center [108, 283] width 148 height 31
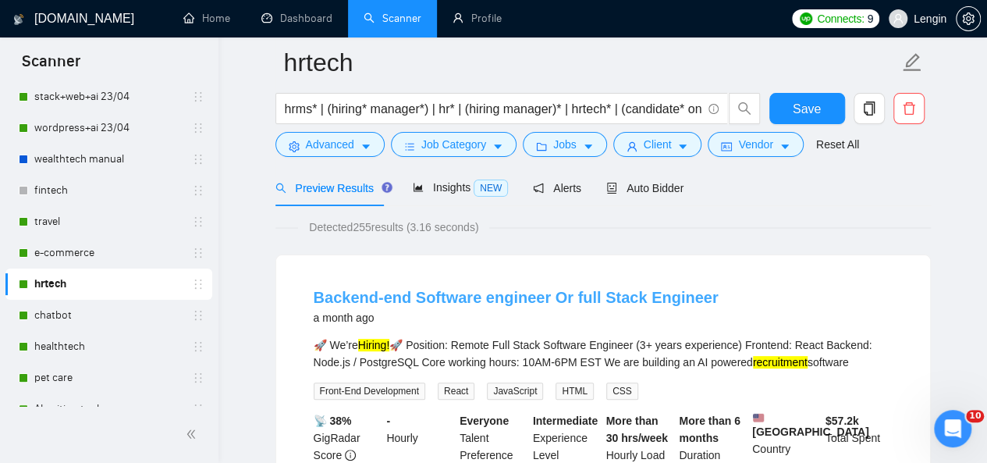
scroll to position [73, 0]
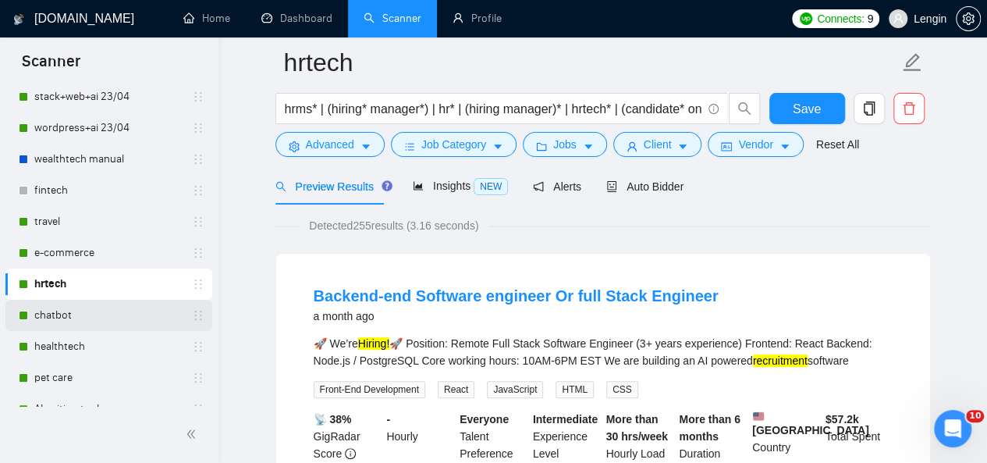
click at [61, 312] on link "chatbot" at bounding box center [108, 315] width 148 height 31
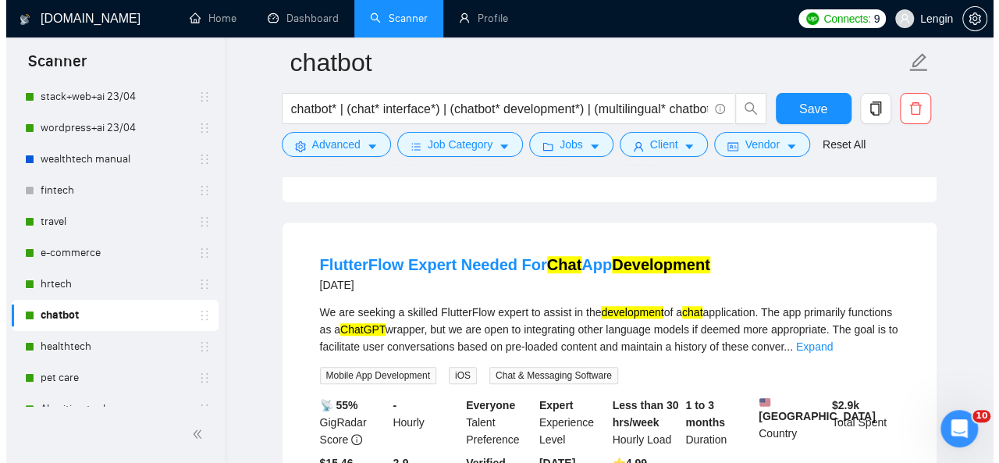
scroll to position [458, 0]
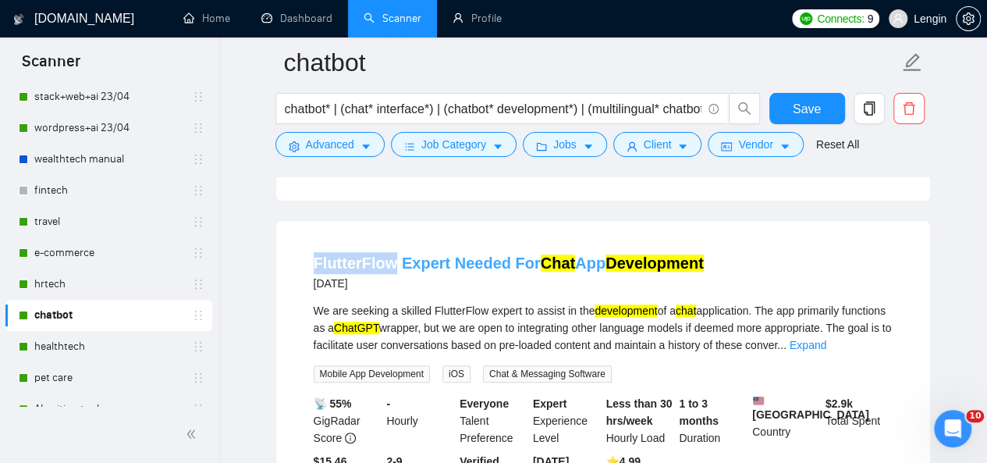
drag, startPoint x: 301, startPoint y: 255, endPoint x: 393, endPoint y: 258, distance: 91.3
click at [393, 258] on li "FlutterFlow Expert Needed For Chat App Development [DATE] We are seeking a skil…" at bounding box center [603, 378] width 617 height 277
copy link "FlutterFlow"
click at [373, 144] on button "Advanced" at bounding box center [329, 144] width 109 height 25
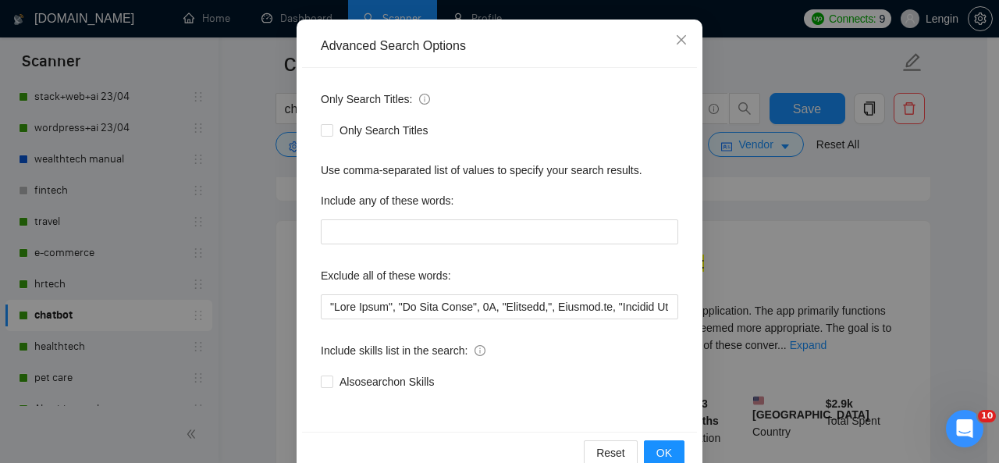
scroll to position [155, 0]
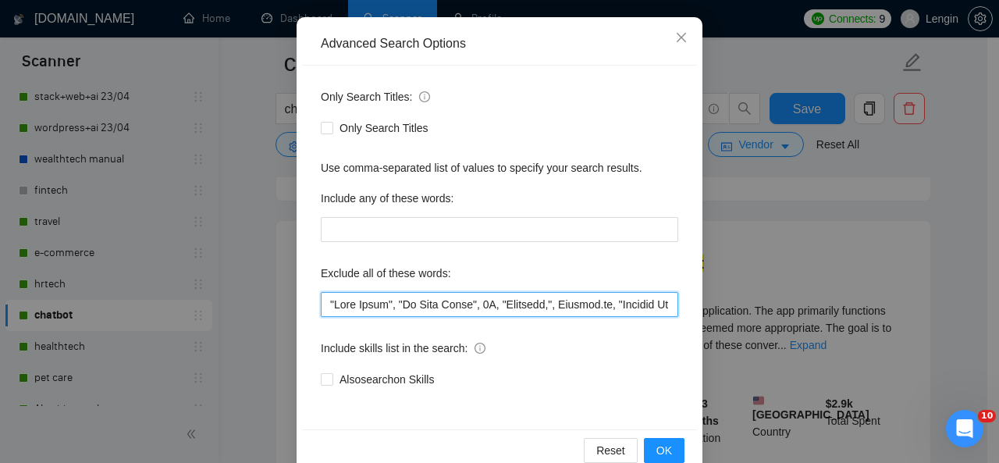
click at [329, 303] on input "text" at bounding box center [499, 304] width 357 height 25
paste input "FlutterFlow"
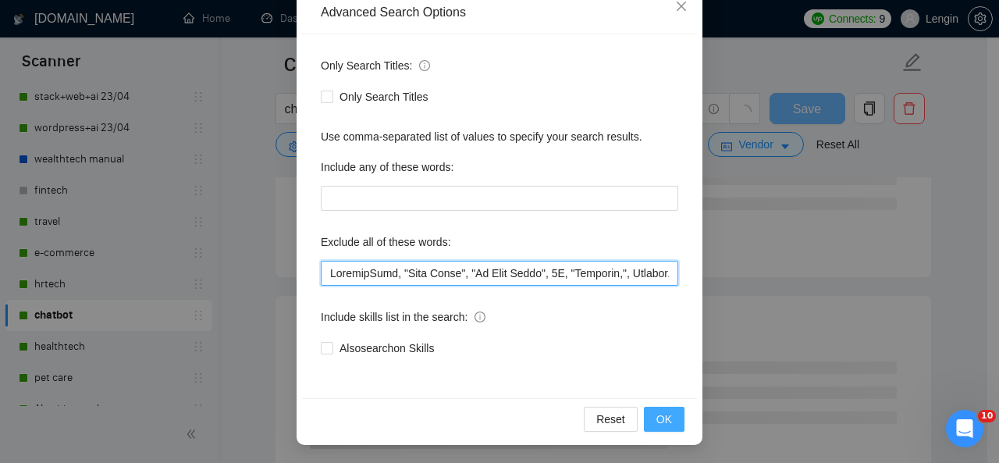
type input "LoremipSumd, "Sita Conse", "Ad Elit Seddo", 6E, "Temporin,", Utlabor.et, "Dolor…"
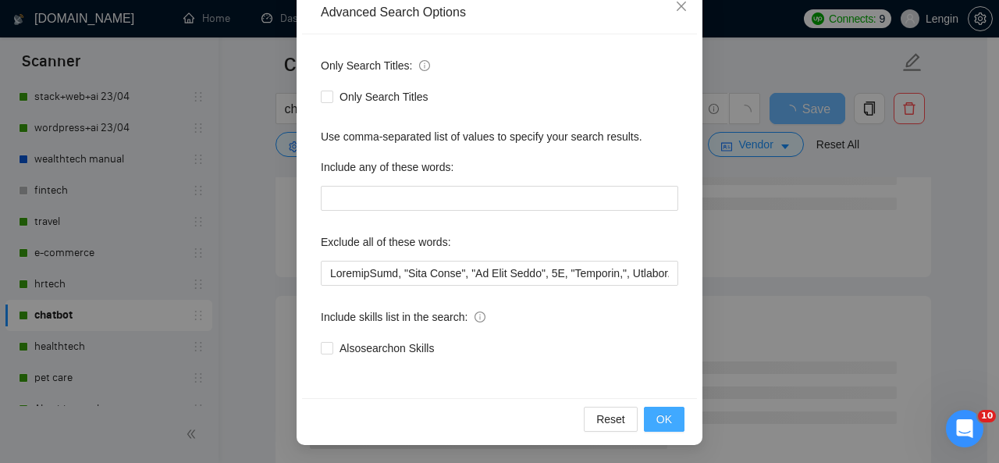
click at [659, 418] on span "OK" at bounding box center [664, 418] width 16 height 17
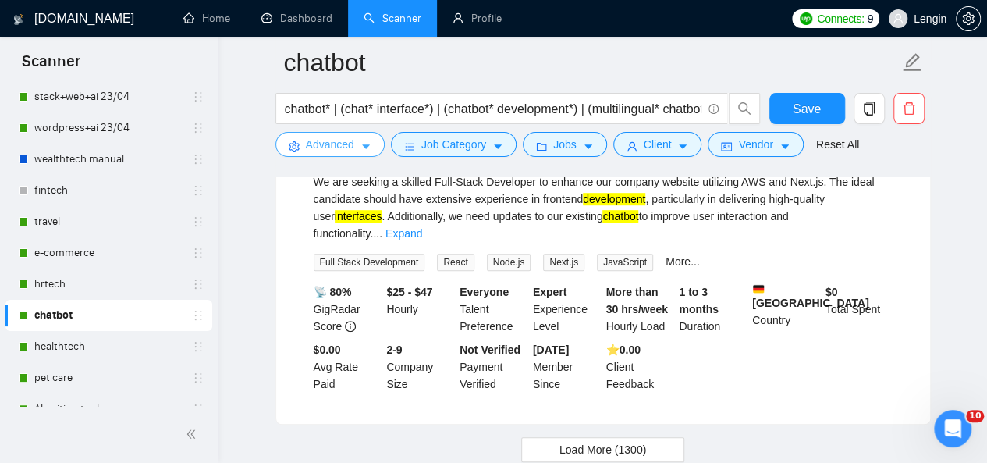
scroll to position [3326, 0]
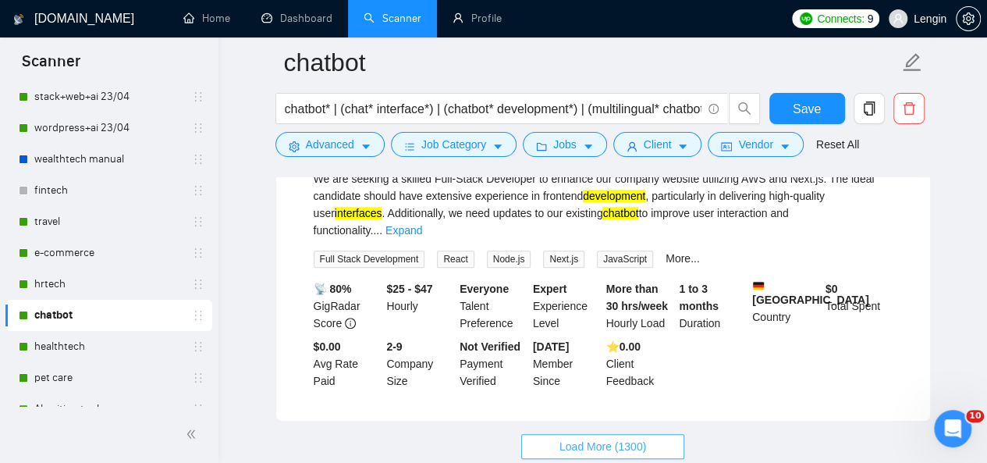
click at [613, 438] on span "Load More (1300)" at bounding box center [603, 446] width 87 height 17
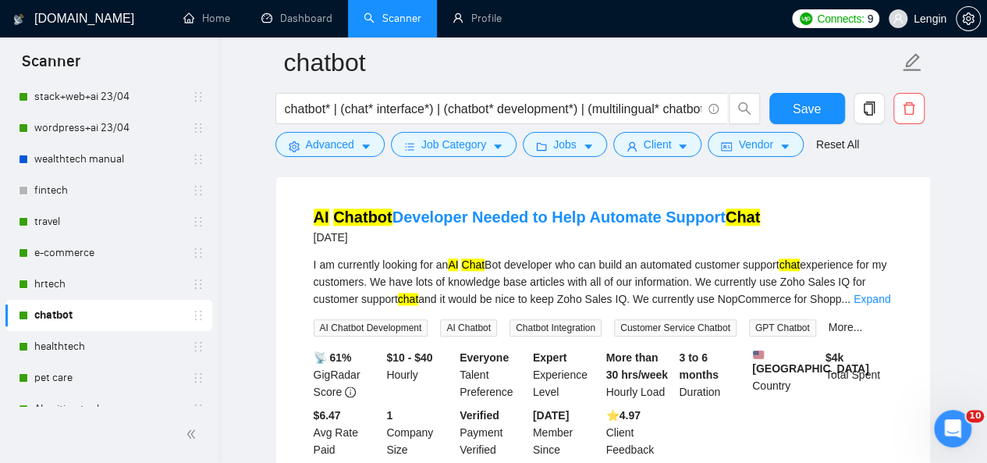
scroll to position [6748, 0]
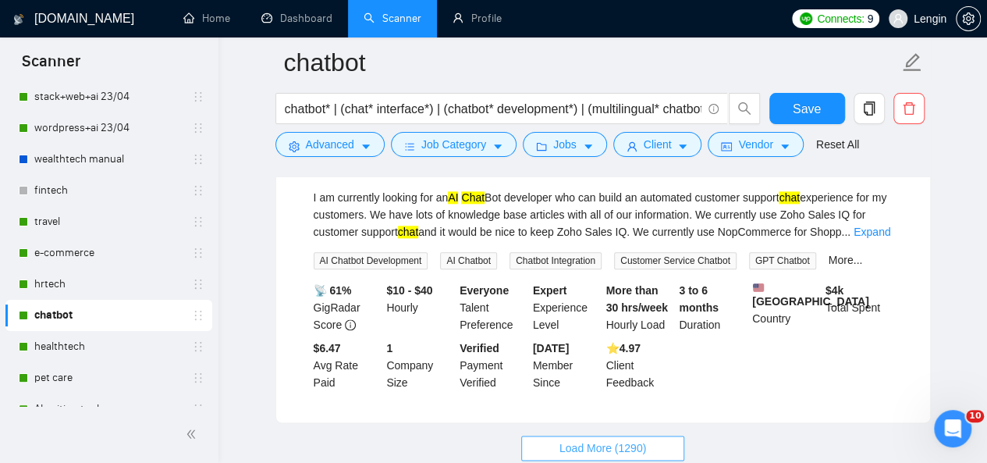
click at [623, 439] on span "Load More (1290)" at bounding box center [603, 447] width 87 height 17
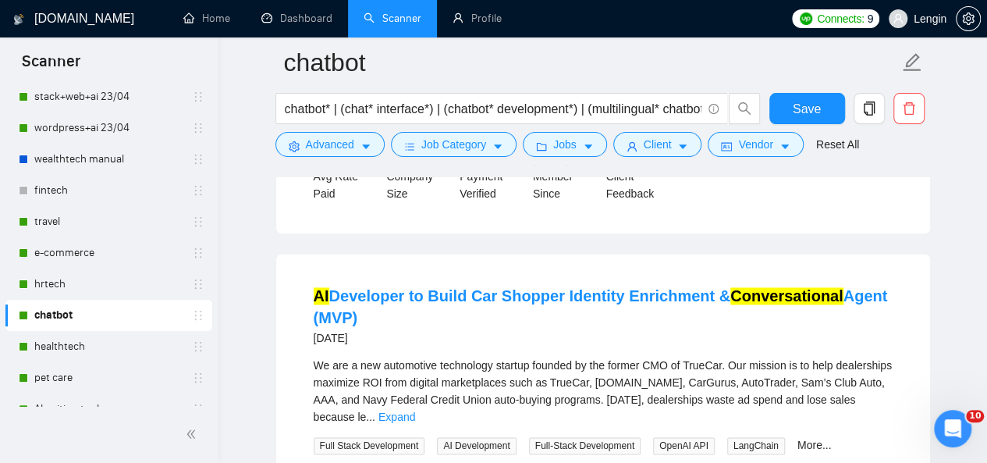
scroll to position [6921, 0]
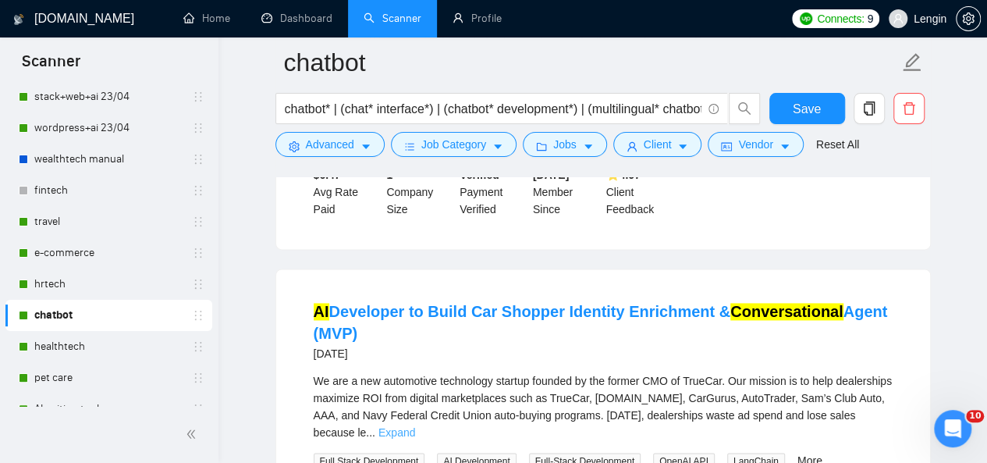
click at [415, 426] on link "Expand" at bounding box center [396, 432] width 37 height 12
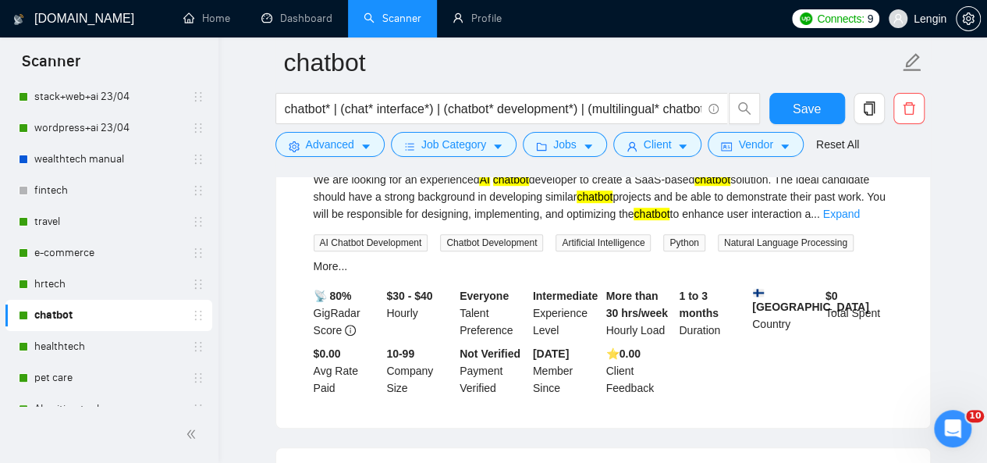
scroll to position [9277, 0]
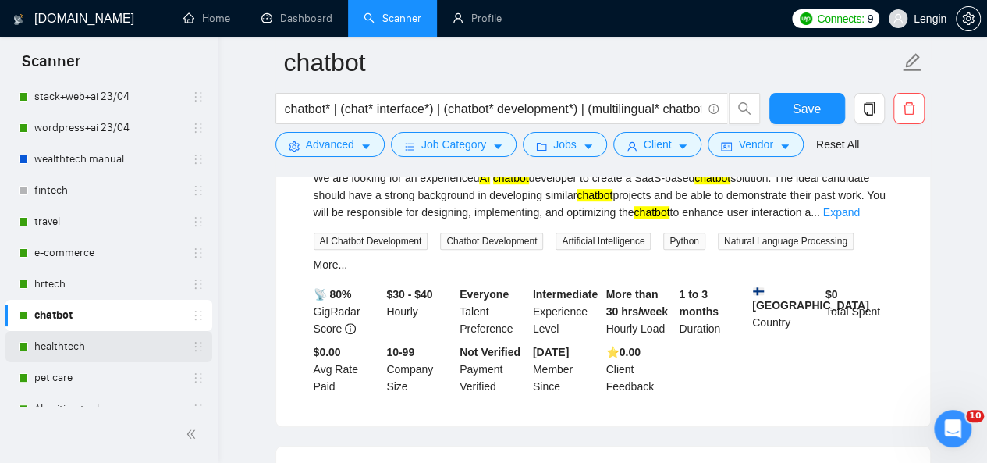
click at [80, 343] on link "healthtech" at bounding box center [108, 346] width 148 height 31
click at [833, 113] on button "Save" at bounding box center [807, 108] width 76 height 31
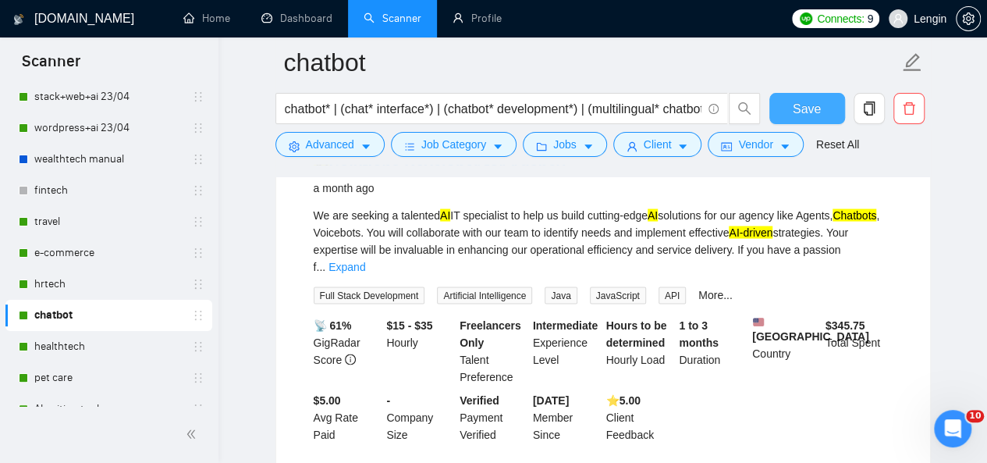
scroll to position [10293, 0]
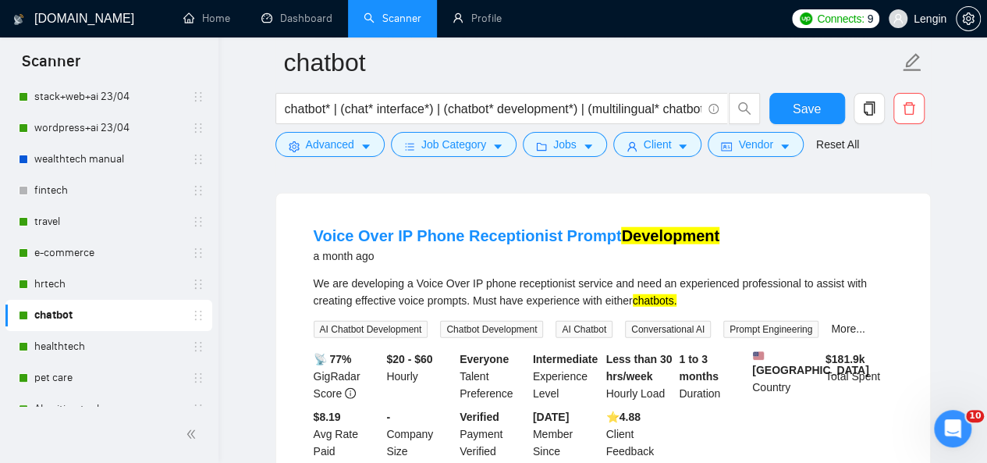
scroll to position [13704, 0]
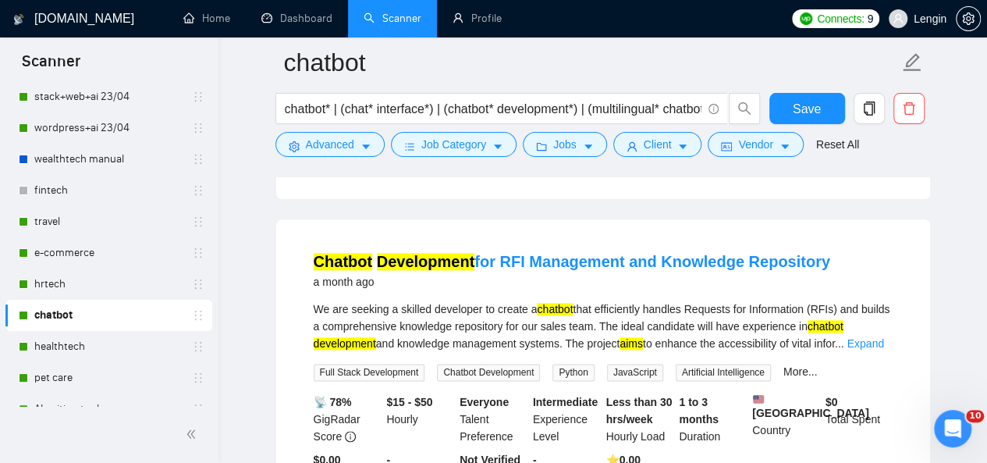
scroll to position [12524, 0]
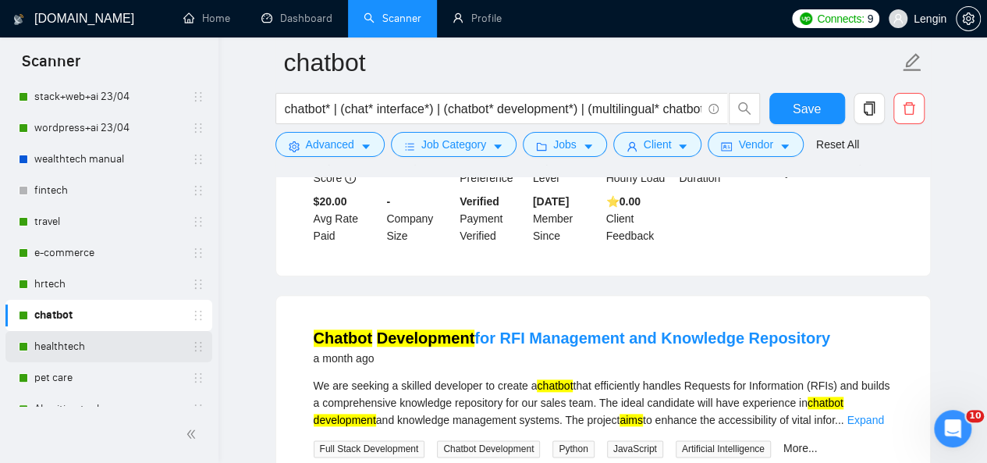
click at [77, 334] on link "healthtech" at bounding box center [108, 346] width 148 height 31
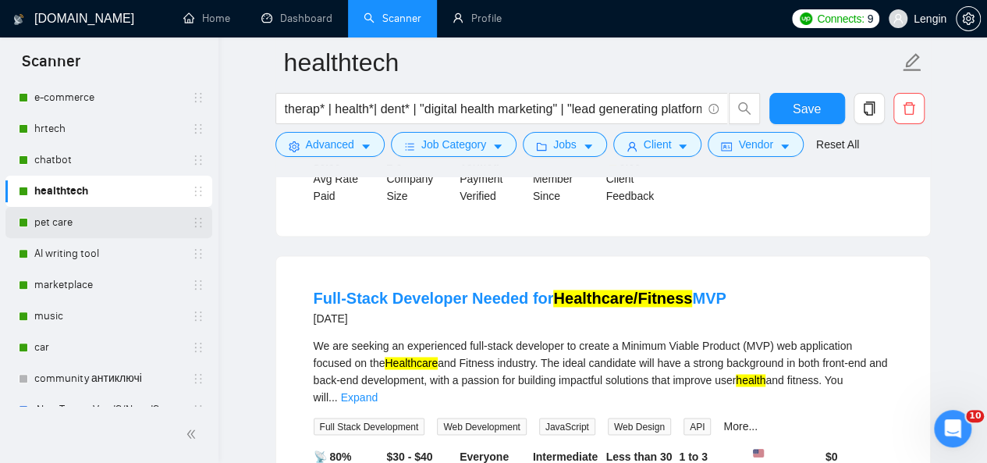
scroll to position [236, 0]
click at [80, 230] on link "pet care" at bounding box center [108, 220] width 148 height 31
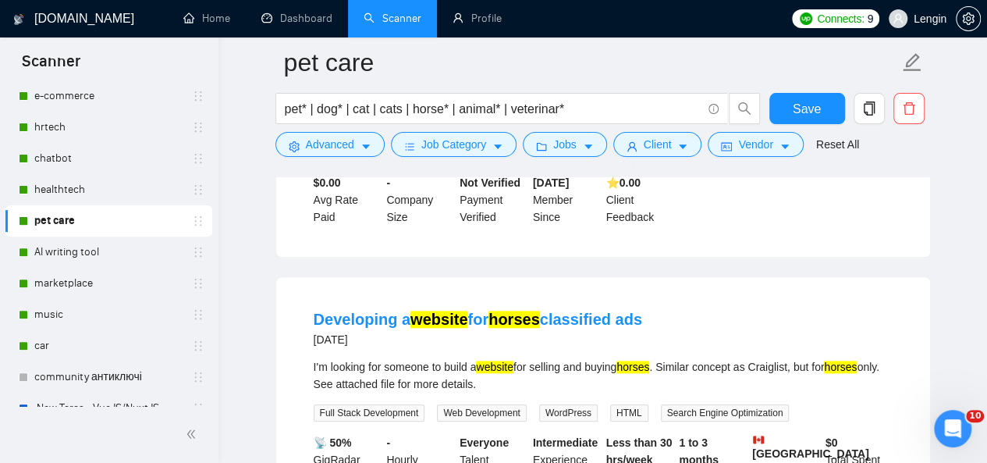
scroll to position [838, 0]
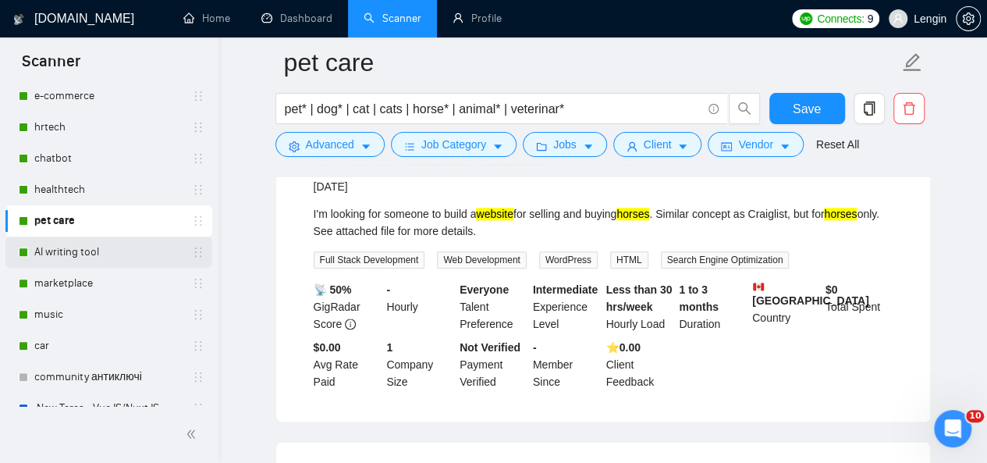
click at [108, 252] on link "AI writing tool" at bounding box center [108, 251] width 148 height 31
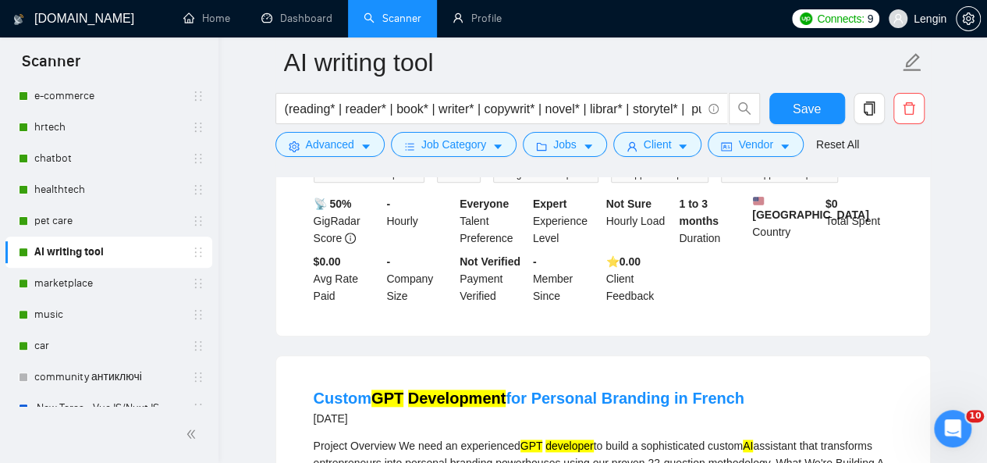
scroll to position [690, 0]
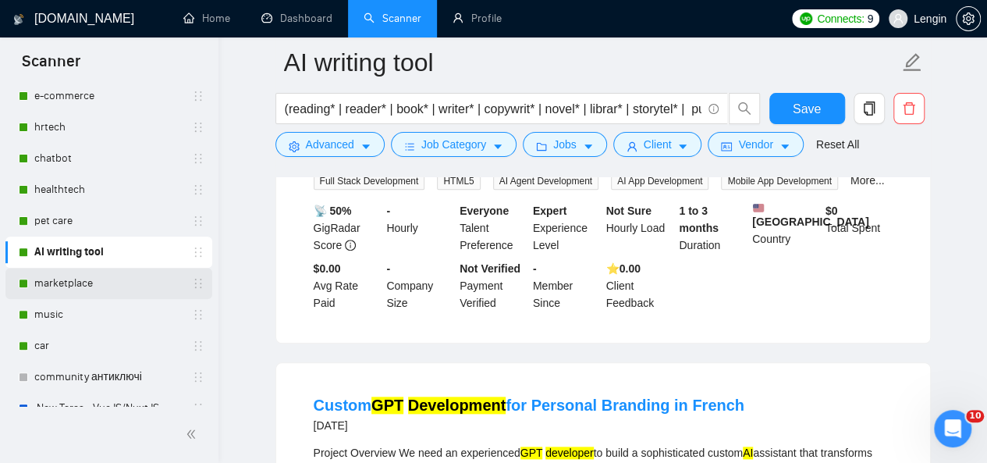
click at [86, 282] on link "marketplace" at bounding box center [108, 283] width 148 height 31
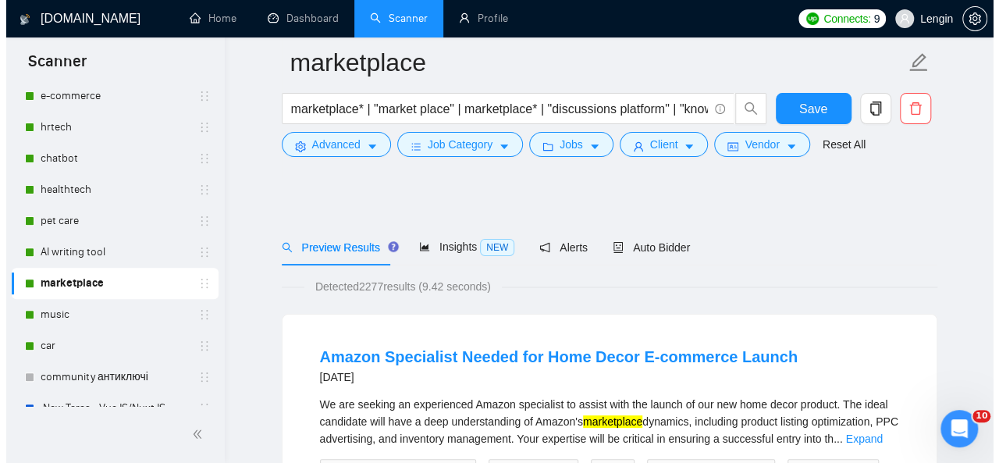
scroll to position [89, 0]
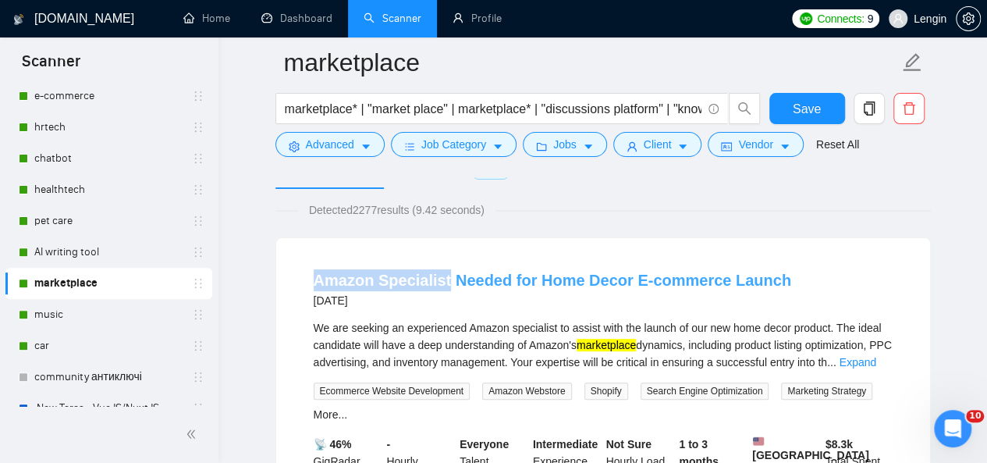
drag, startPoint x: 307, startPoint y: 281, endPoint x: 439, endPoint y: 282, distance: 131.1
click at [439, 282] on li "Amazon Specialist Needed for Home Decor E-commerce Launch [DATE] We are seeking…" at bounding box center [603, 407] width 617 height 300
click at [356, 140] on button "Advanced" at bounding box center [329, 144] width 109 height 25
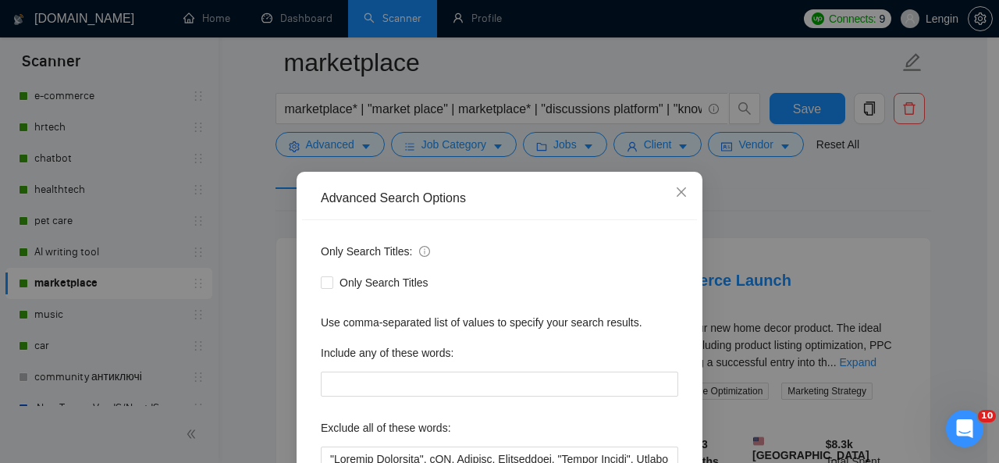
scroll to position [186, 0]
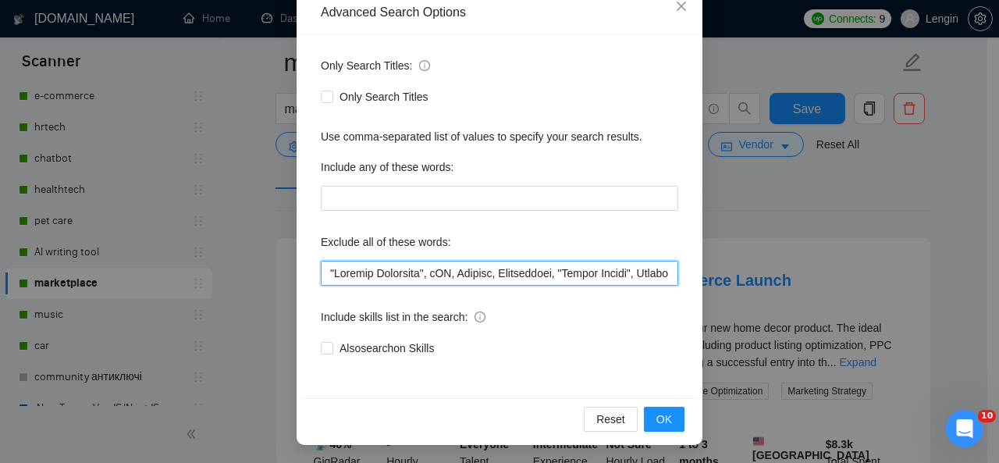
click at [324, 275] on input "text" at bounding box center [499, 273] width 357 height 25
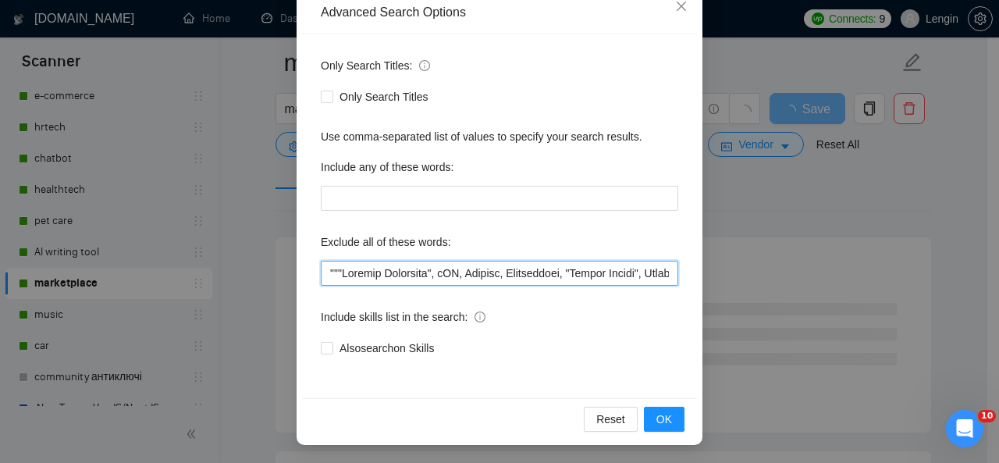
paste input "Amazon Specialist"
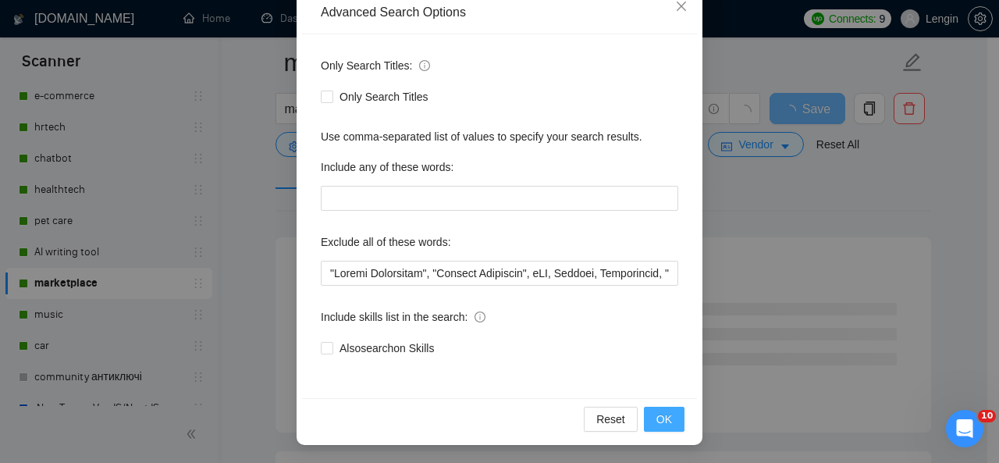
click at [665, 408] on button "OK" at bounding box center [664, 419] width 41 height 25
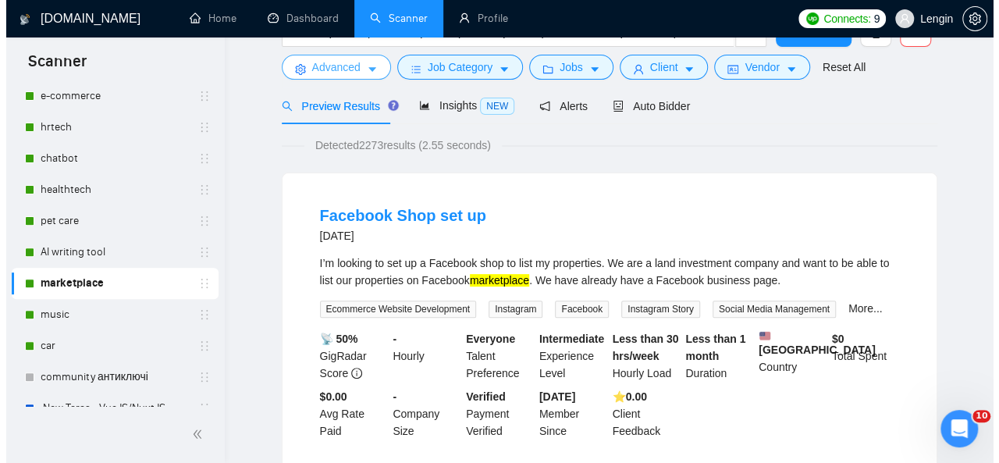
scroll to position [13, 0]
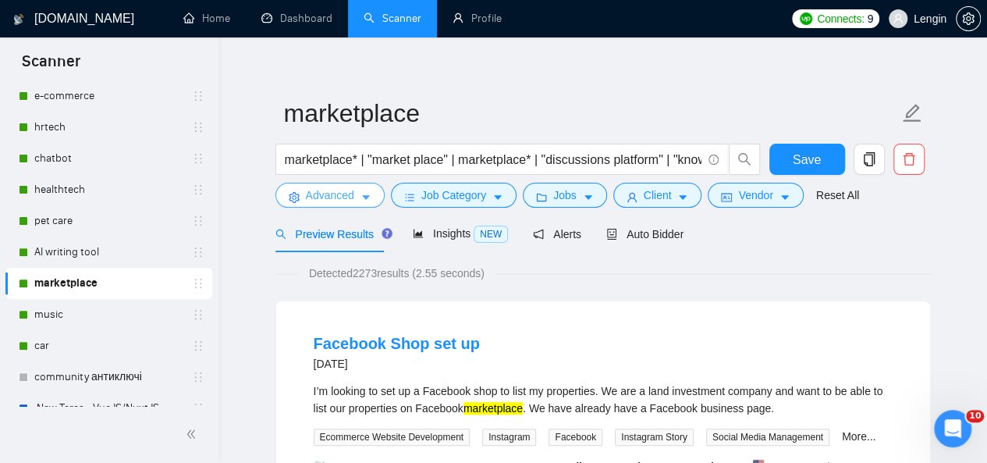
click at [362, 196] on icon "caret-down" at bounding box center [366, 198] width 8 height 5
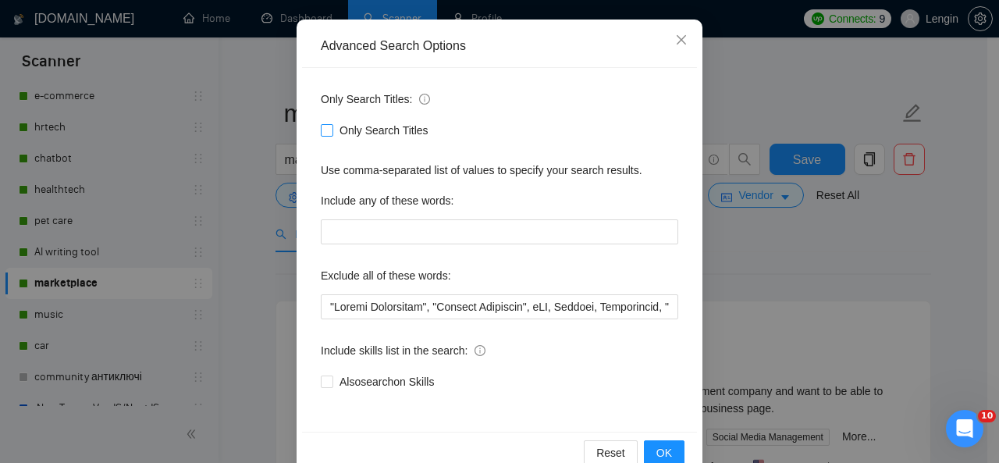
scroll to position [155, 0]
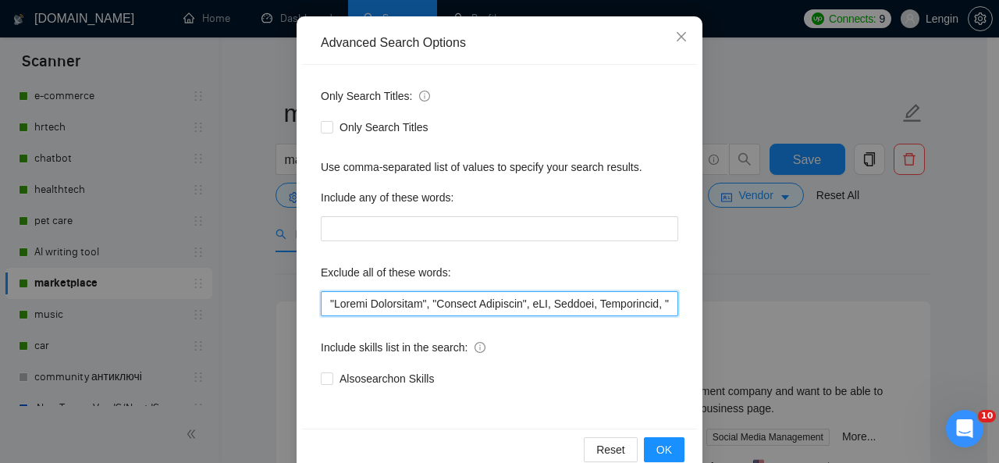
click at [329, 304] on input "text" at bounding box center [499, 303] width 357 height 25
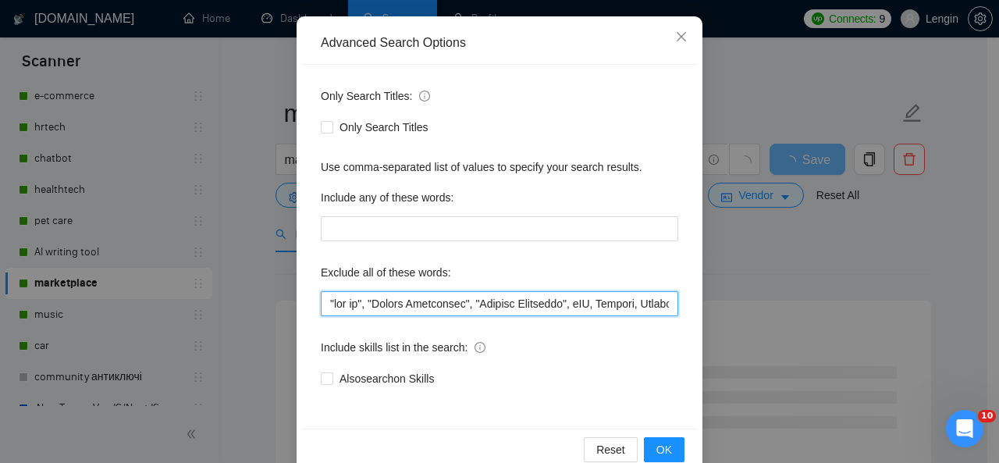
scroll to position [186, 0]
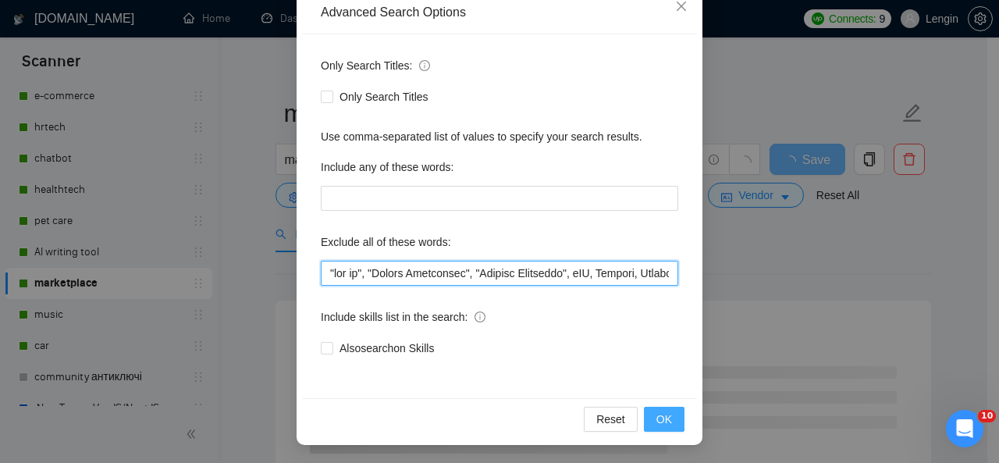
type input ""lor ip", "Dolors Ametconsec", "Adipisc Elitseddo", eIU, Tempori, Utlaboreetd, …"
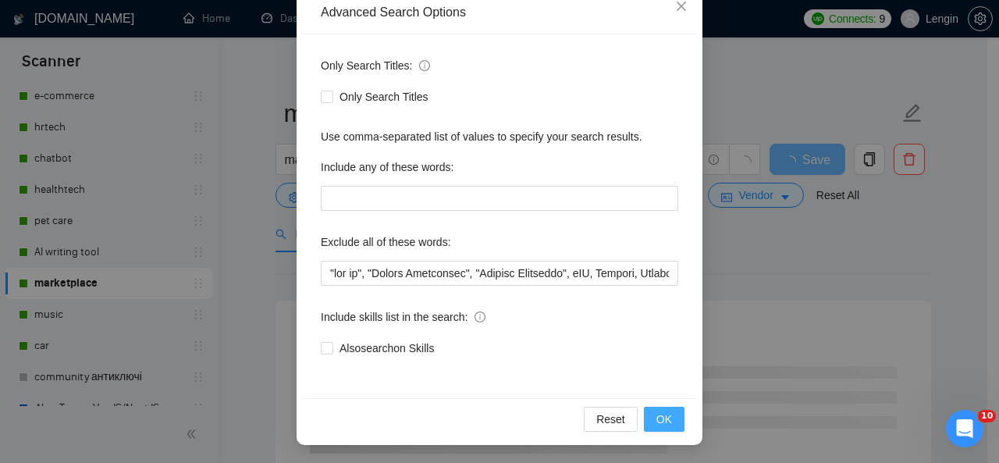
click at [656, 418] on span "OK" at bounding box center [664, 418] width 16 height 17
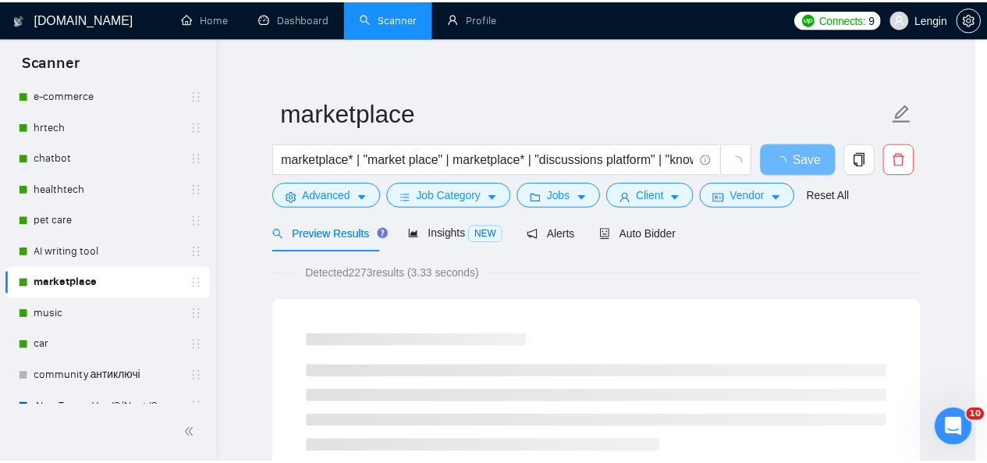
scroll to position [108, 0]
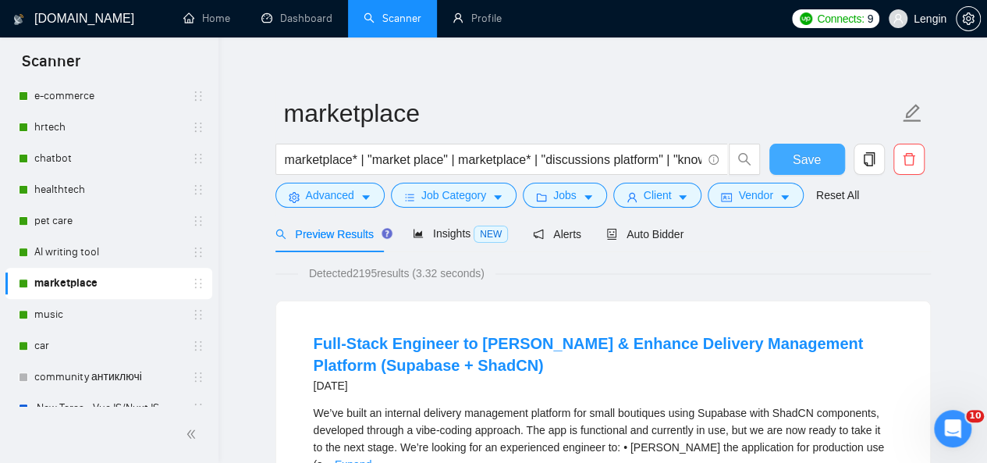
click at [822, 159] on button "Save" at bounding box center [807, 159] width 76 height 31
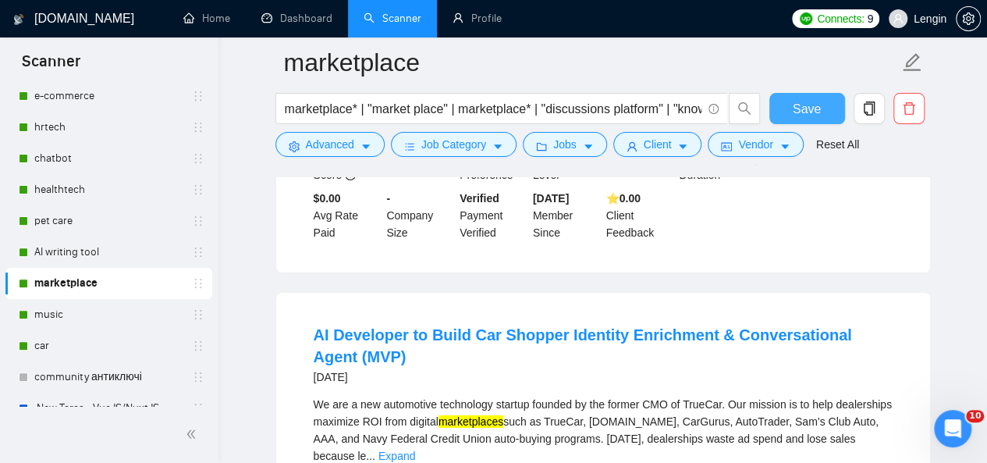
scroll to position [2455, 0]
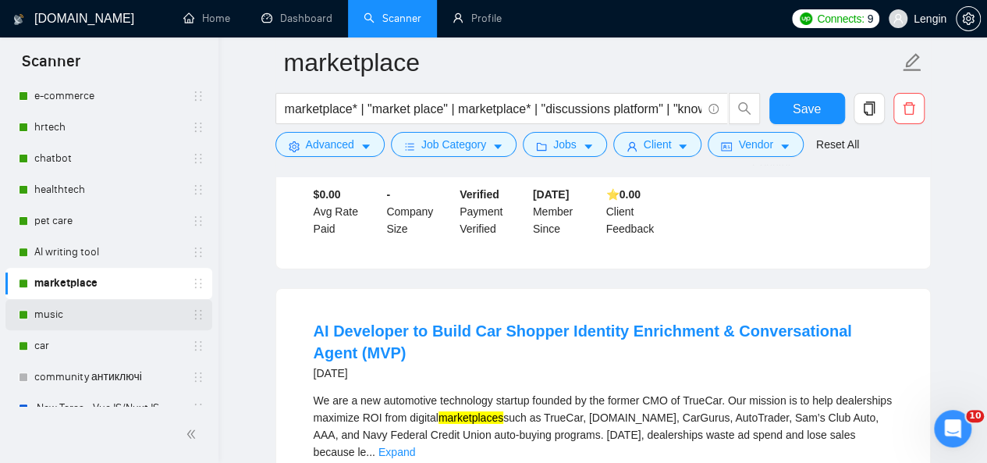
click at [87, 304] on link "music" at bounding box center [108, 314] width 148 height 31
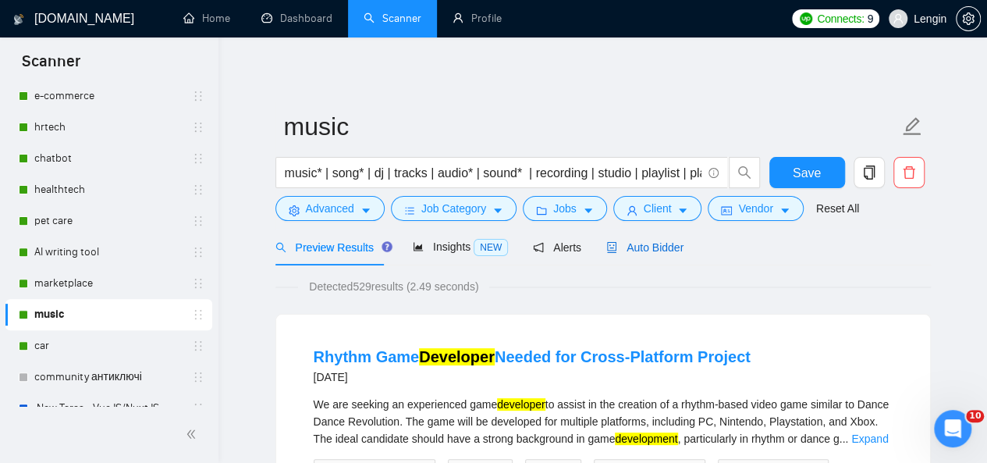
click at [652, 247] on span "Auto Bidder" at bounding box center [644, 247] width 77 height 12
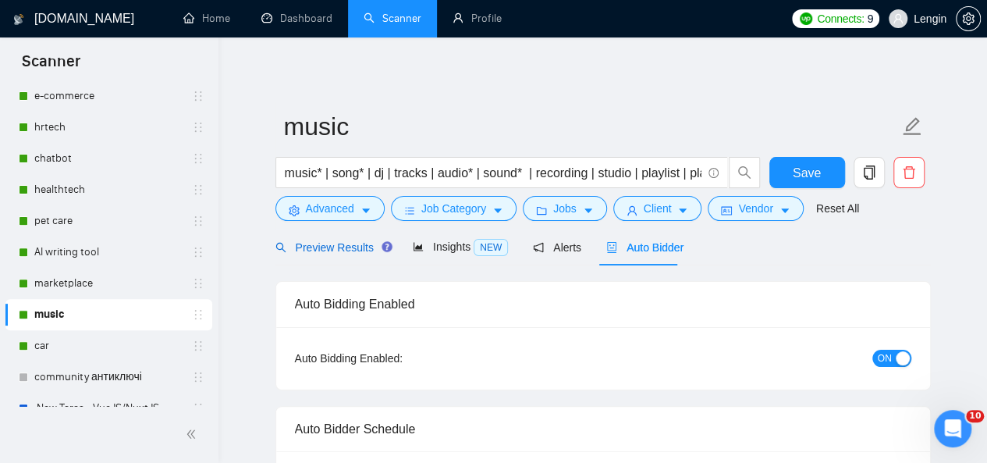
click at [336, 247] on span "Preview Results" at bounding box center [331, 247] width 112 height 12
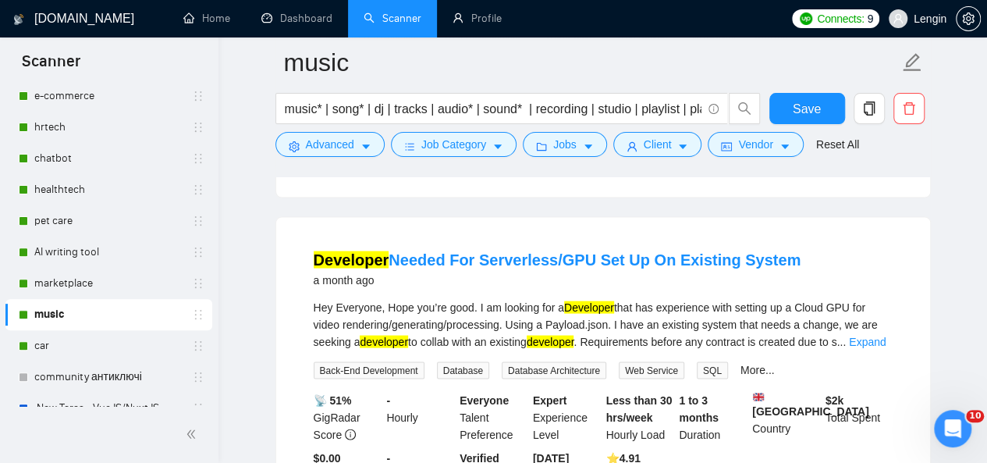
scroll to position [1457, 0]
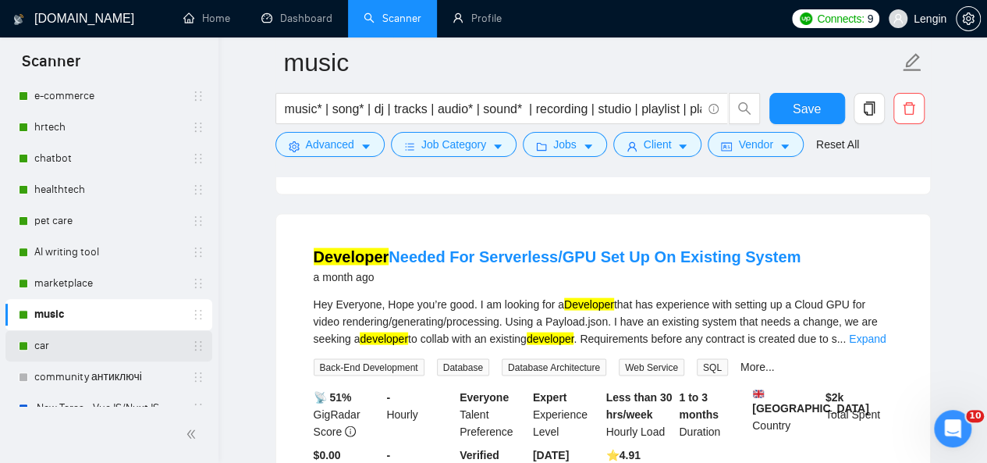
click at [83, 342] on link "car" at bounding box center [108, 345] width 148 height 31
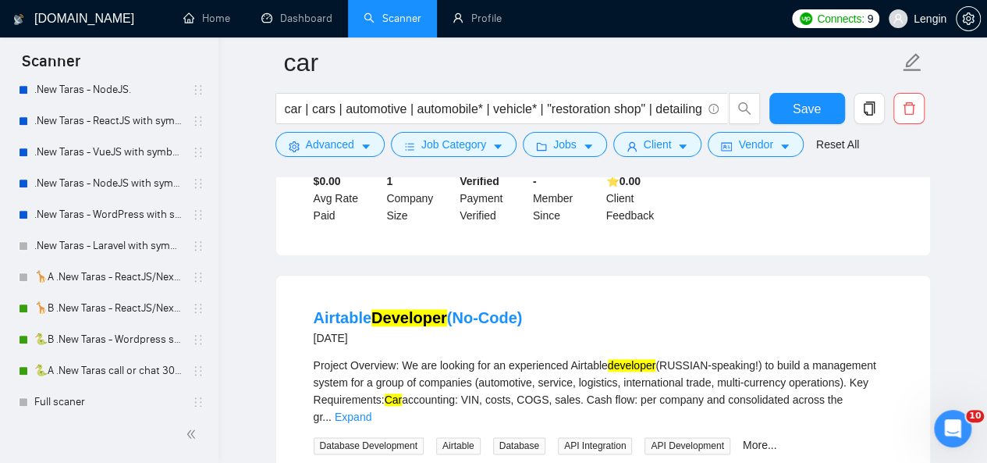
scroll to position [669, 0]
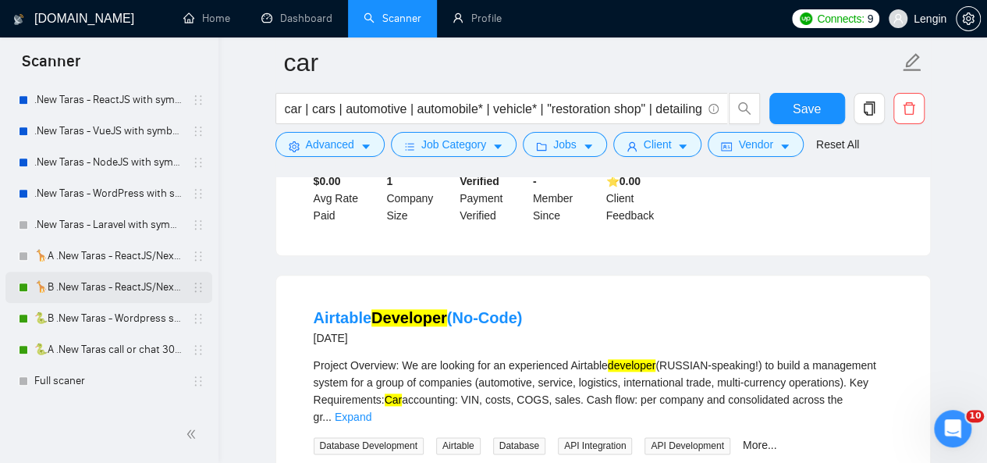
click at [128, 279] on link "🦒B .New Taras - ReactJS/NextJS rel exp 23/04" at bounding box center [108, 287] width 148 height 31
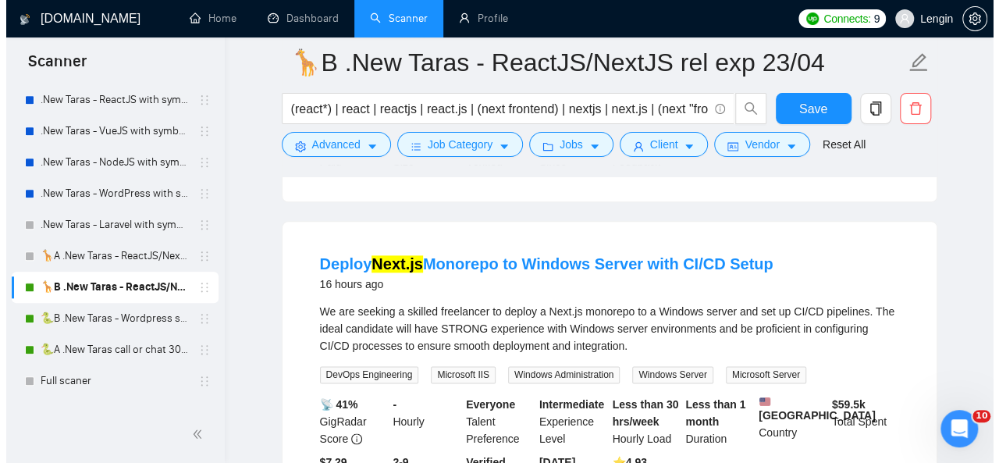
scroll to position [830, 0]
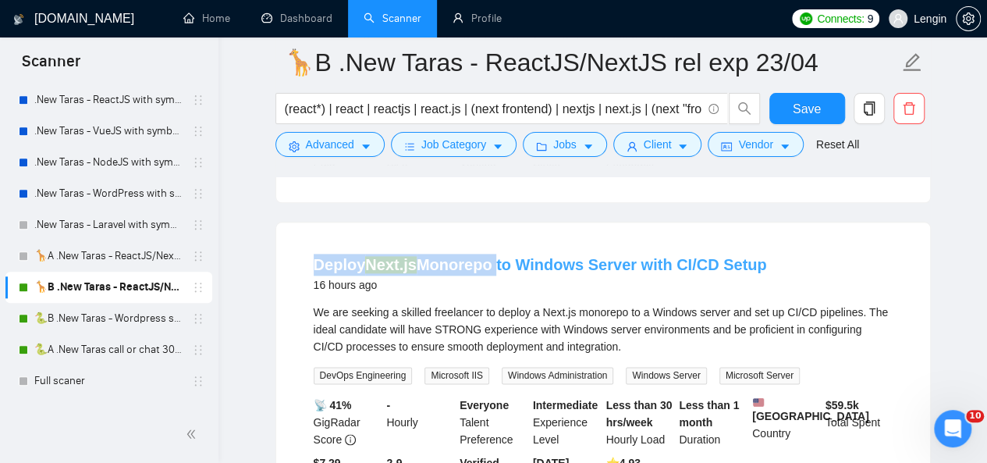
drag, startPoint x: 306, startPoint y: 230, endPoint x: 492, endPoint y: 229, distance: 185.7
click at [492, 241] on li "Deploy Next.js Monorepo to Windows Server with CI/CD Setup 16 hours ago We are …" at bounding box center [603, 379] width 617 height 277
copy link "Deploy Next.js Monorepo"
click at [349, 152] on span "Advanced" at bounding box center [330, 144] width 48 height 17
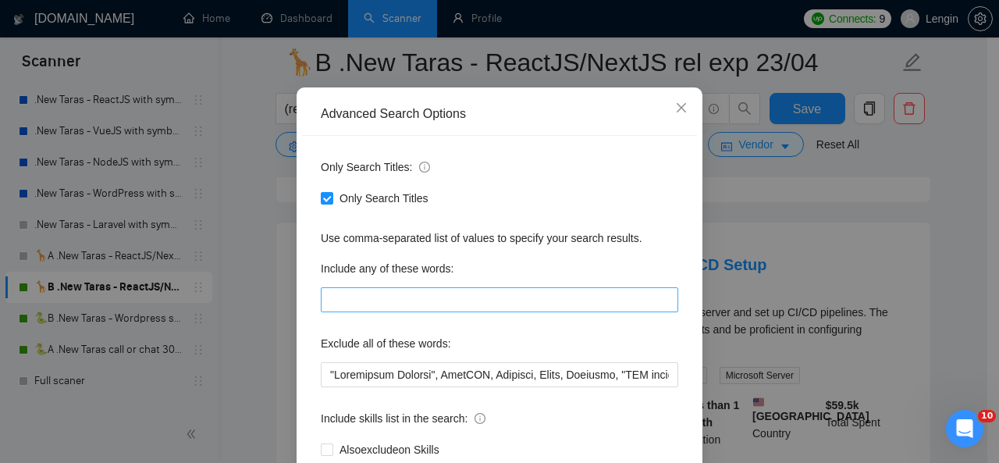
scroll to position [87, 0]
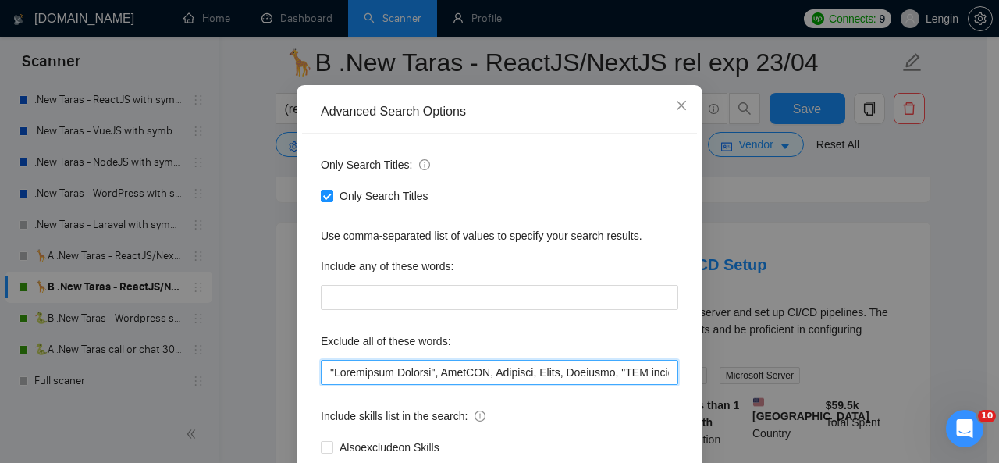
click at [331, 368] on input "text" at bounding box center [499, 372] width 357 height 25
paste input "Monorepo"
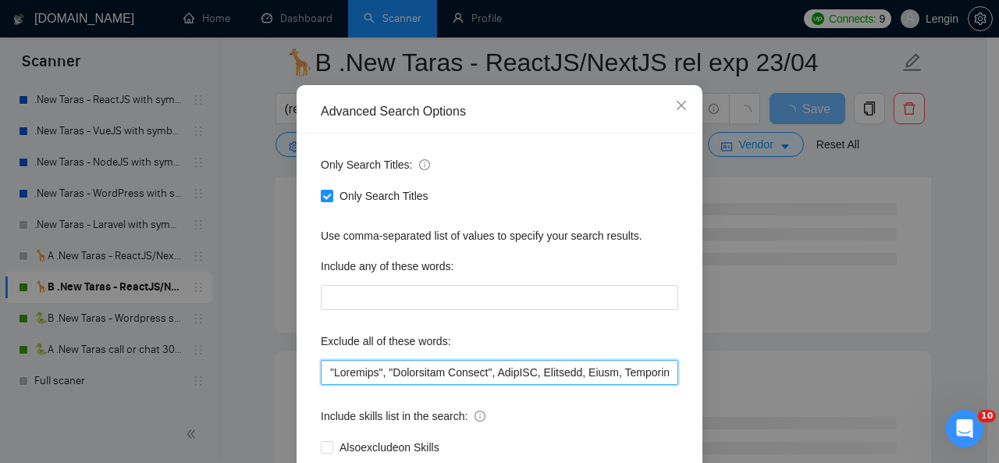
scroll to position [186, 0]
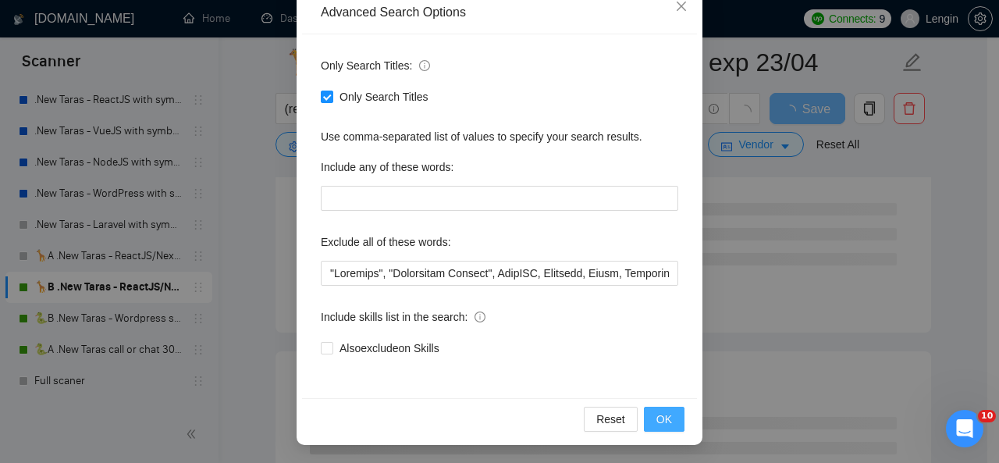
click at [656, 424] on span "OK" at bounding box center [664, 418] width 16 height 17
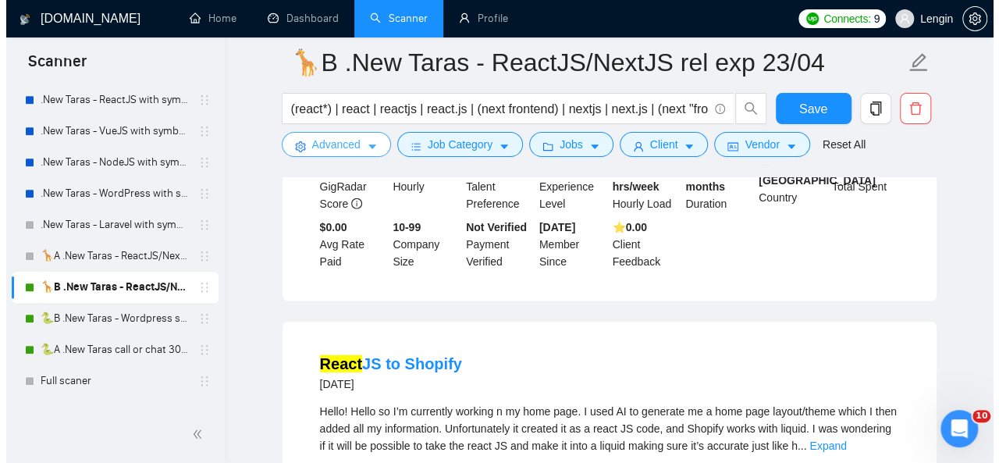
scroll to position [2121, 0]
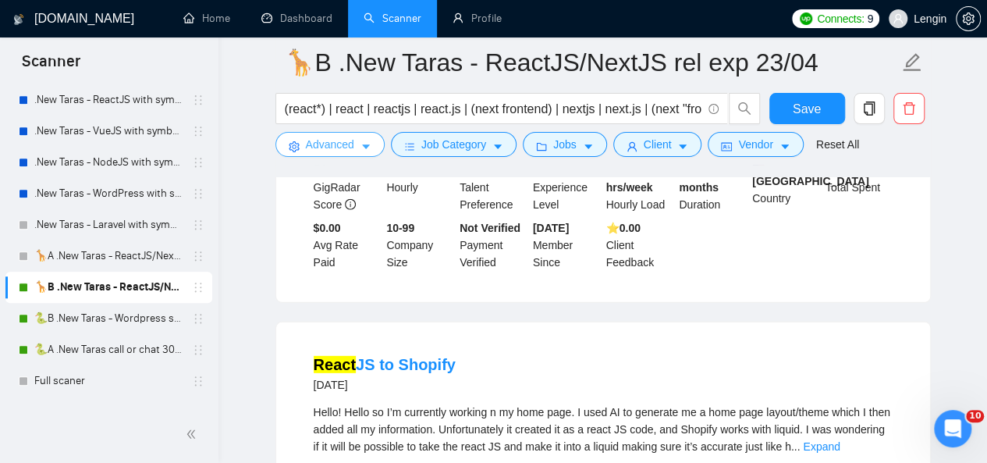
click at [365, 144] on icon "caret-down" at bounding box center [366, 146] width 11 height 11
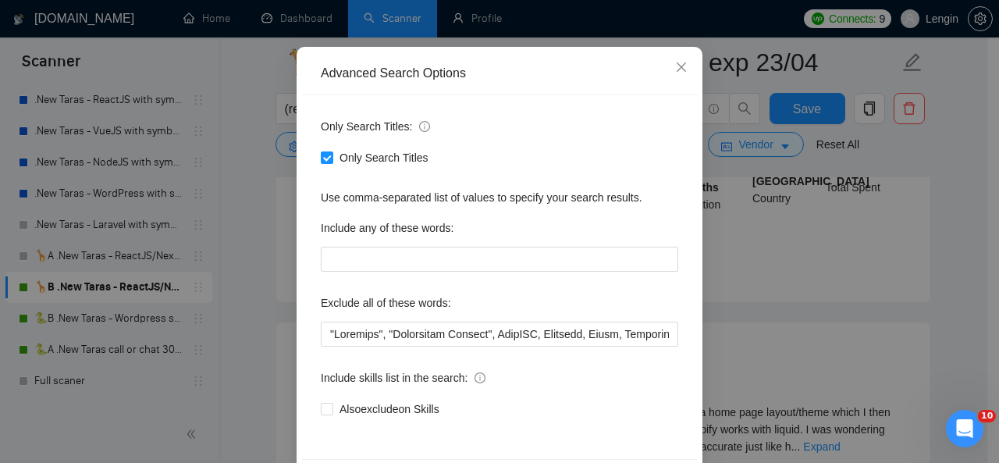
scroll to position [126, 0]
click at [321, 329] on input "text" at bounding box center [499, 333] width 357 height 25
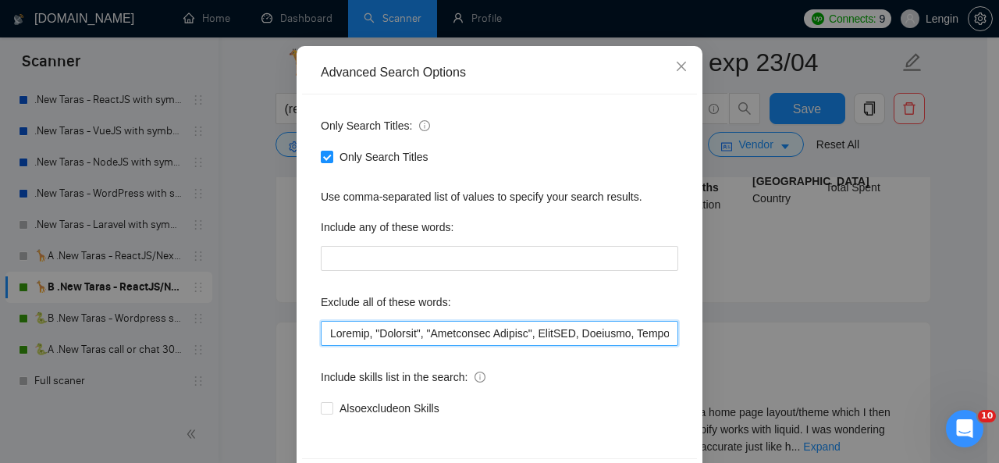
scroll to position [186, 0]
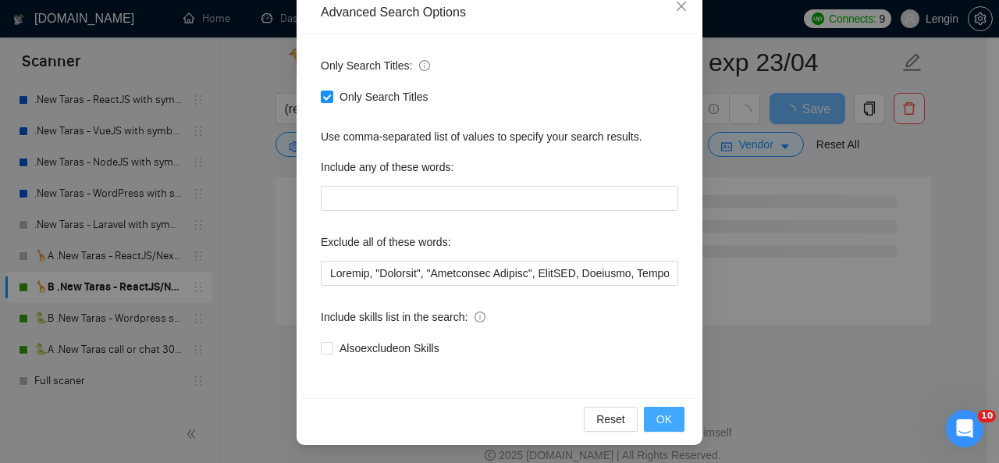
click at [645, 414] on button "OK" at bounding box center [664, 419] width 41 height 25
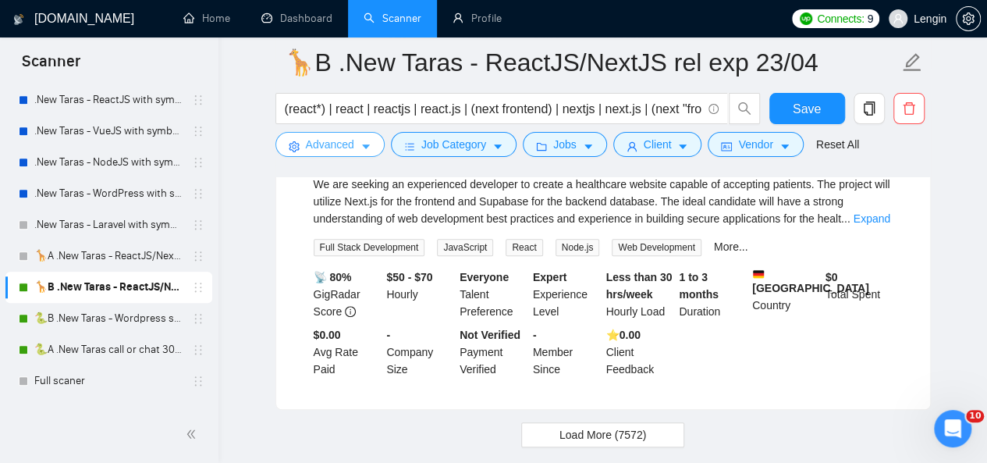
scroll to position [3424, 0]
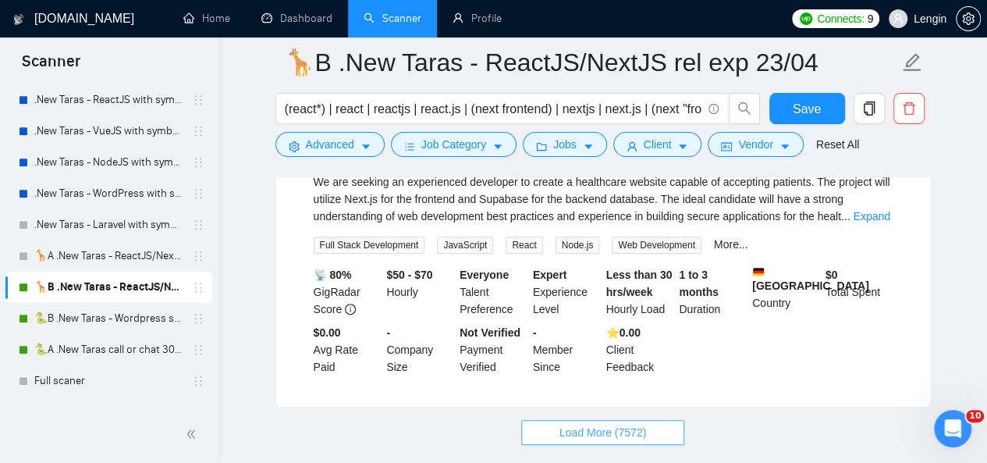
click at [601, 424] on span "Load More (7572)" at bounding box center [603, 432] width 87 height 17
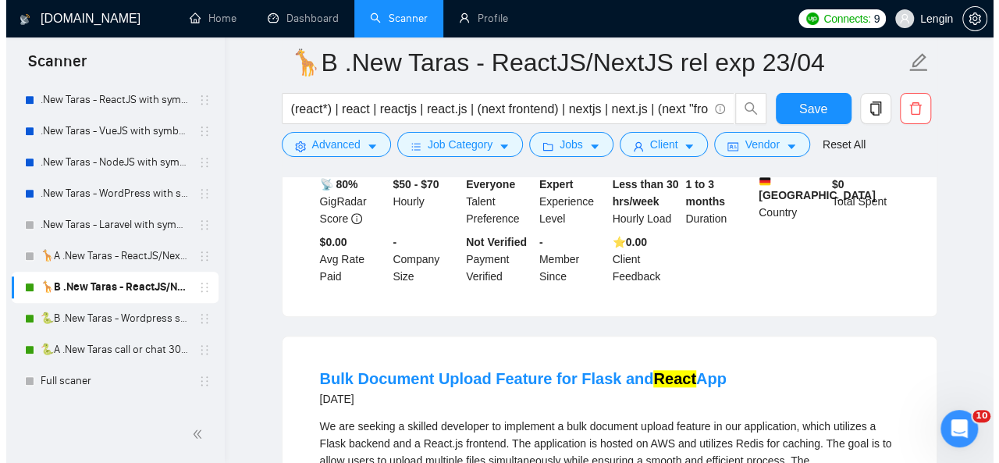
scroll to position [3537, 0]
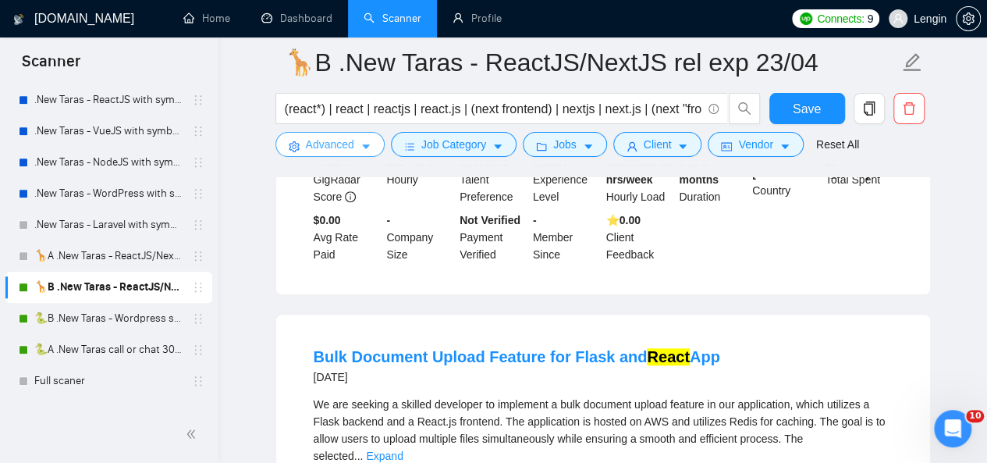
click at [365, 138] on button "Advanced" at bounding box center [329, 144] width 109 height 25
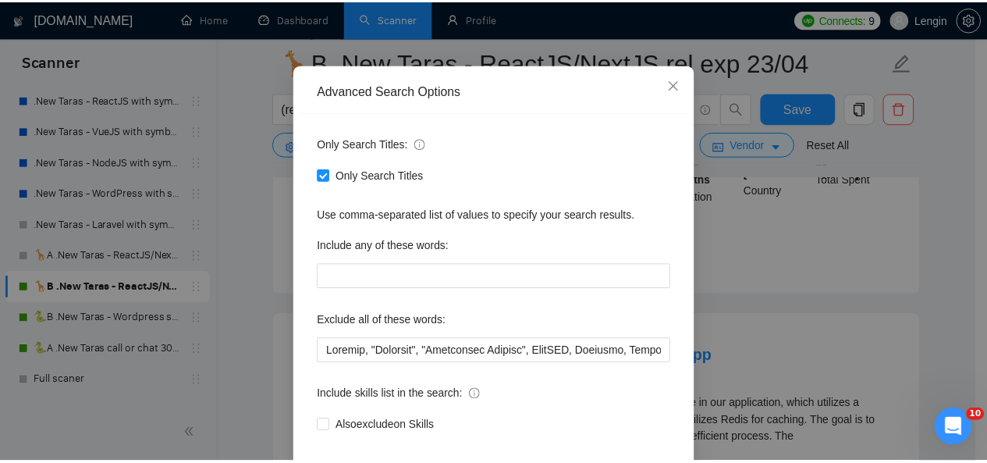
scroll to position [186, 0]
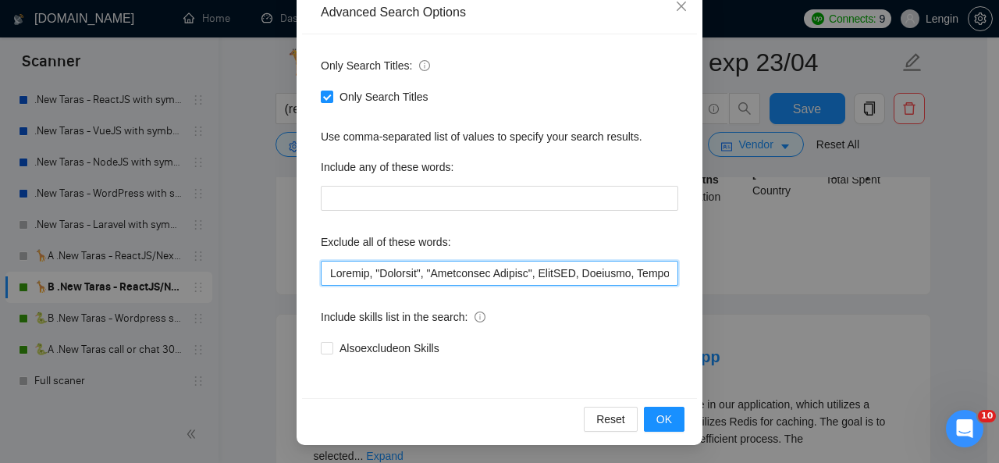
click at [325, 272] on input "text" at bounding box center [499, 273] width 357 height 25
type input "Lorem, Ipsumdo, "Sitametc", "Adipiscing Elitsed", DoeiUSM, Temporin, Utlab, Etd…"
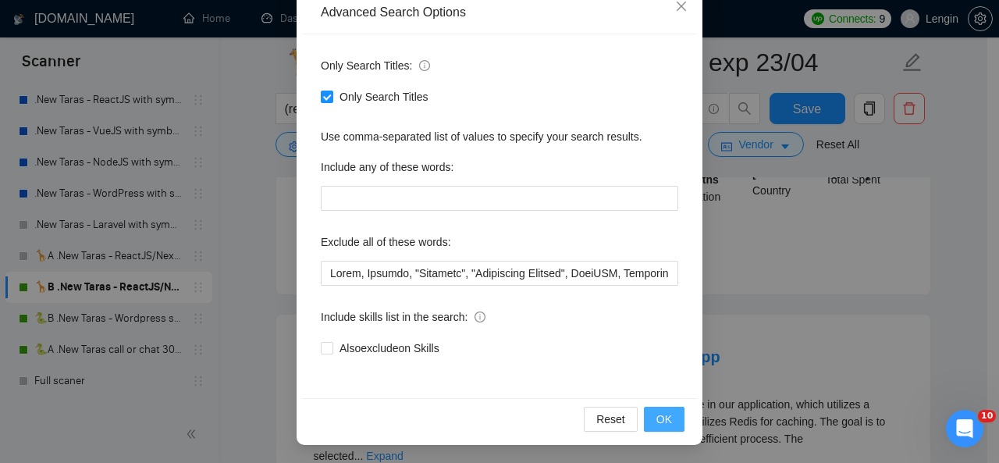
click at [658, 419] on span "OK" at bounding box center [664, 418] width 16 height 17
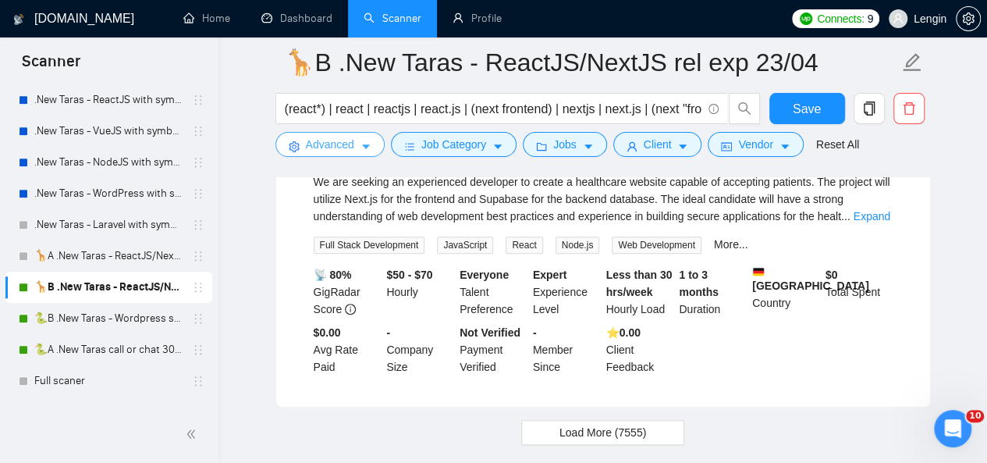
scroll to position [3424, 0]
click at [578, 424] on span "Load More (7555)" at bounding box center [603, 432] width 87 height 17
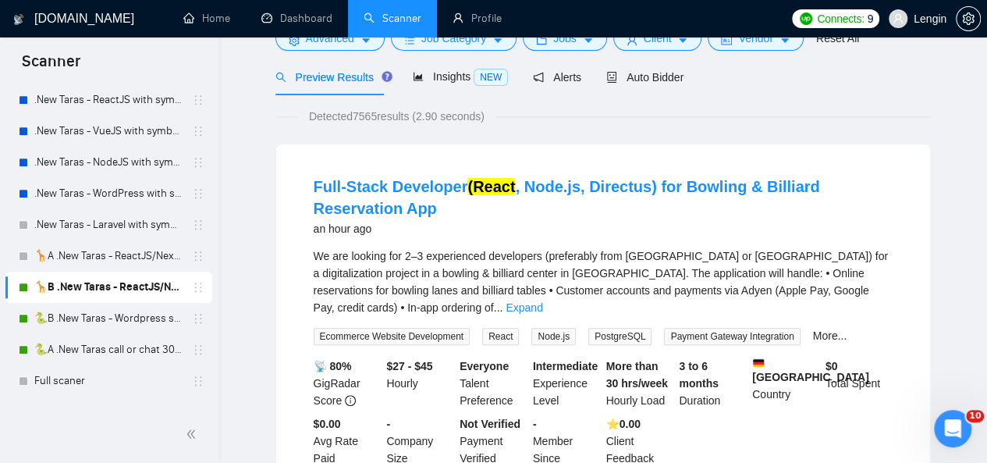
scroll to position [0, 0]
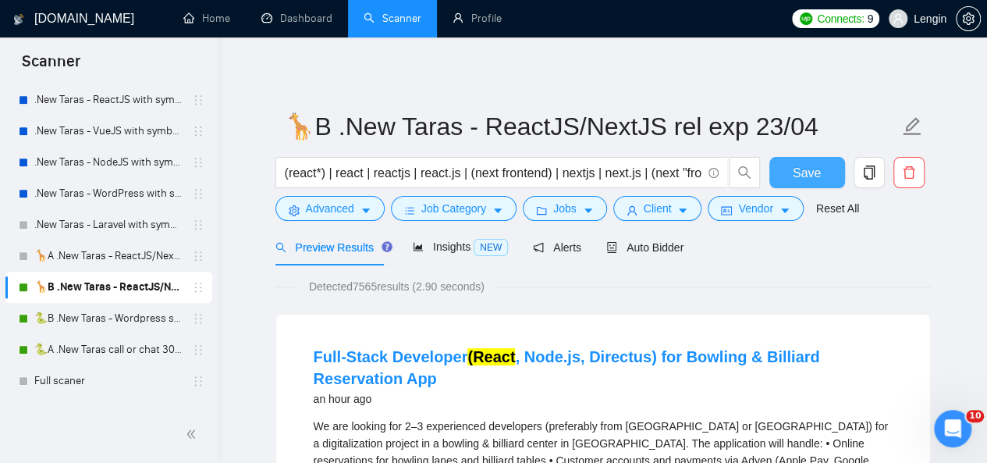
click at [822, 168] on button "Save" at bounding box center [807, 172] width 76 height 31
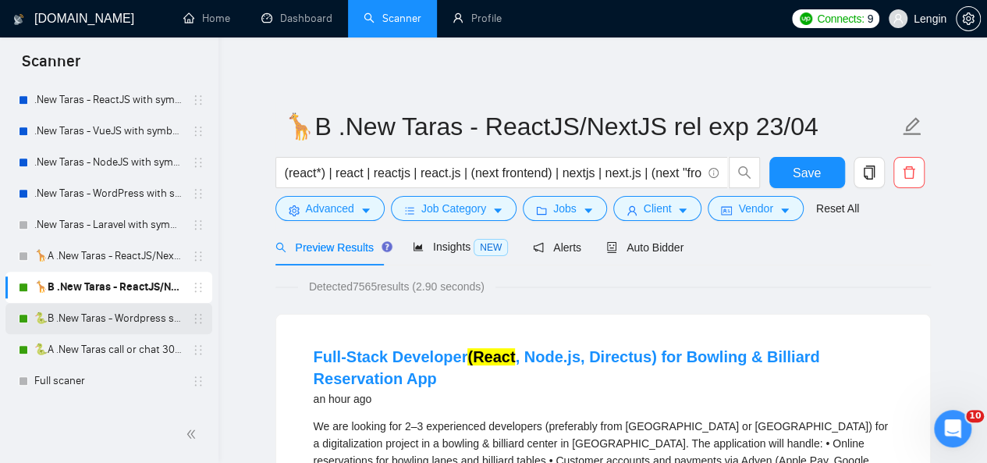
click at [114, 308] on link "🐍B .New Taras - Wordpress short 23/04" at bounding box center [108, 318] width 148 height 31
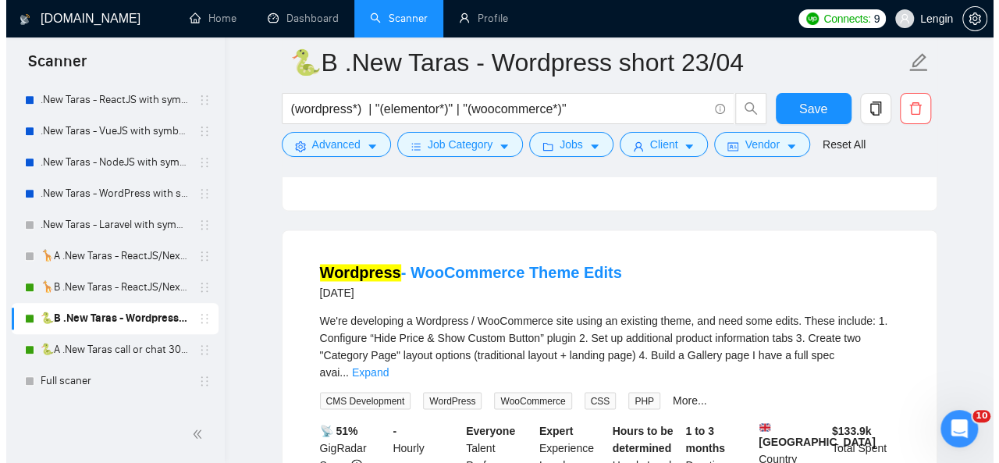
scroll to position [1157, 0]
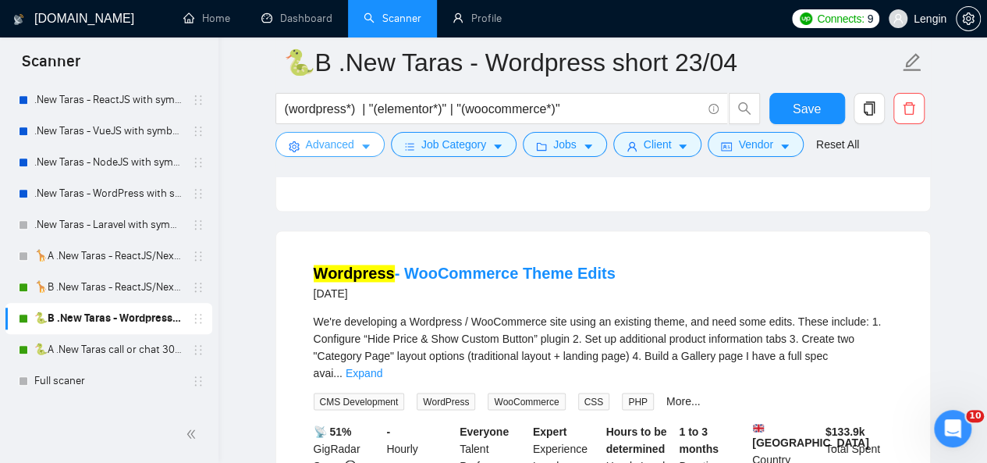
click at [376, 141] on button "Advanced" at bounding box center [329, 144] width 109 height 25
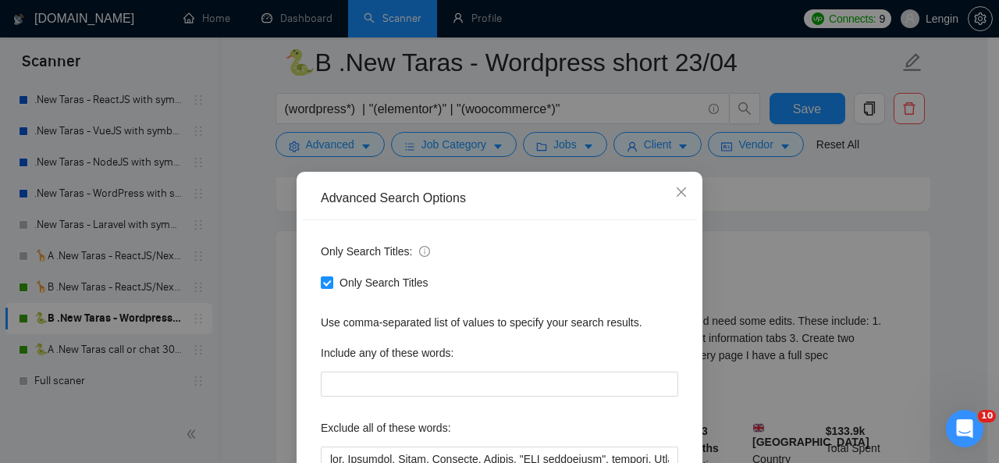
scroll to position [186, 0]
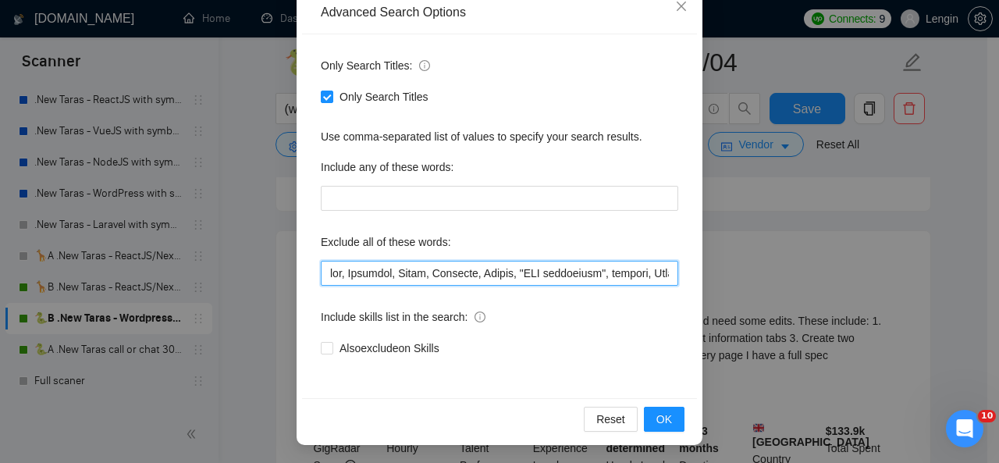
click at [324, 275] on input "text" at bounding box center [499, 273] width 357 height 25
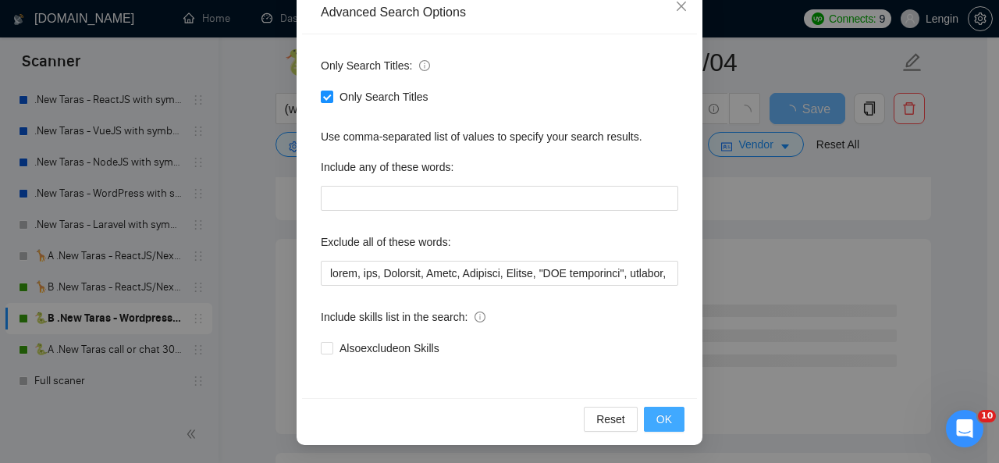
click at [660, 414] on span "OK" at bounding box center [664, 418] width 16 height 17
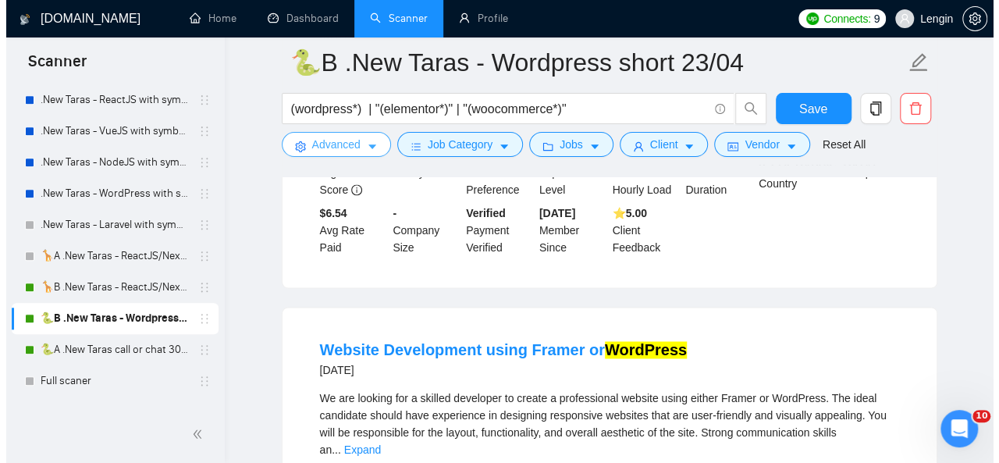
scroll to position [1079, 0]
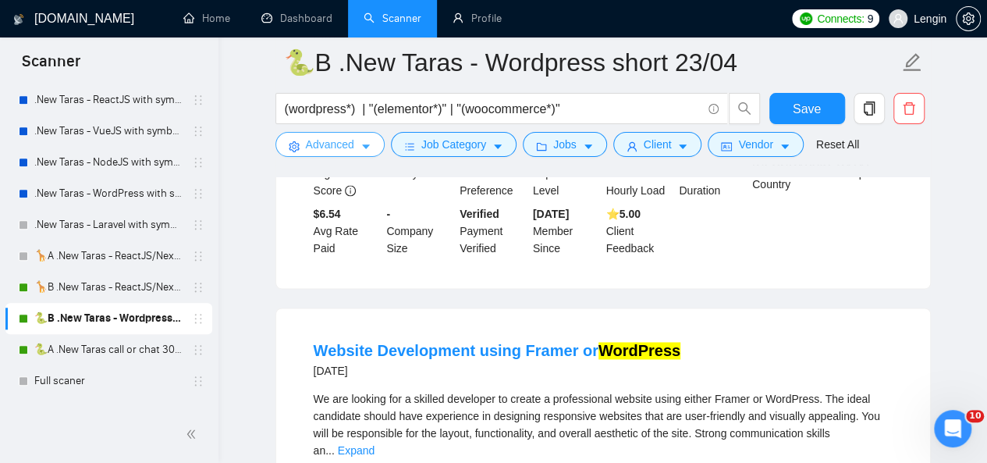
click at [350, 144] on span "Advanced" at bounding box center [330, 144] width 48 height 17
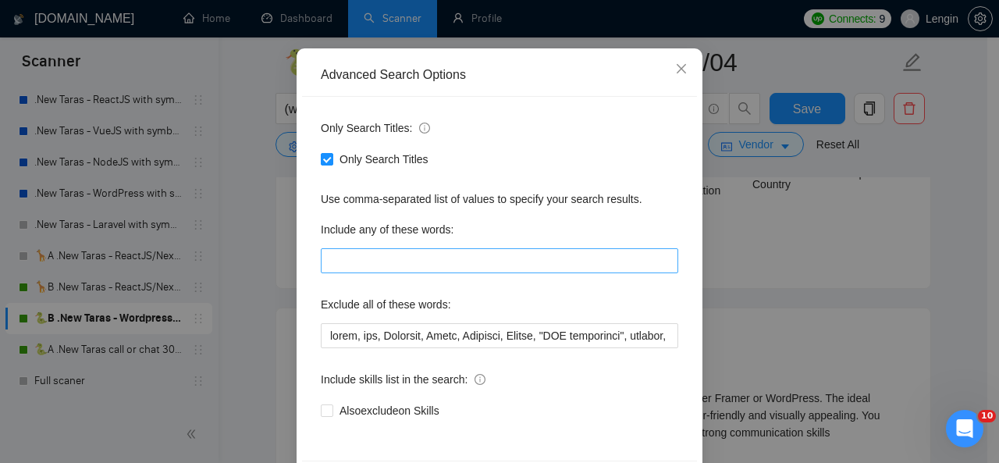
scroll to position [123, 0]
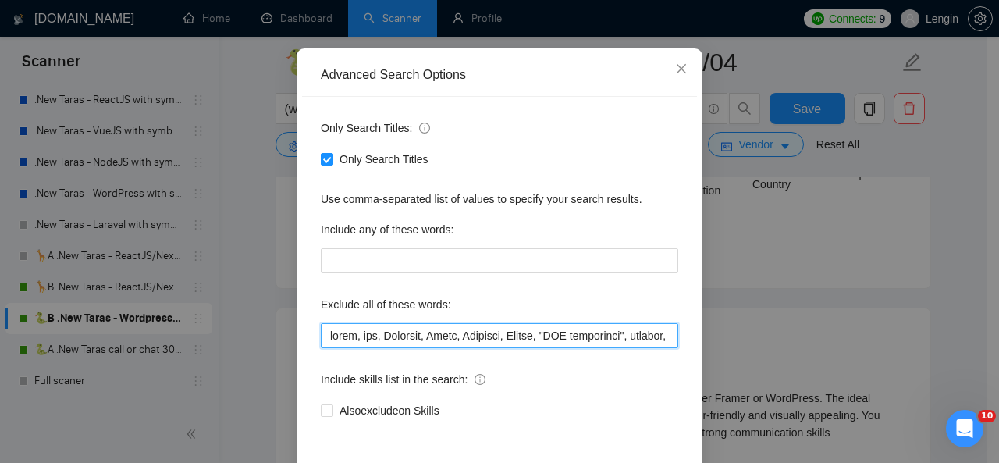
click at [322, 337] on input "text" at bounding box center [499, 335] width 357 height 25
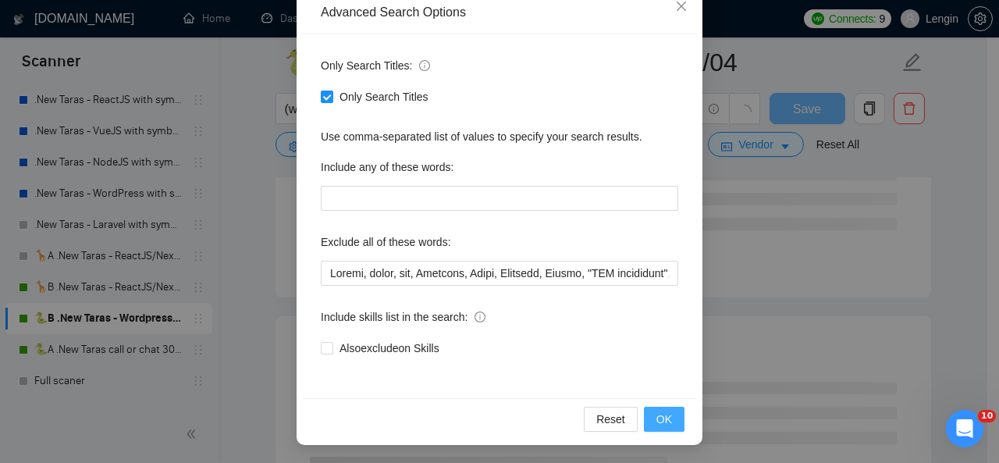
click at [670, 424] on button "OK" at bounding box center [664, 419] width 41 height 25
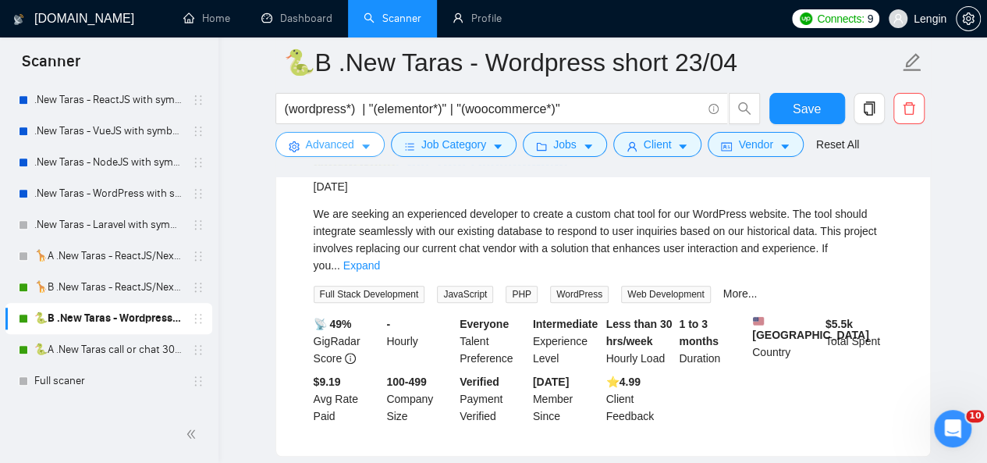
scroll to position [3435, 0]
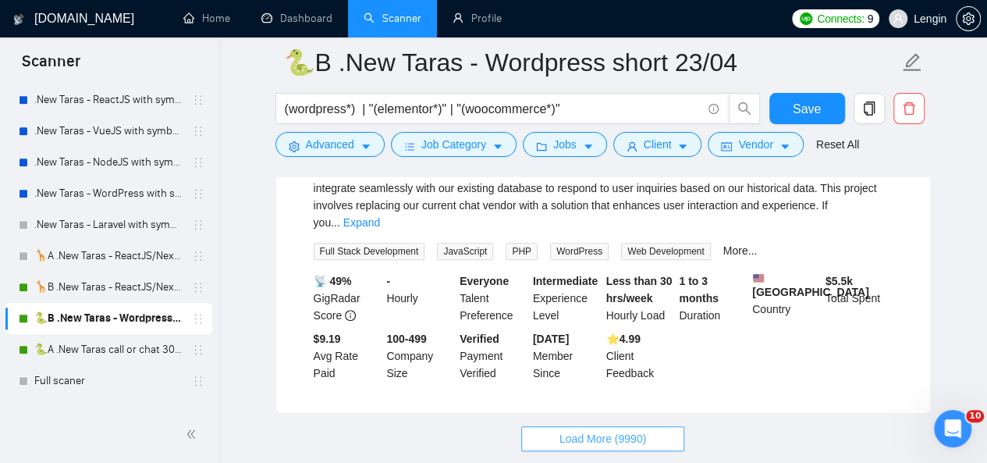
click at [623, 430] on span "Load More (9990)" at bounding box center [603, 438] width 87 height 17
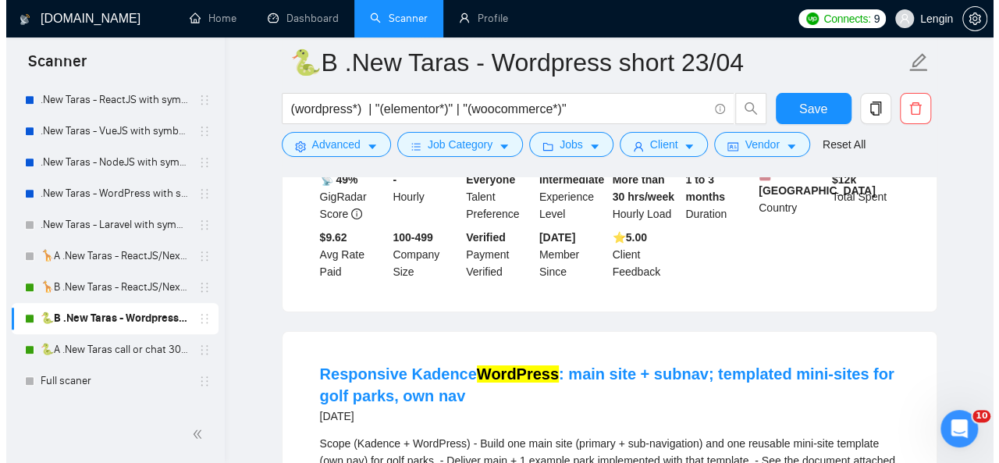
scroll to position [5614, 0]
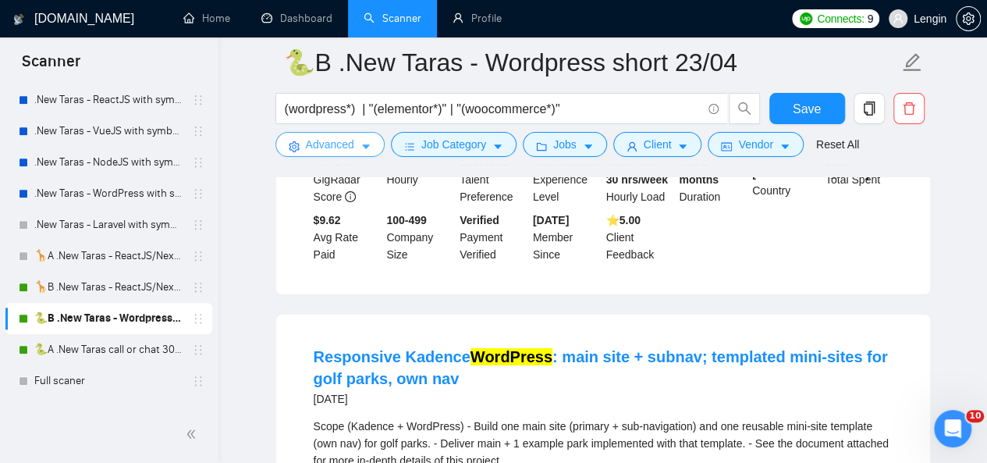
click at [353, 140] on span "Advanced" at bounding box center [330, 144] width 48 height 17
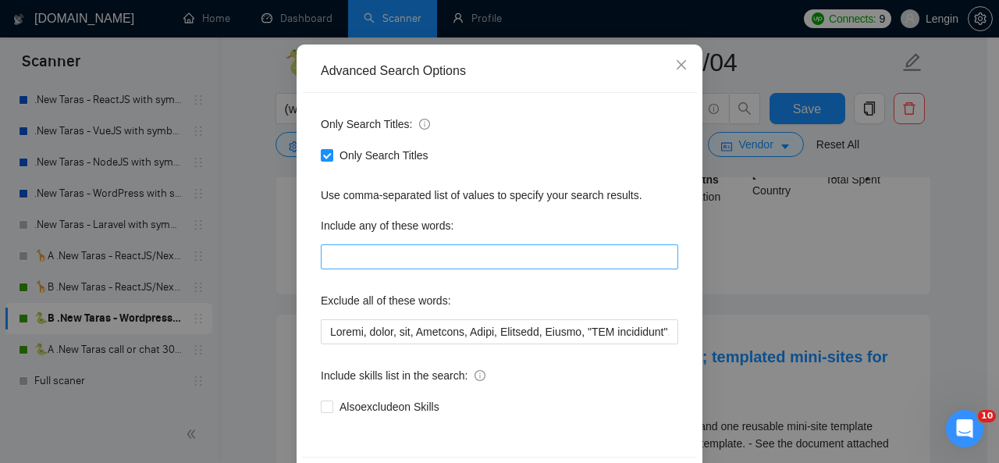
scroll to position [130, 0]
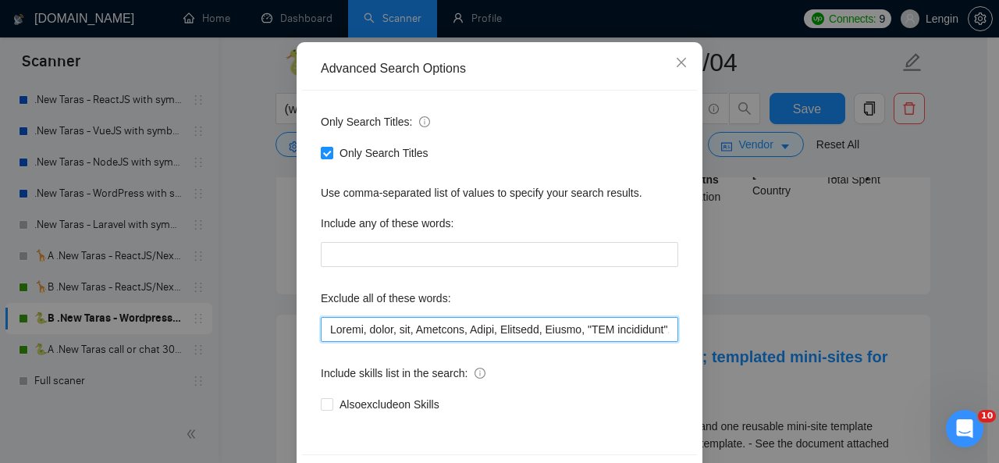
click at [323, 327] on input "text" at bounding box center [499, 329] width 357 height 25
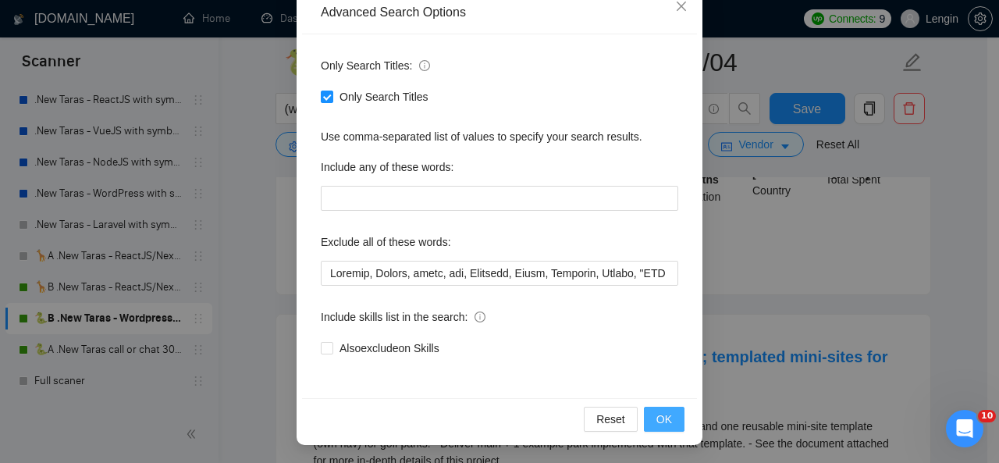
scroll to position [4278, 0]
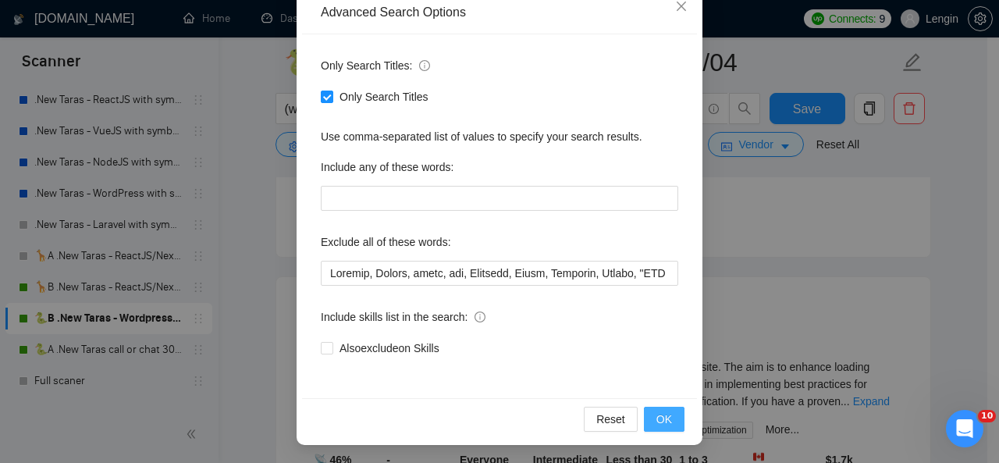
click at [661, 411] on span "OK" at bounding box center [664, 418] width 16 height 17
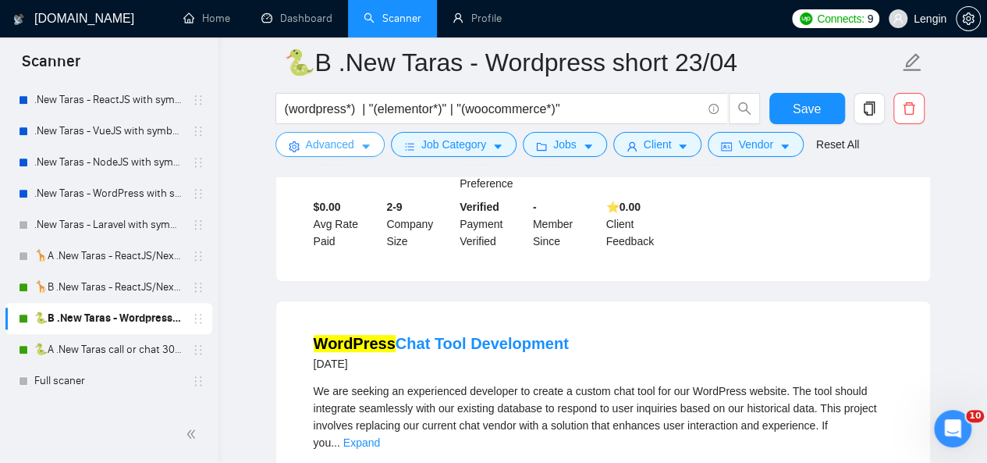
scroll to position [3435, 0]
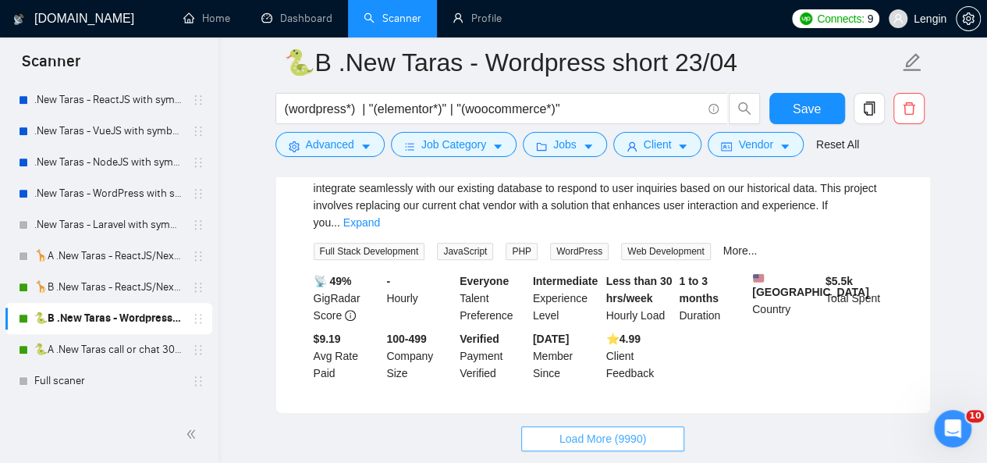
click at [577, 430] on span "Load More (9990)" at bounding box center [603, 438] width 87 height 17
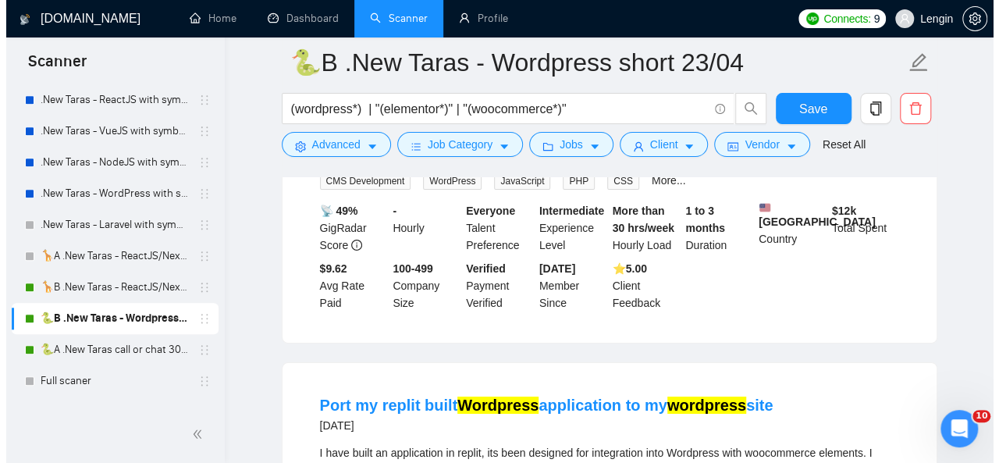
scroll to position [5567, 0]
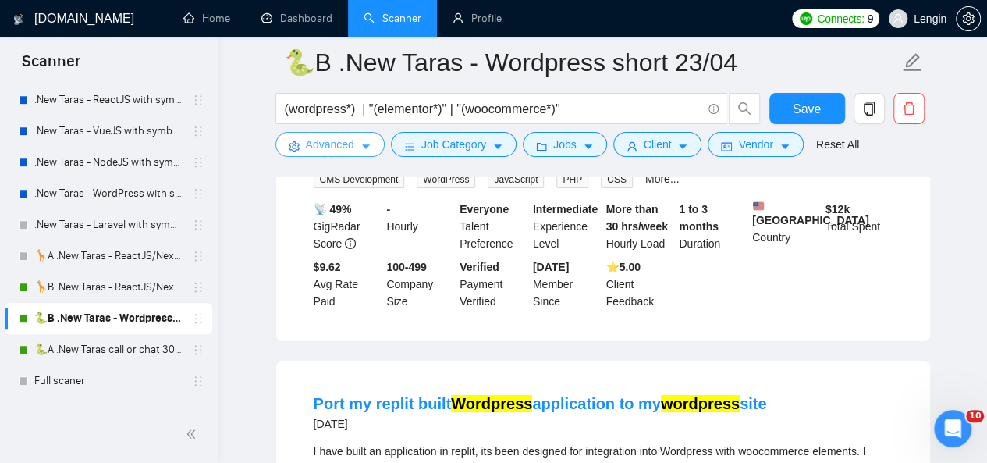
click at [333, 148] on span "Advanced" at bounding box center [330, 144] width 48 height 17
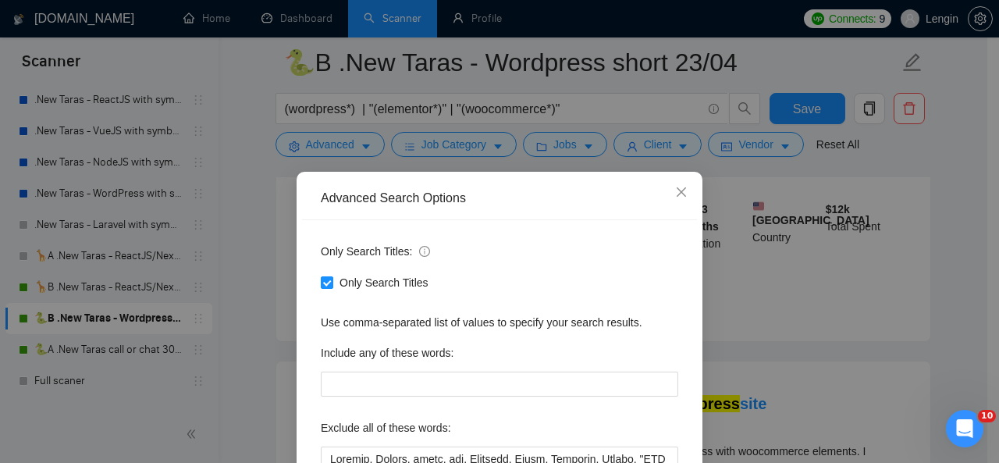
scroll to position [137, 0]
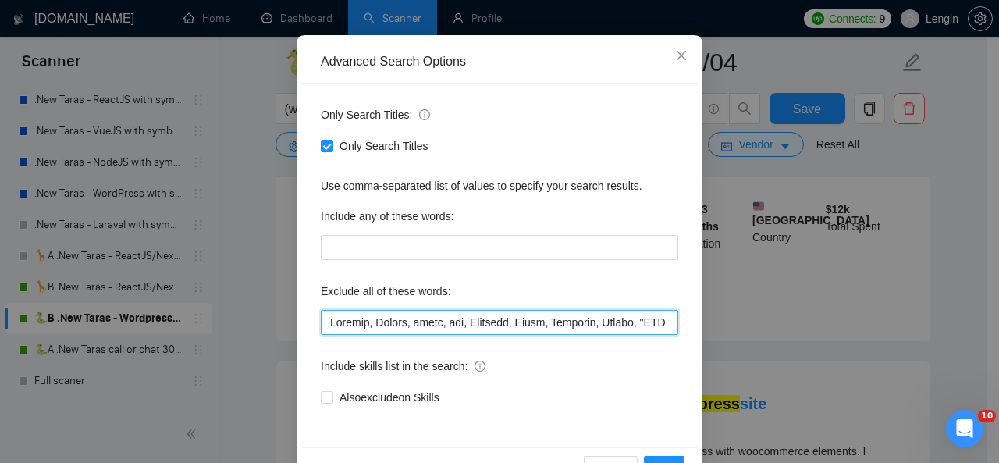
click at [321, 325] on input "text" at bounding box center [499, 322] width 357 height 25
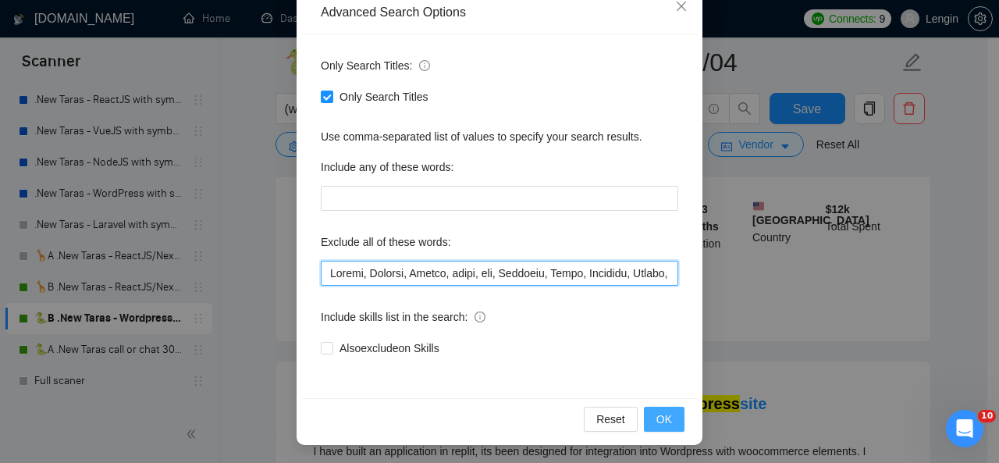
type input "Loremi, Dolorsi, Ametco, adipi, eli, Seddoeiu, Tempo, Incididu, Utlabo, "ETD ma…"
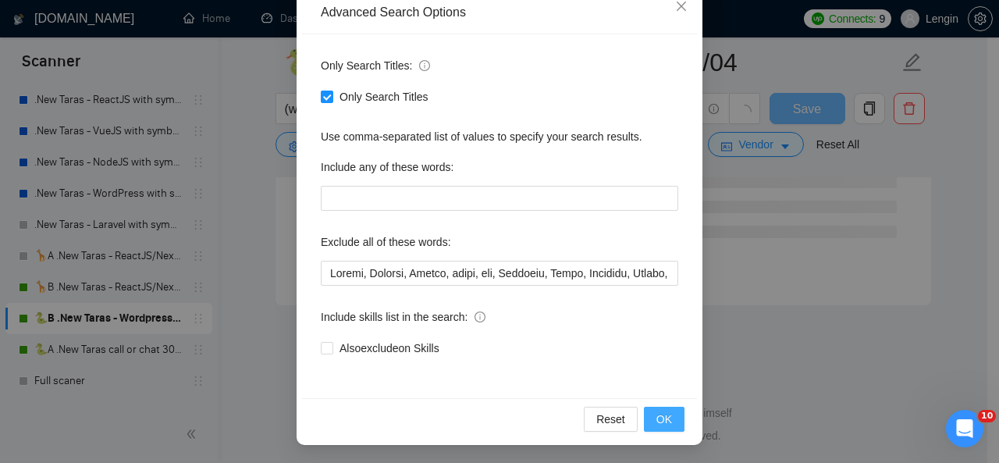
click at [655, 408] on button "OK" at bounding box center [664, 419] width 41 height 25
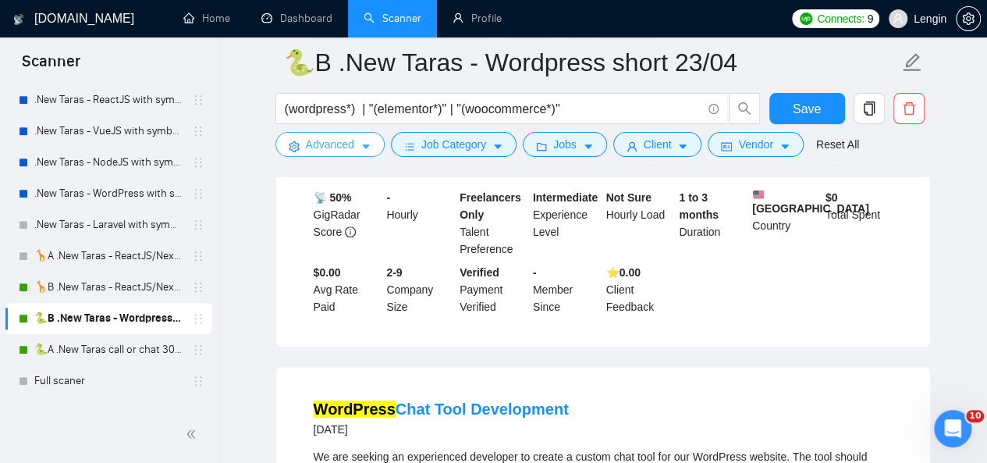
scroll to position [3435, 0]
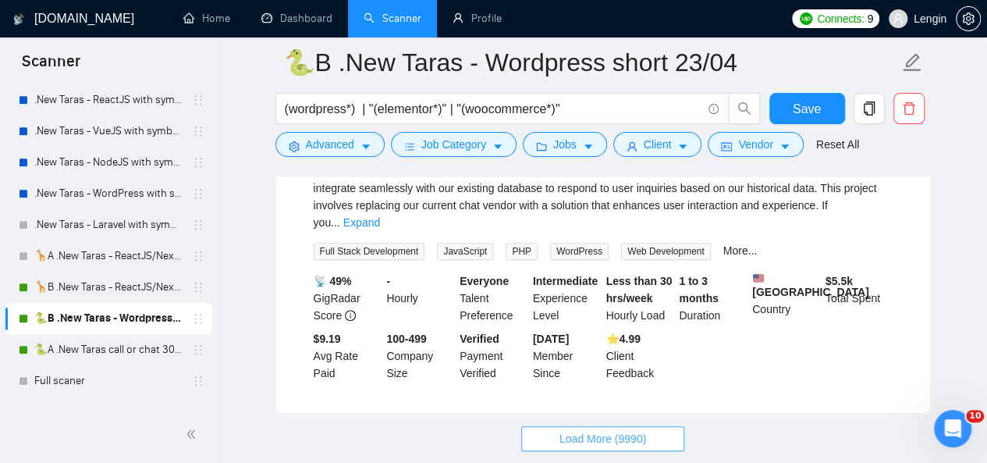
click at [639, 430] on span "Load More (9990)" at bounding box center [603, 438] width 87 height 17
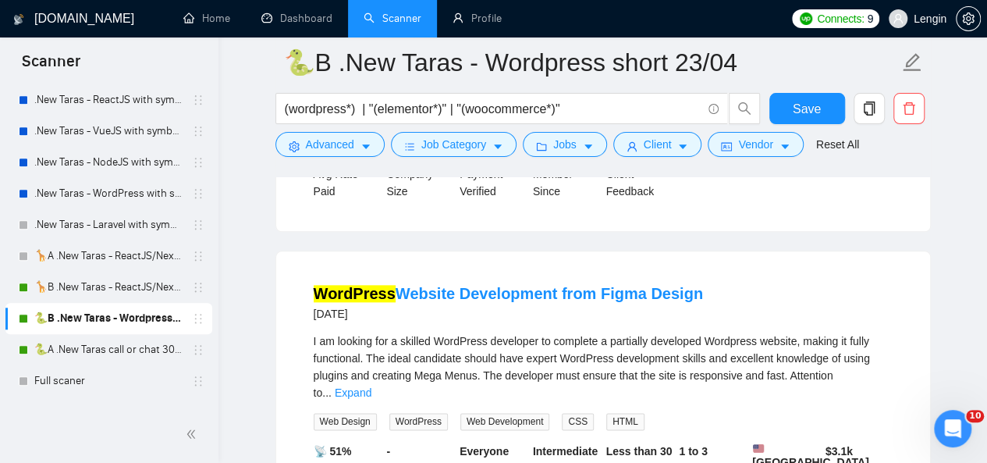
scroll to position [6819, 0]
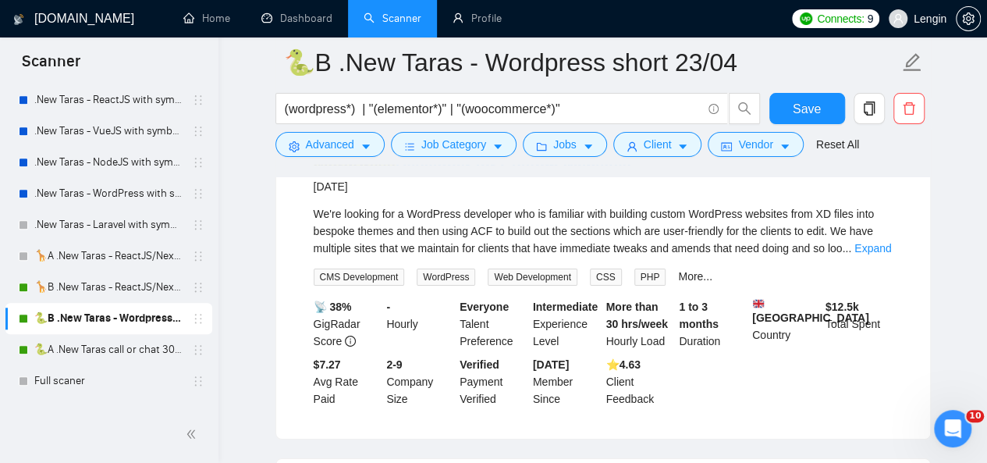
scroll to position [8634, 0]
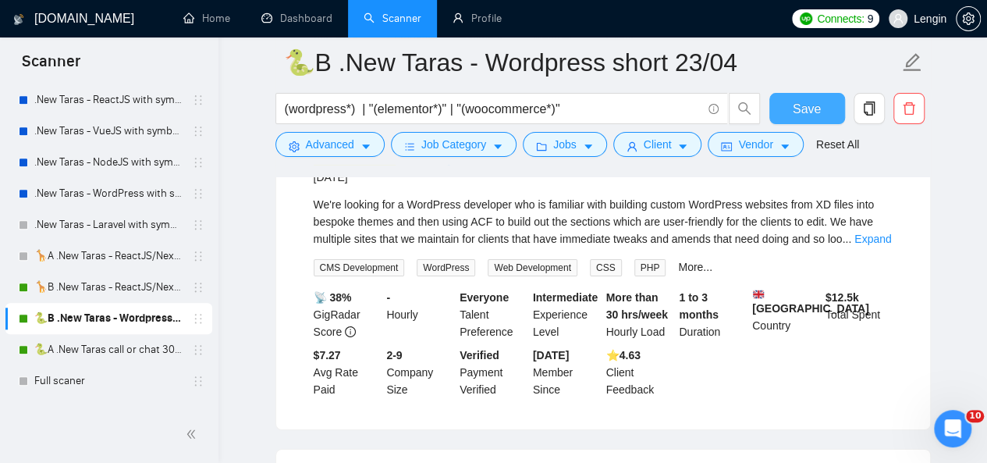
click at [796, 108] on span "Save" at bounding box center [807, 109] width 28 height 20
click at [86, 348] on link "🐍A .New Taras call or chat 30%view 0 reply 23/04" at bounding box center [108, 349] width 148 height 31
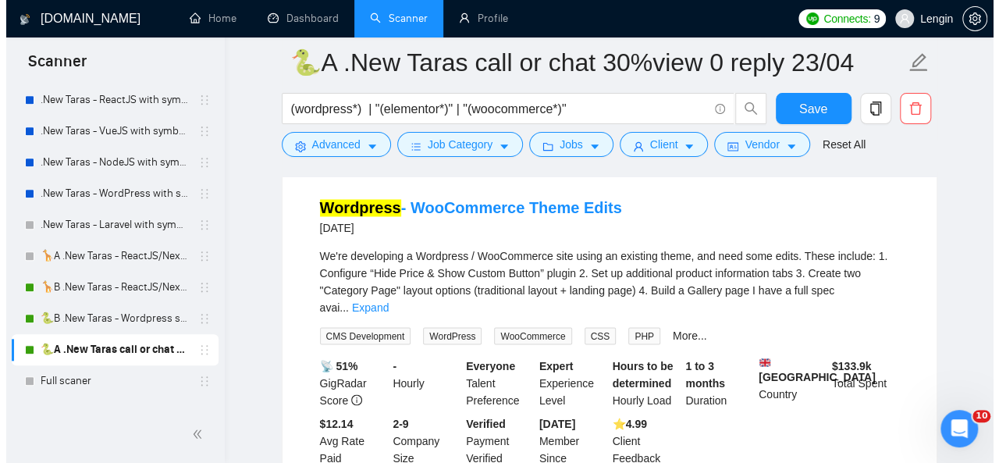
scroll to position [1221, 0]
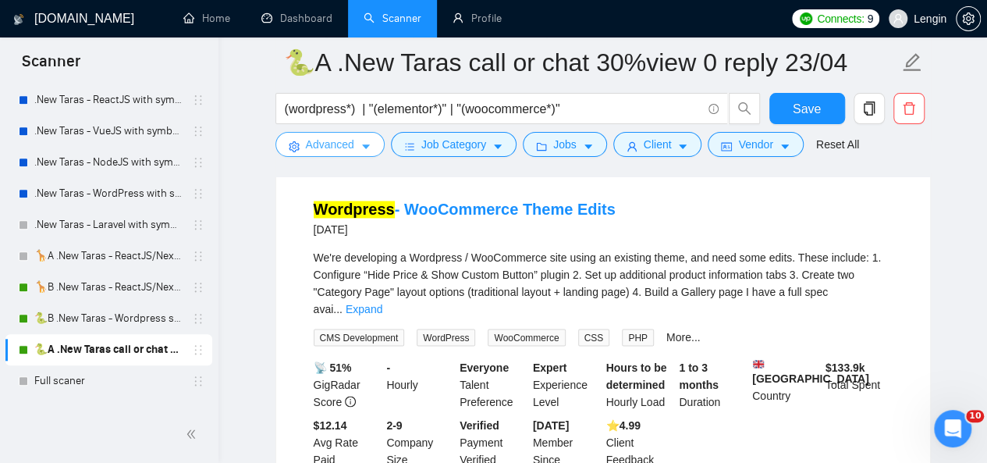
click at [317, 143] on span "Advanced" at bounding box center [330, 144] width 48 height 17
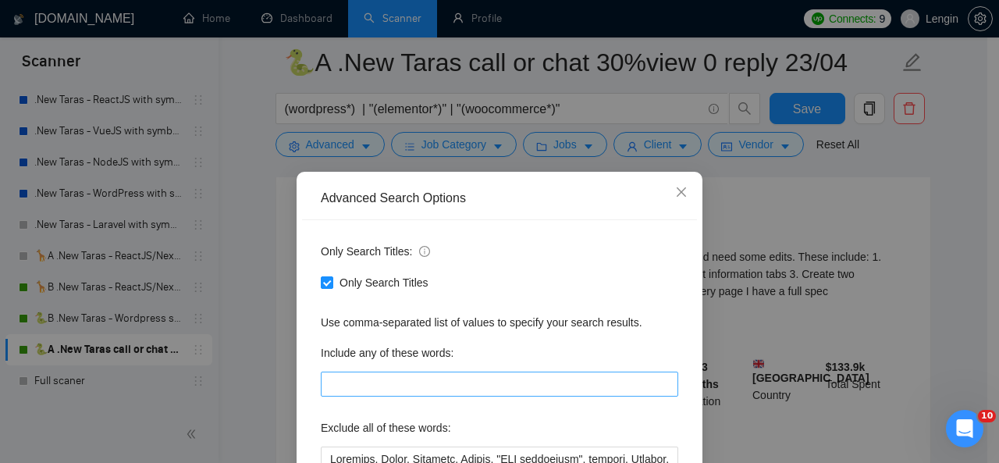
scroll to position [147, 0]
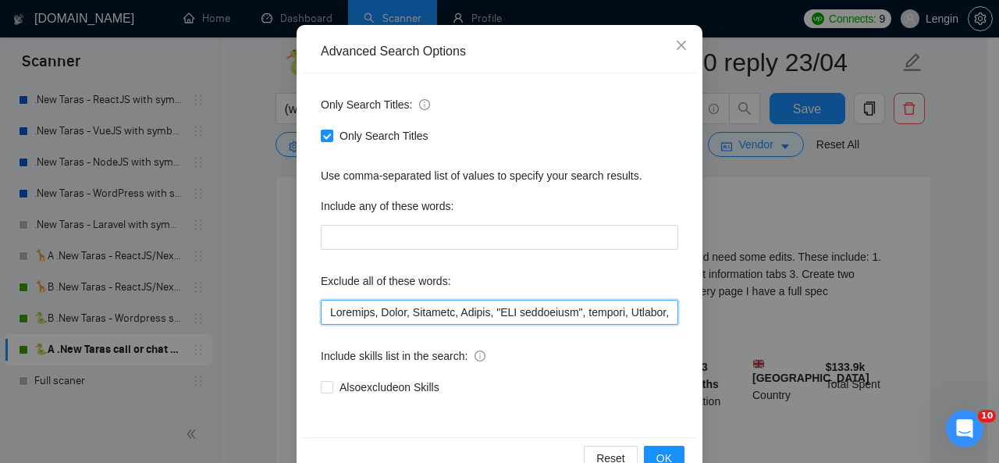
click at [323, 308] on input "text" at bounding box center [499, 312] width 357 height 25
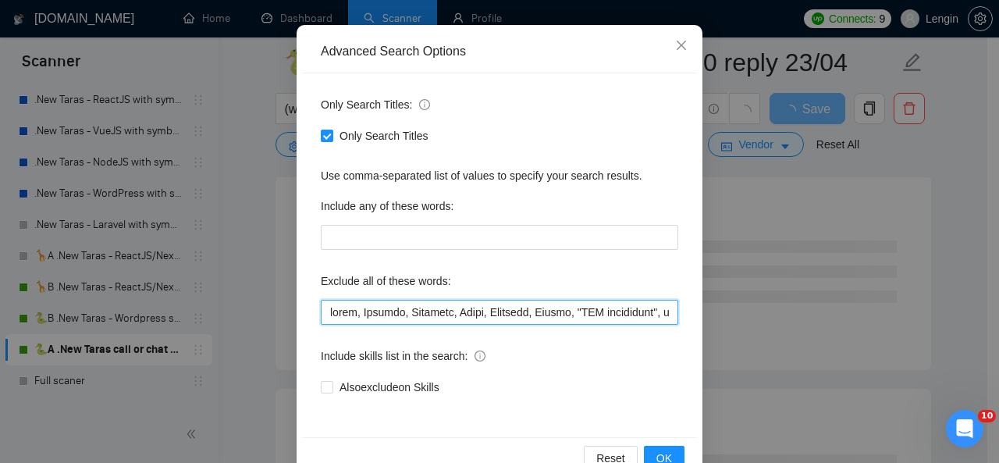
scroll to position [186, 0]
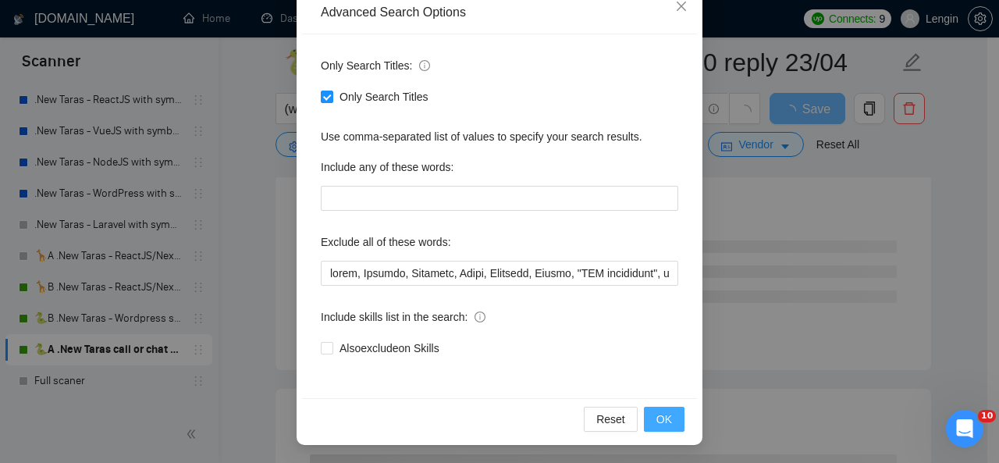
click at [662, 413] on span "OK" at bounding box center [664, 418] width 16 height 17
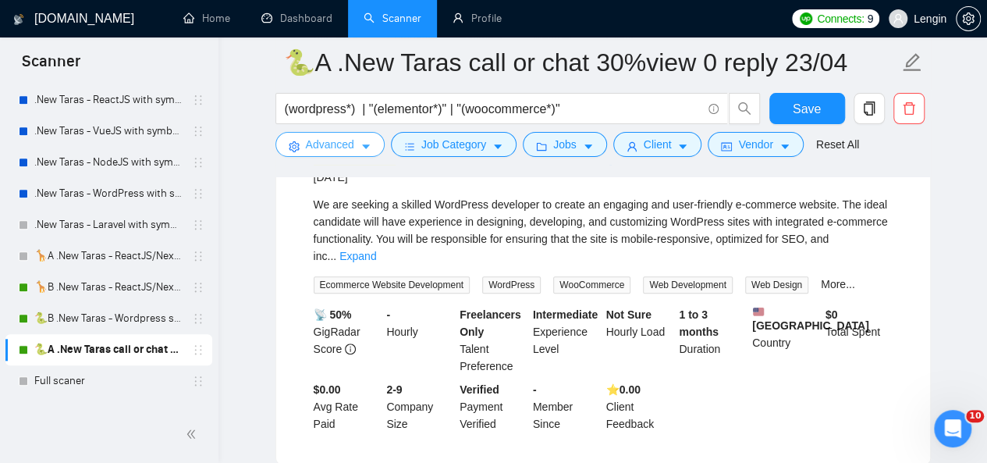
scroll to position [3424, 0]
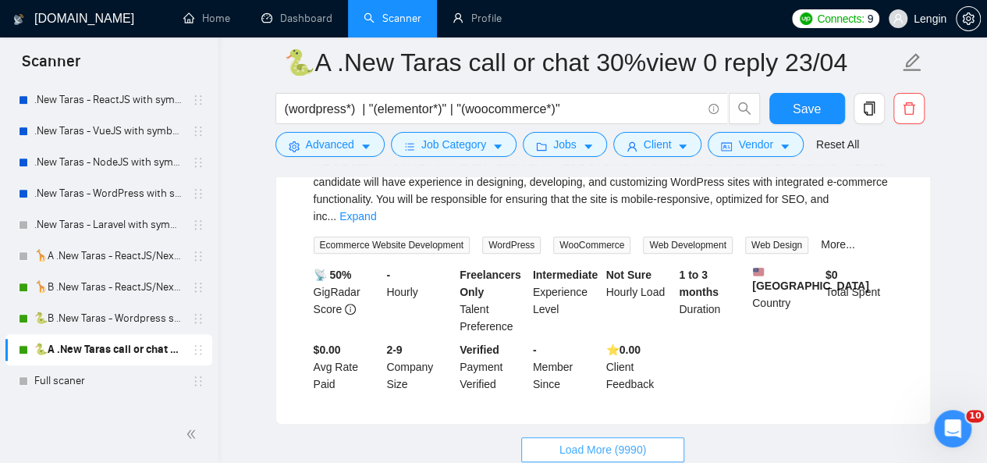
click at [584, 441] on span "Load More (9990)" at bounding box center [603, 449] width 87 height 17
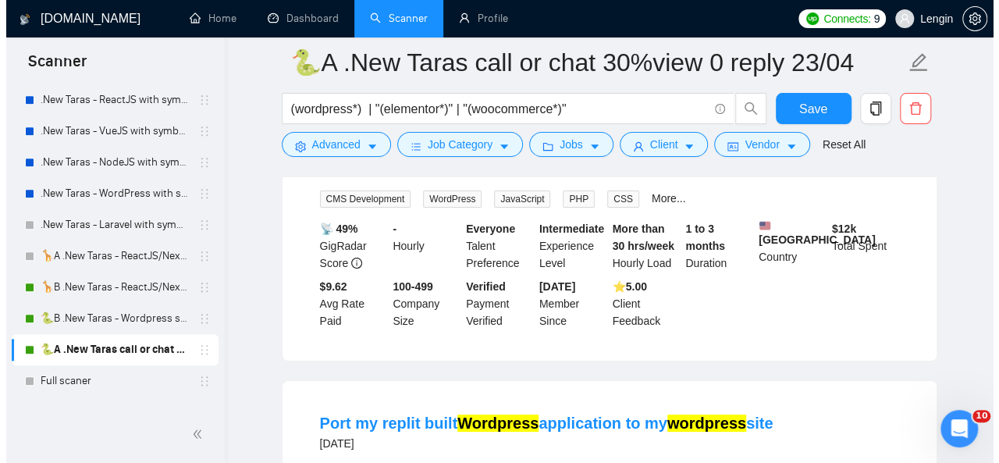
scroll to position [5901, 0]
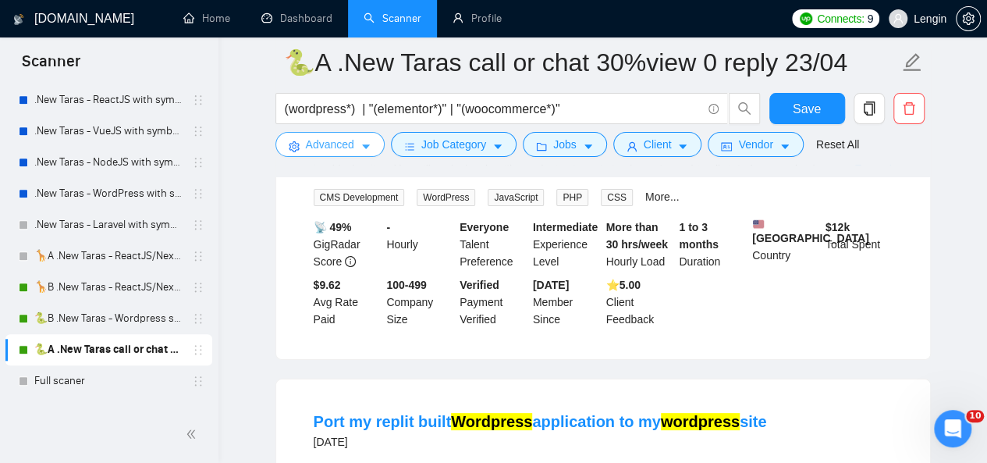
click at [355, 140] on button "Advanced" at bounding box center [329, 144] width 109 height 25
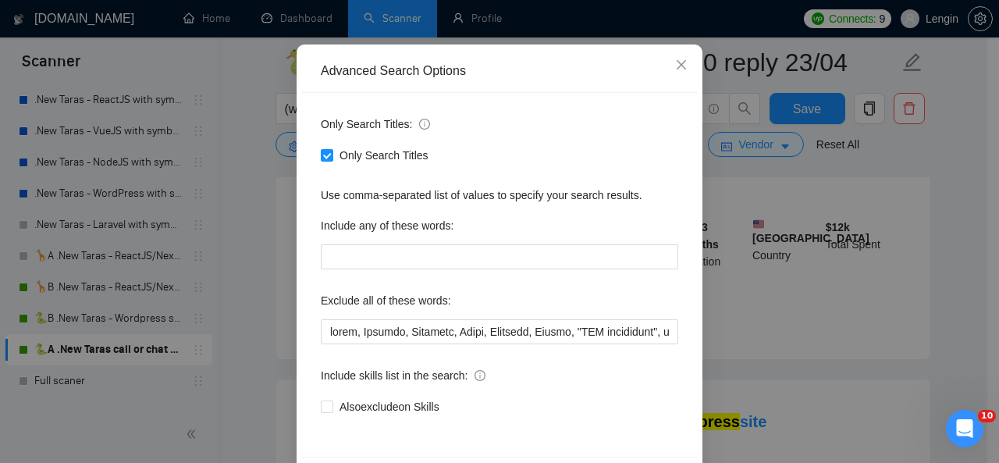
scroll to position [128, 0]
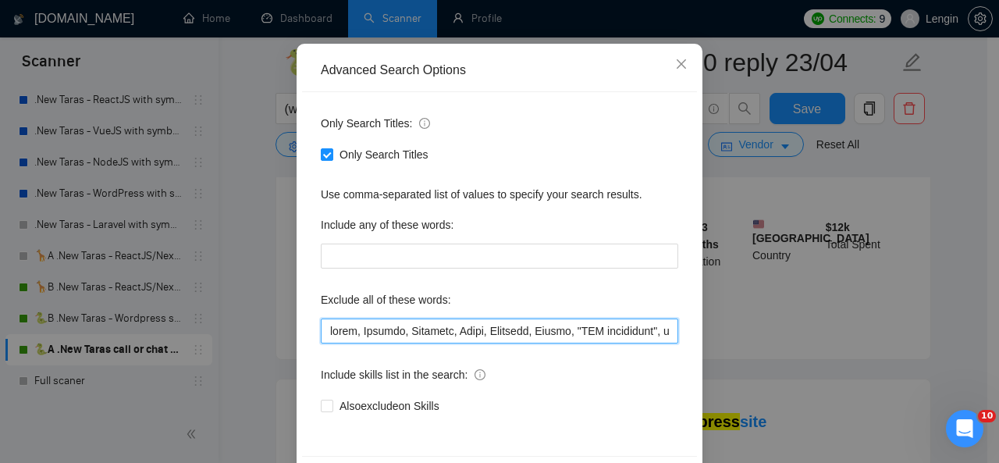
click at [325, 329] on input "text" at bounding box center [499, 330] width 357 height 25
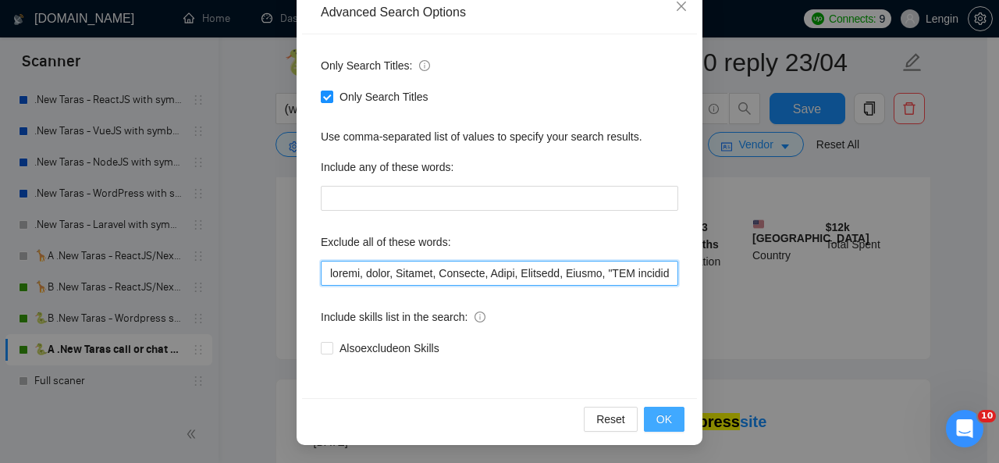
type input "loremi, dolor, Sitamet, Consecte, Adipi, Elitsedd, Eiusmo, "TEM incididunt", ut…"
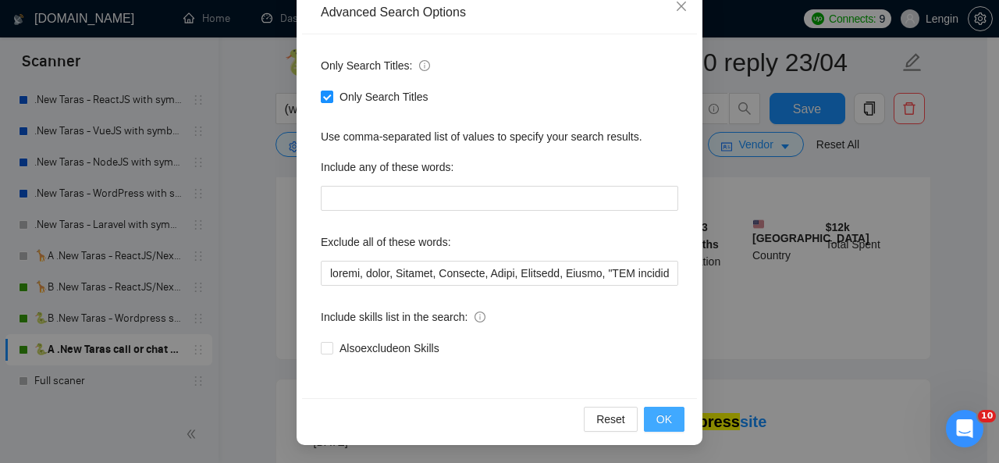
click at [669, 421] on button "OK" at bounding box center [664, 419] width 41 height 25
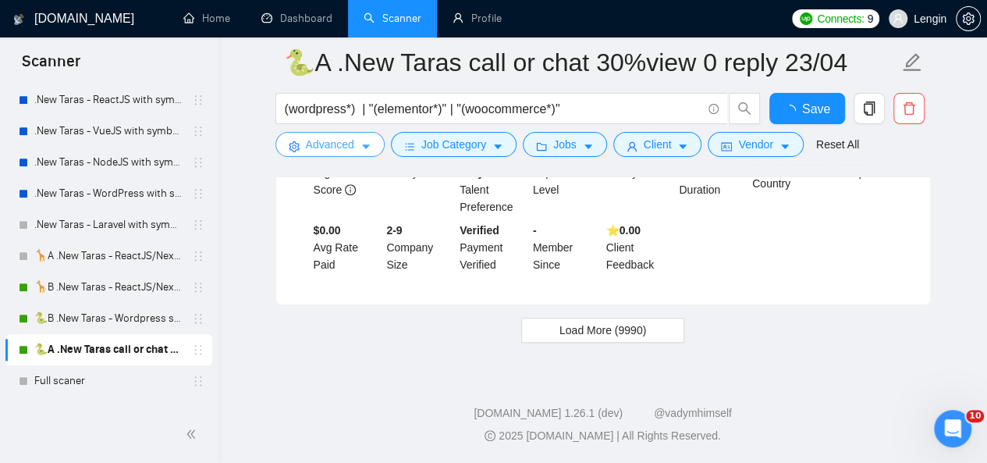
scroll to position [3424, 0]
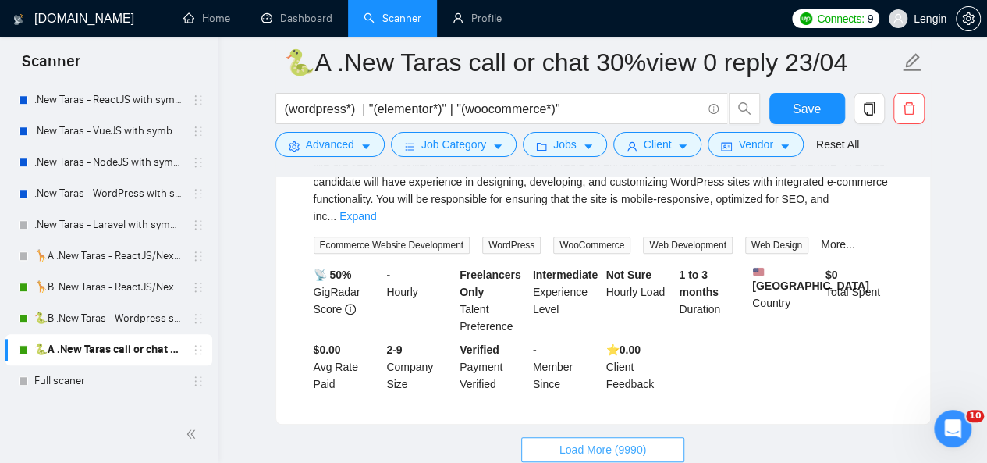
click at [602, 441] on span "Load More (9990)" at bounding box center [603, 449] width 87 height 17
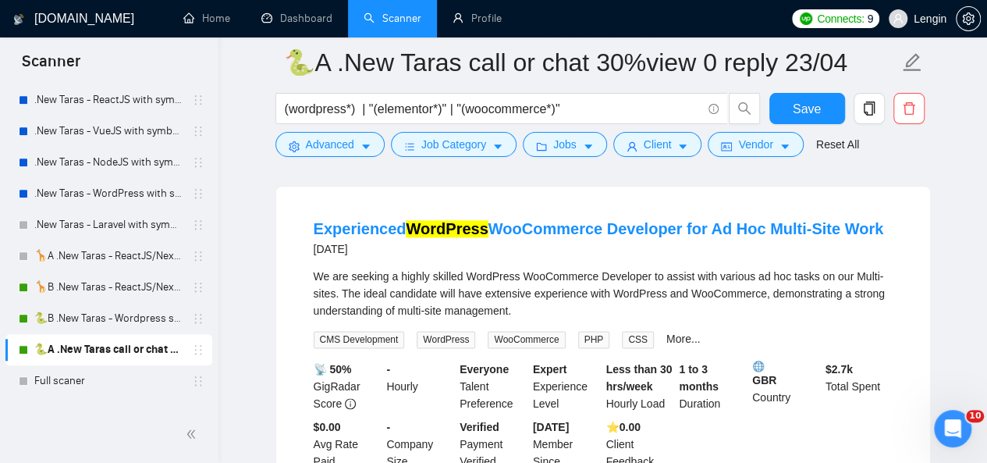
scroll to position [6808, 0]
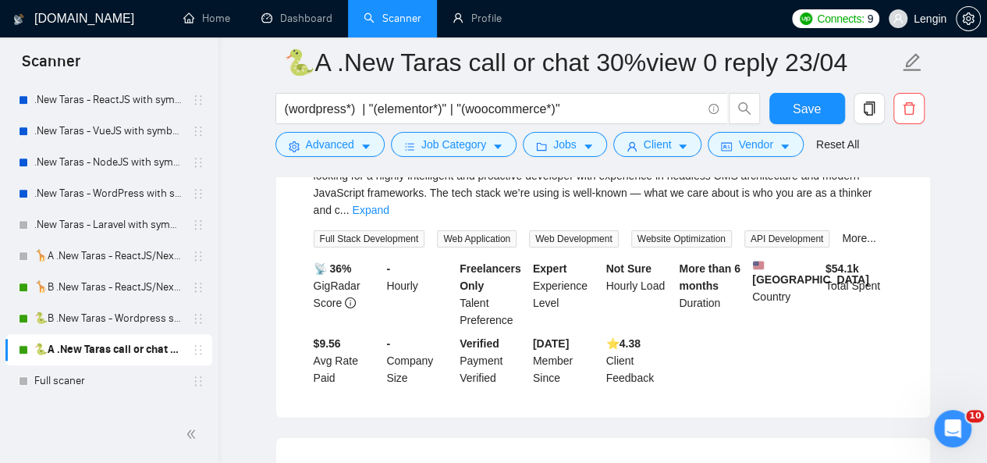
scroll to position [8314, 0]
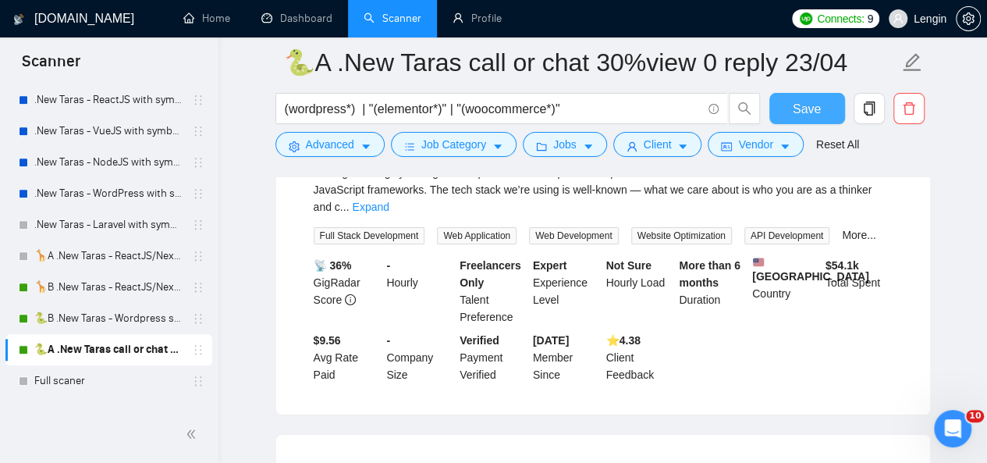
click at [807, 108] on span "Save" at bounding box center [807, 109] width 28 height 20
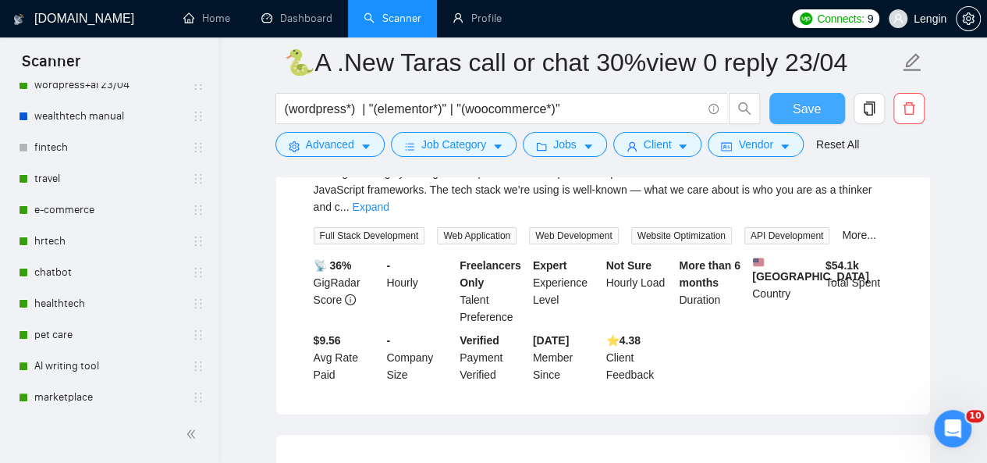
scroll to position [123, 0]
click at [92, 265] on link "chatbot" at bounding box center [108, 271] width 148 height 31
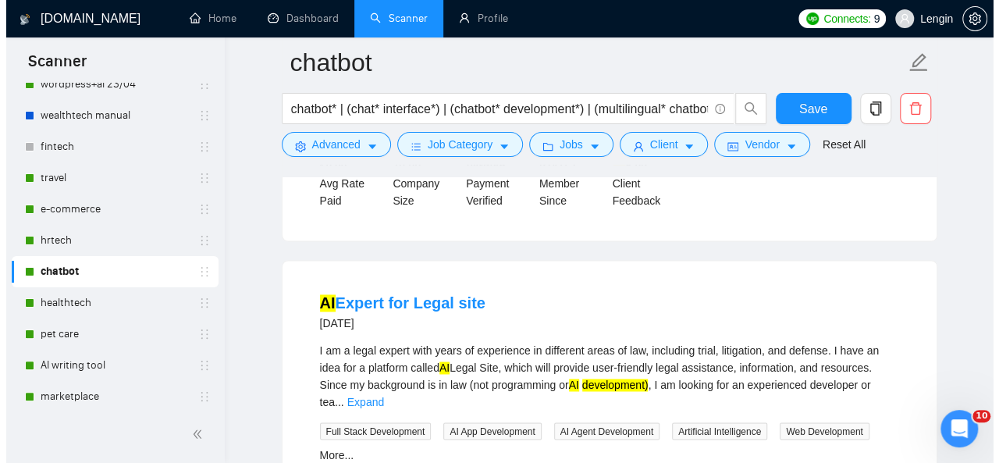
scroll to position [886, 0]
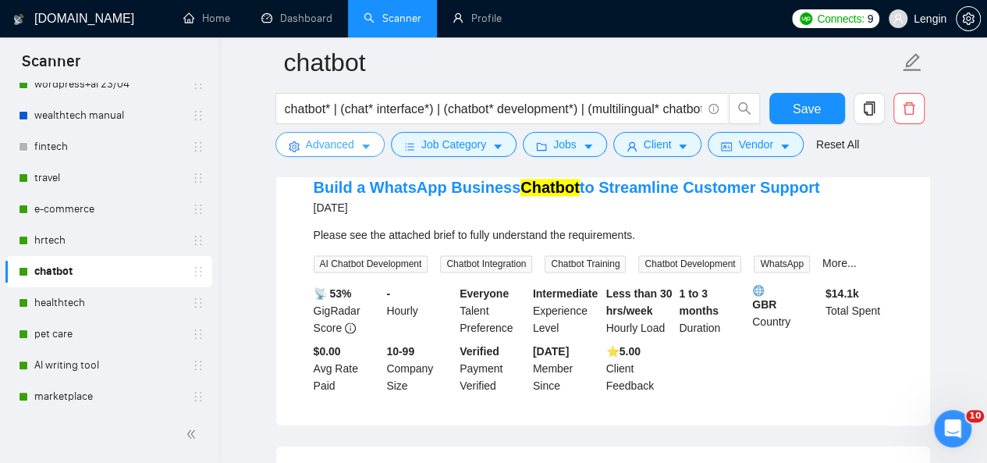
click at [319, 146] on span "Advanced" at bounding box center [330, 144] width 48 height 17
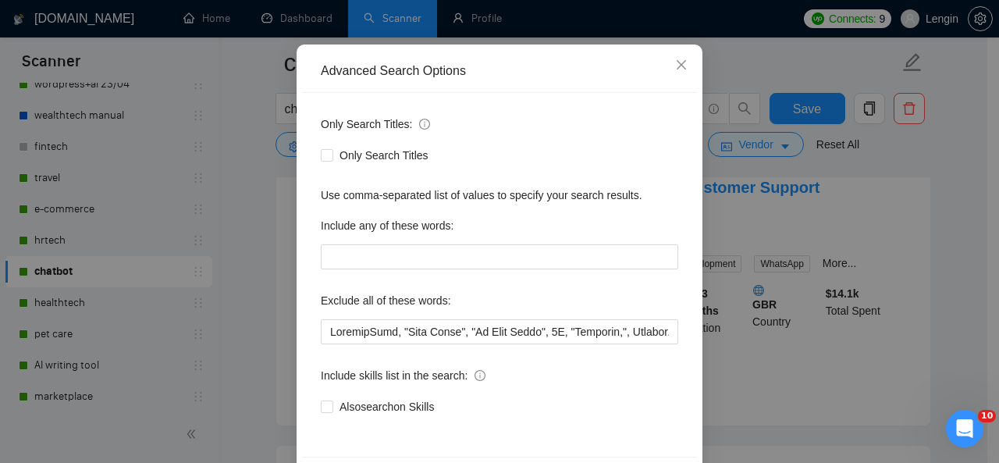
scroll to position [186, 0]
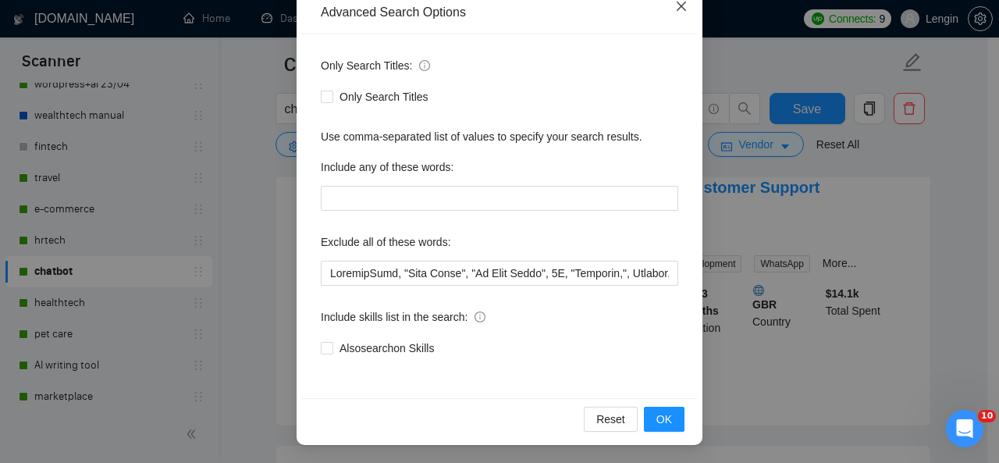
click at [675, 3] on icon "close" at bounding box center [681, 6] width 12 height 12
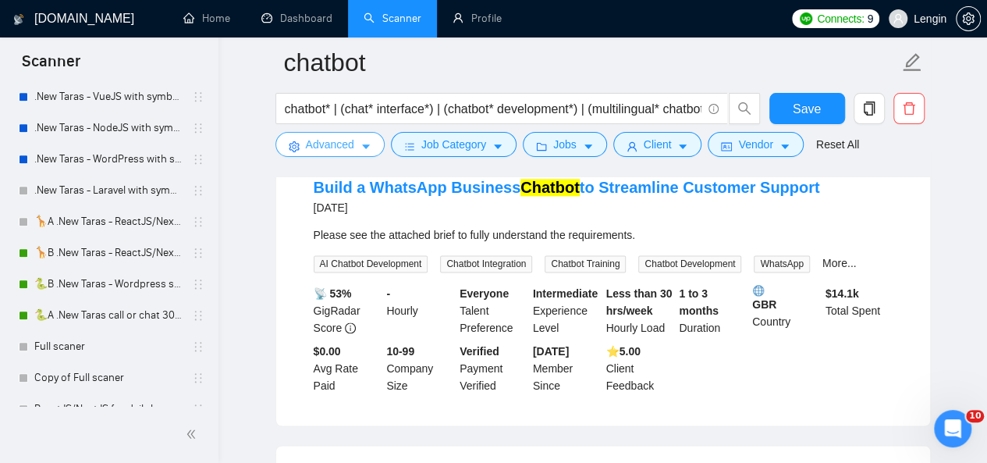
scroll to position [736, 0]
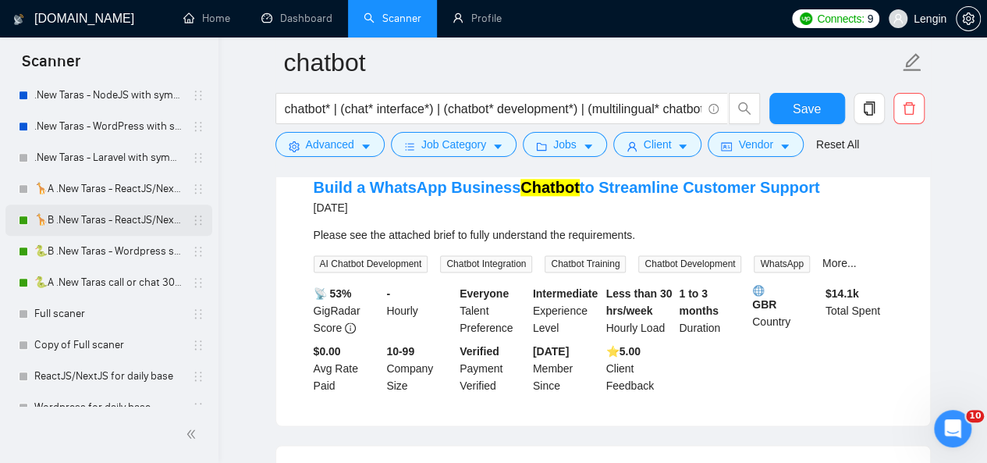
click at [87, 227] on link "🦒B .New Taras - ReactJS/NextJS rel exp 23/04" at bounding box center [108, 219] width 148 height 31
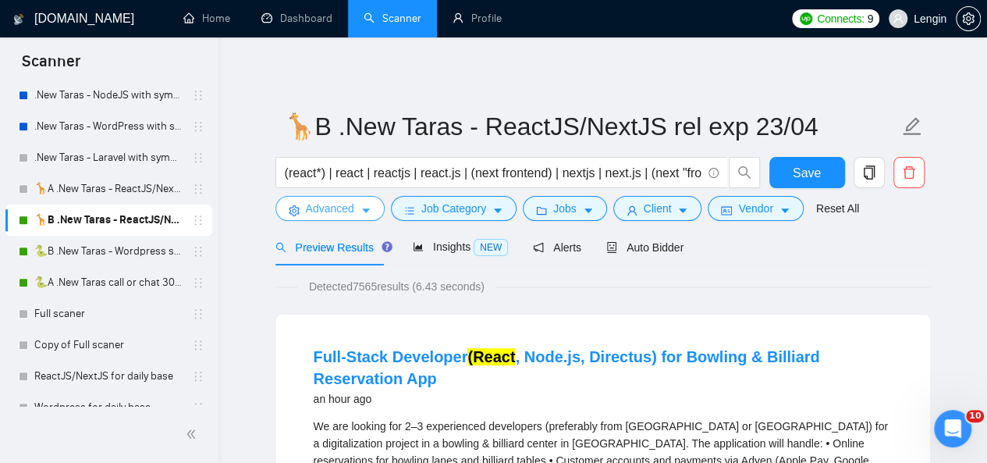
click at [364, 208] on icon "caret-down" at bounding box center [366, 210] width 11 height 11
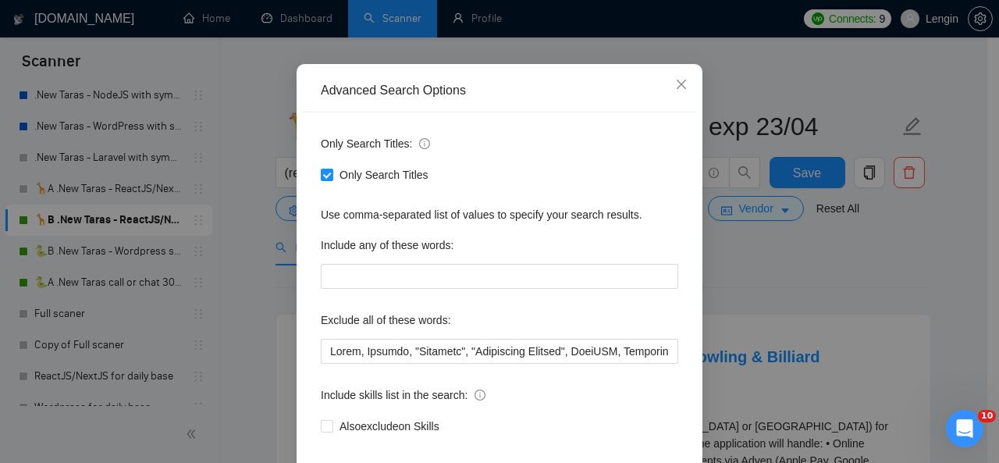
scroll to position [122, 0]
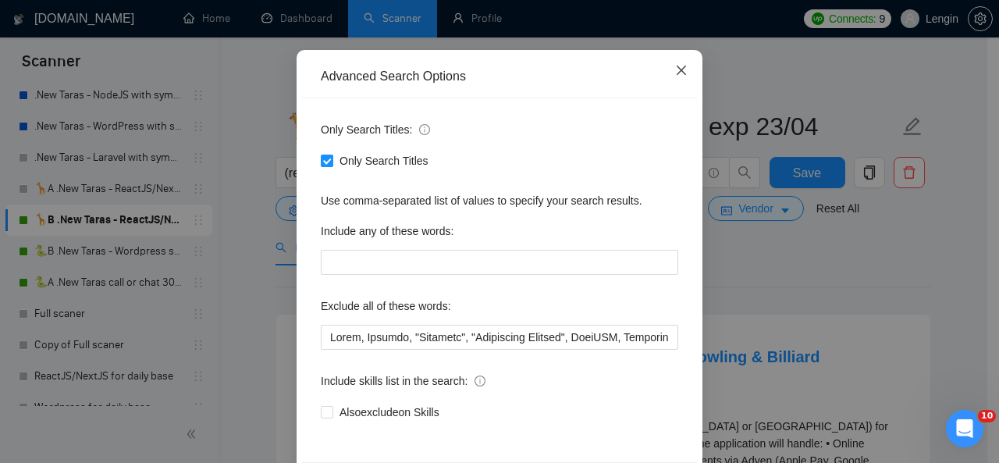
click at [677, 73] on icon "close" at bounding box center [681, 70] width 9 height 9
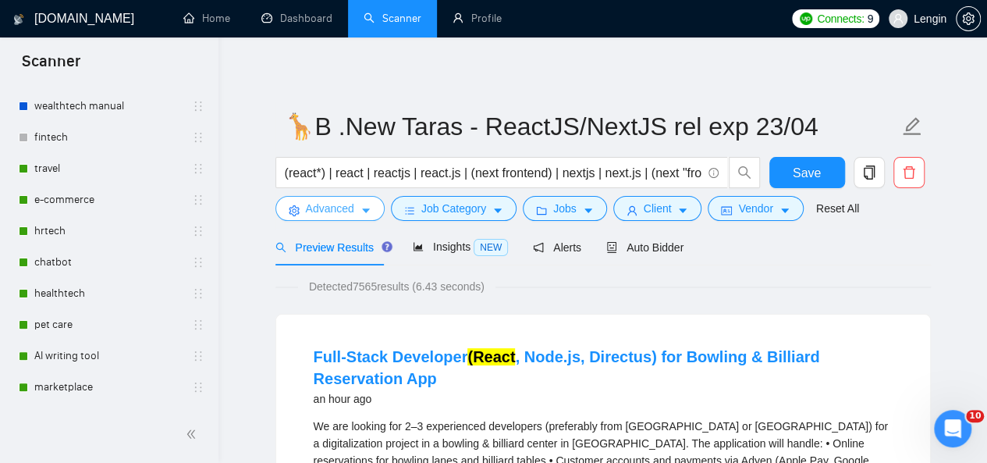
scroll to position [136, 0]
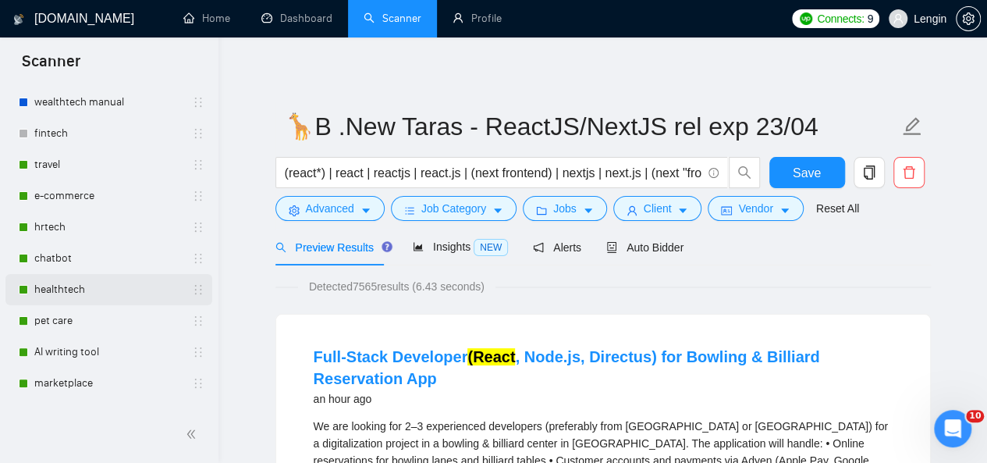
click at [91, 283] on link "healthtech" at bounding box center [108, 289] width 148 height 31
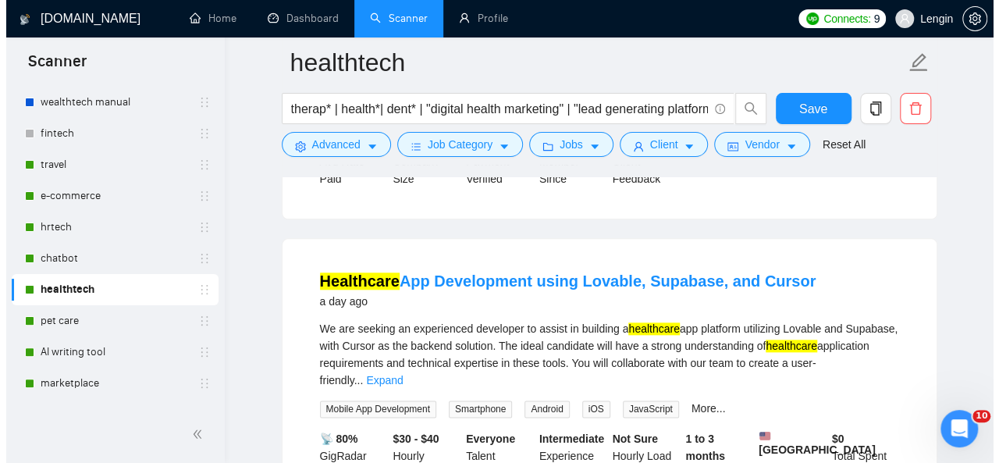
scroll to position [725, 0]
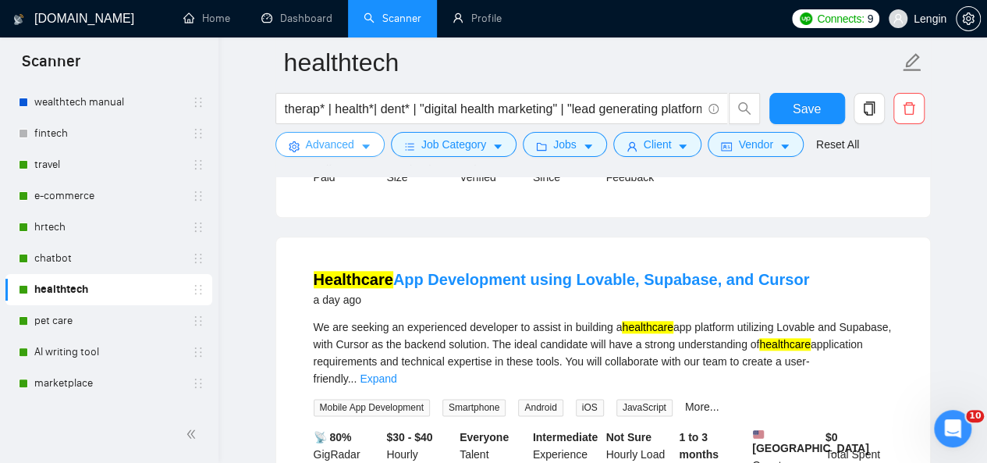
click at [364, 141] on icon "caret-down" at bounding box center [366, 146] width 11 height 11
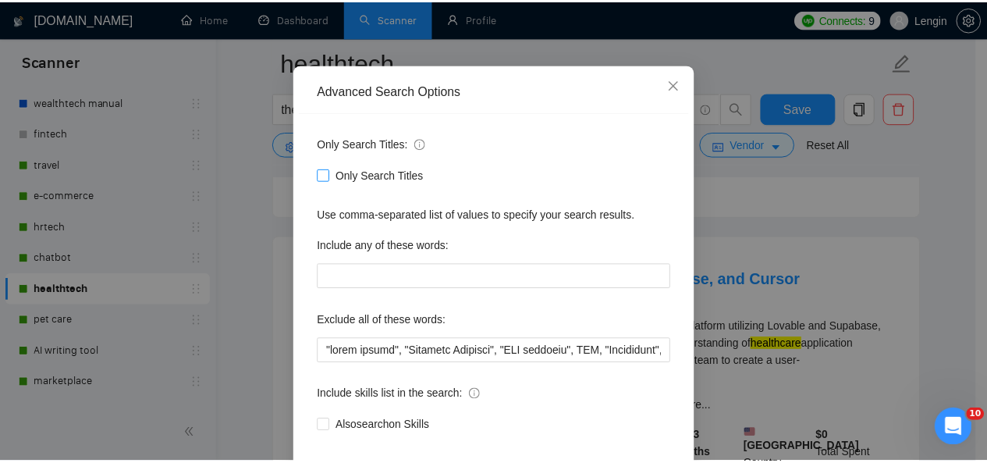
scroll to position [103, 0]
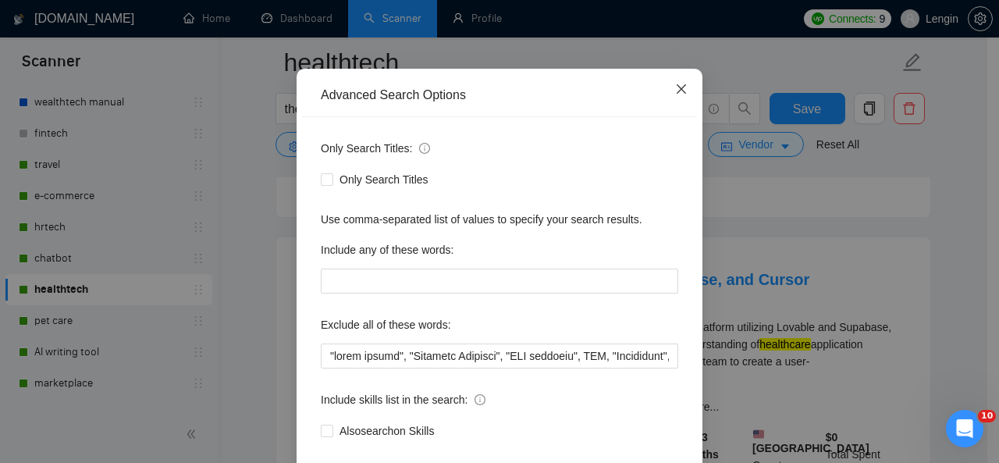
click at [684, 90] on span "Close" at bounding box center [681, 90] width 42 height 42
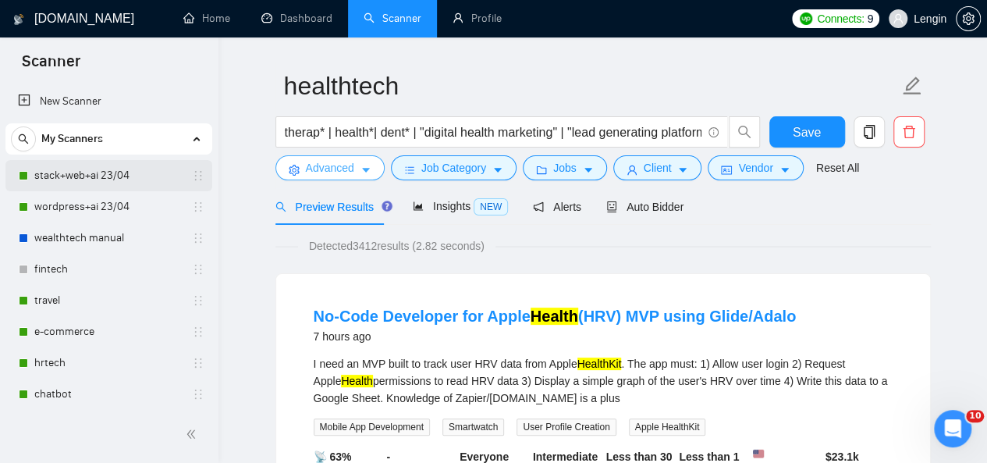
scroll to position [0, 0]
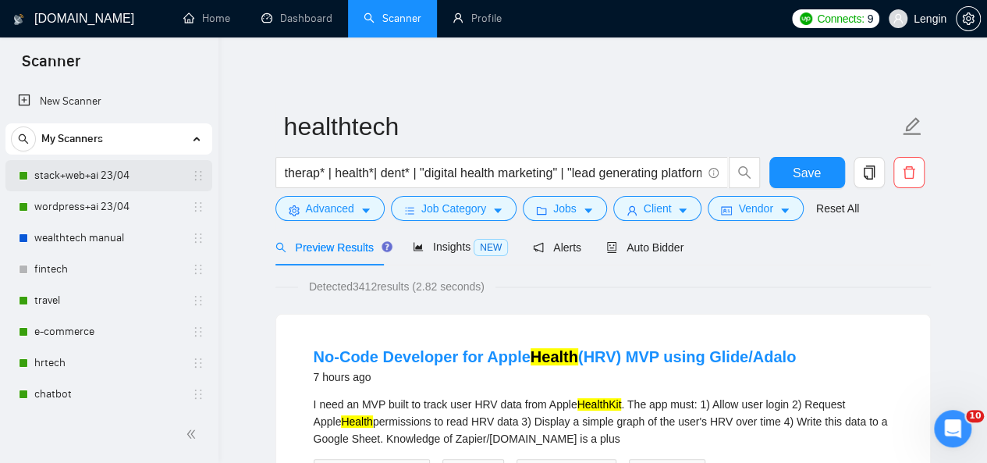
click at [84, 172] on link "stack+web+ai 23/04" at bounding box center [108, 175] width 148 height 31
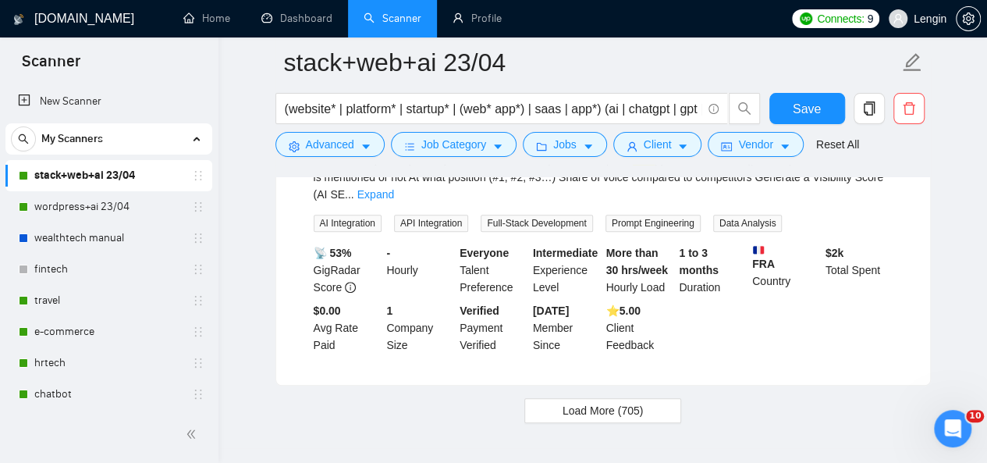
scroll to position [3516, 0]
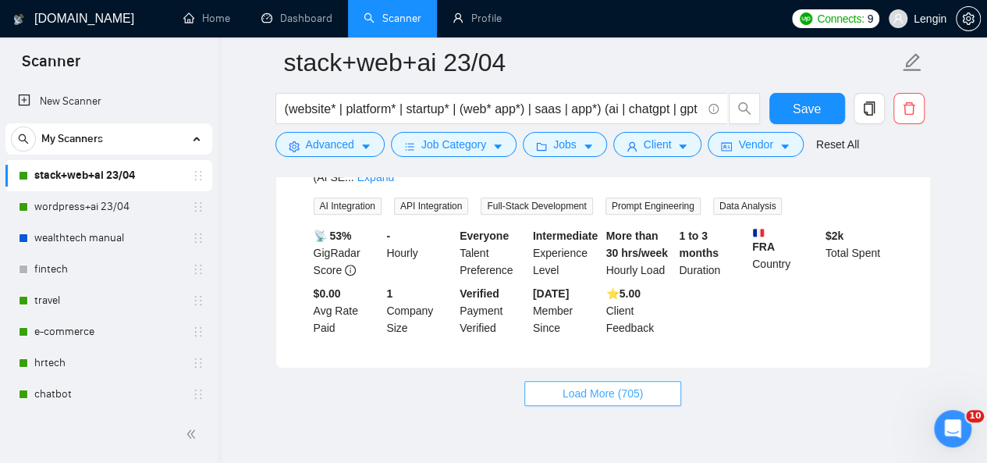
click at [582, 385] on span "Load More (705)" at bounding box center [603, 393] width 81 height 17
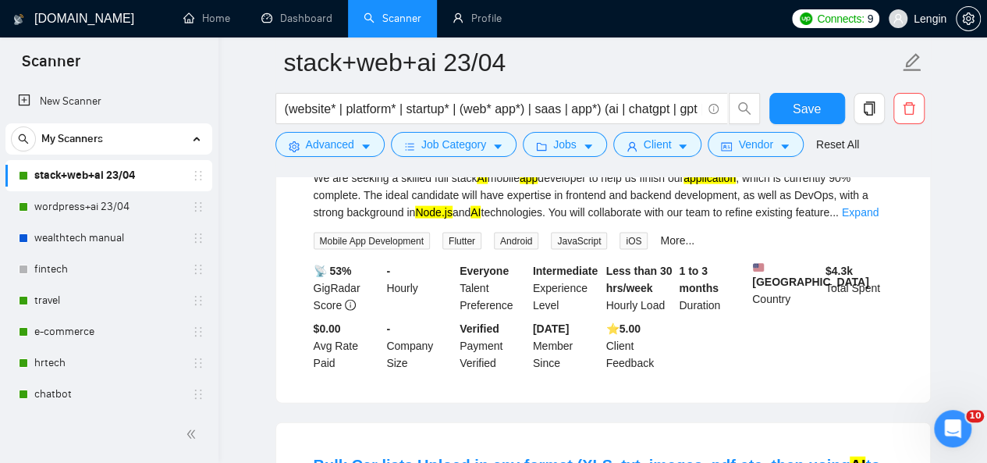
scroll to position [4344, 0]
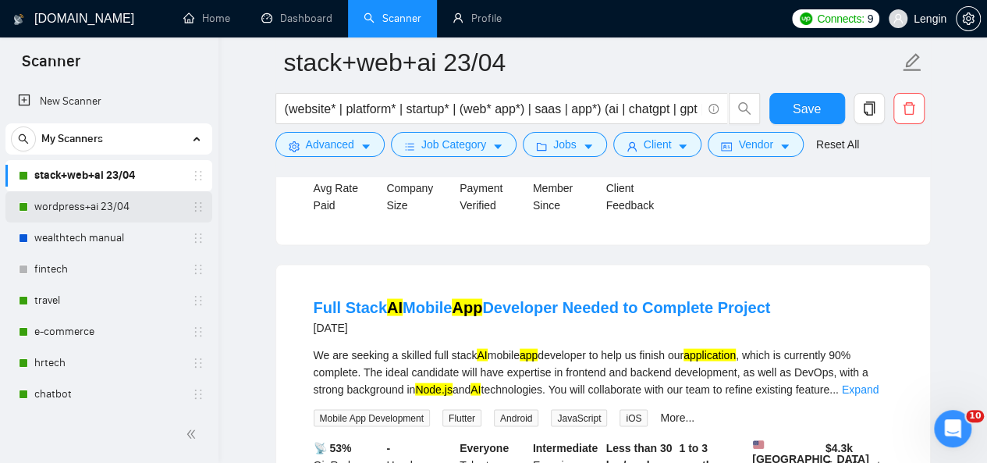
click at [80, 211] on link "wordpress+ai 23/04" at bounding box center [108, 206] width 148 height 31
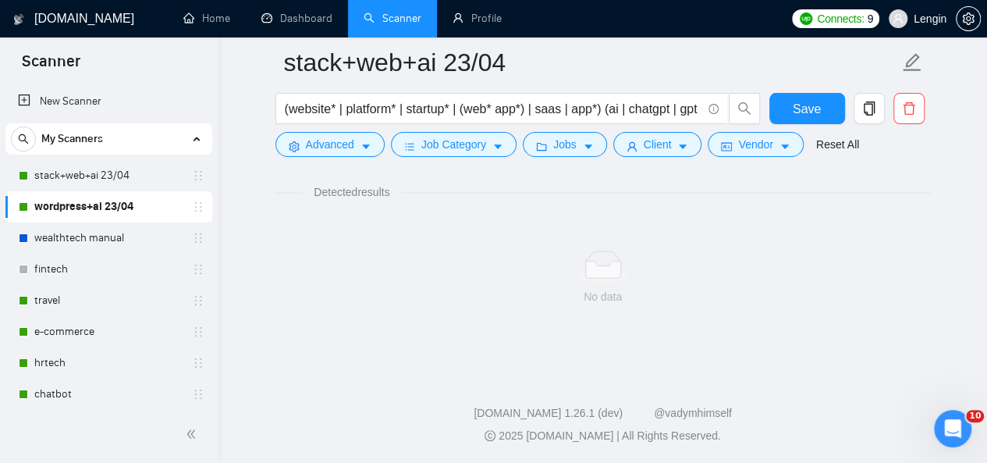
scroll to position [1033, 0]
